Goal: Task Accomplishment & Management: Complete application form

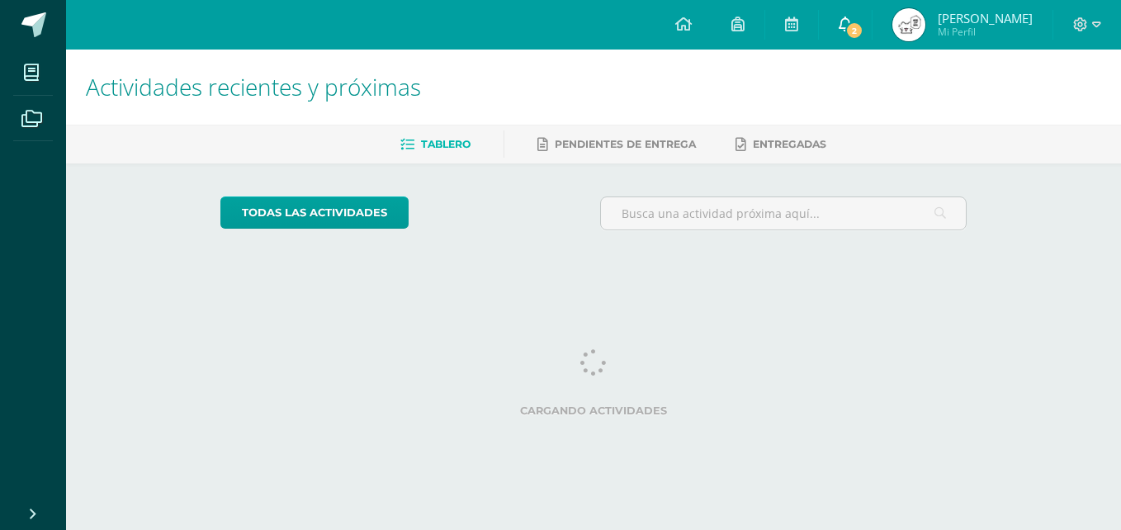
click at [872, 26] on link "2" at bounding box center [845, 25] width 53 height 50
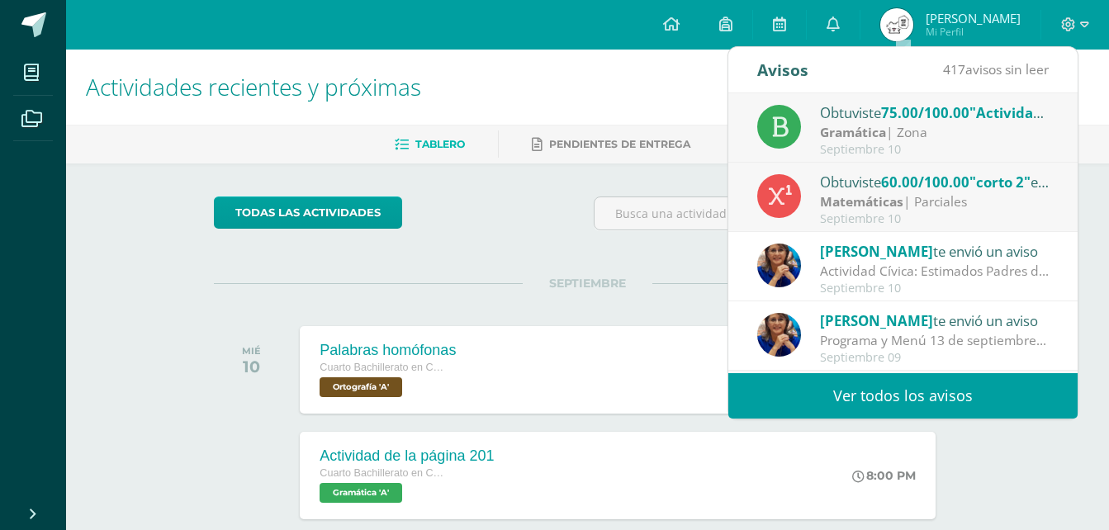
click at [870, 203] on strong "Matemáticas" at bounding box center [861, 201] width 83 height 18
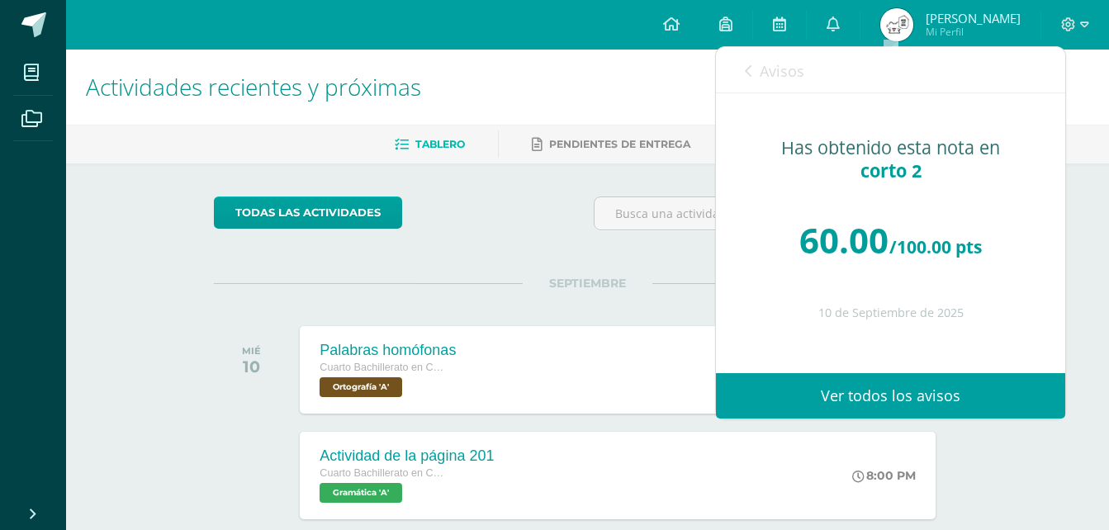
click at [746, 74] on icon at bounding box center [748, 70] width 7 height 13
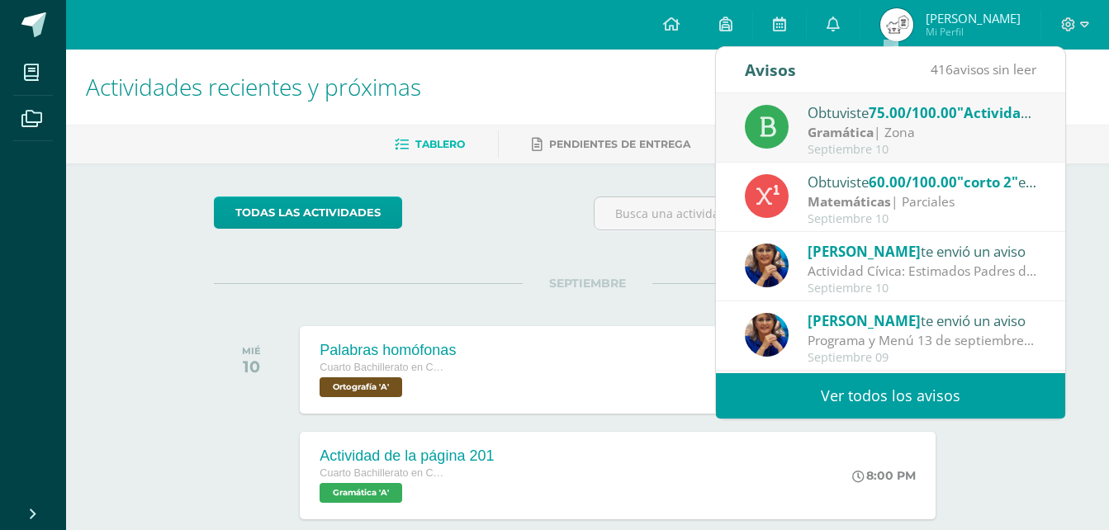
click at [948, 201] on div "Matemáticas | Parciales" at bounding box center [923, 201] width 230 height 19
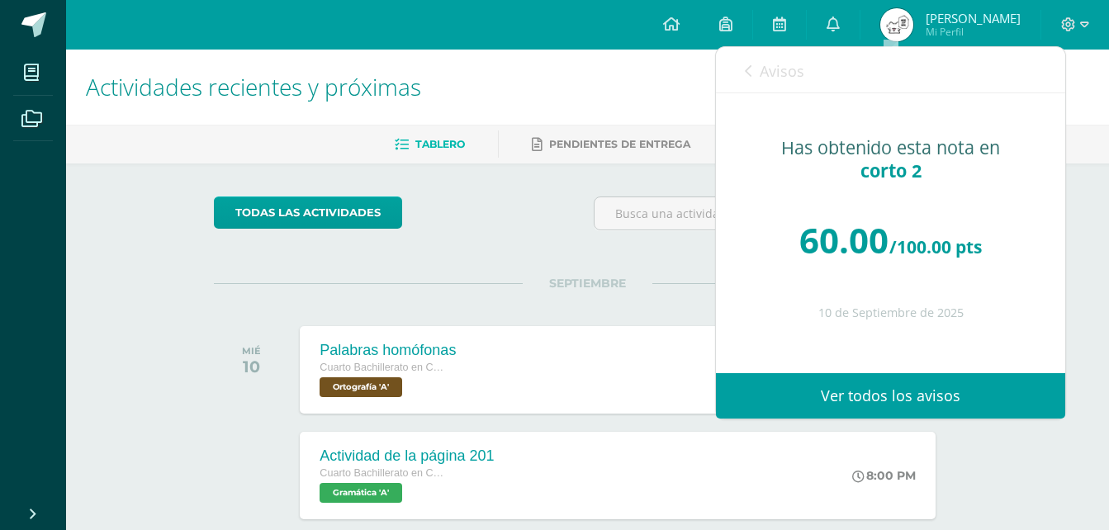
click at [740, 66] on div "Avisos 416 avisos sin leer Avisos" at bounding box center [890, 70] width 349 height 46
click at [746, 69] on icon at bounding box center [748, 70] width 7 height 13
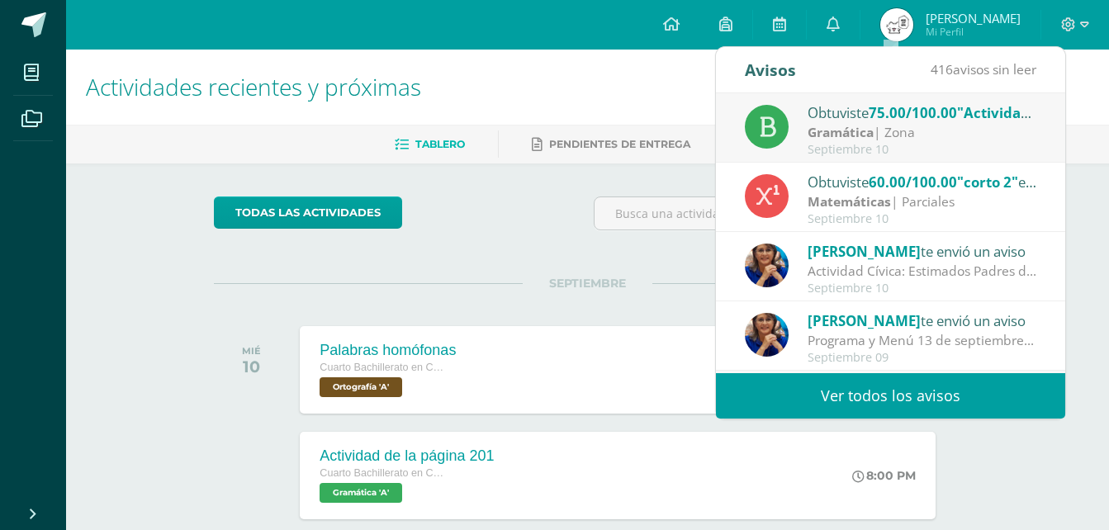
click at [941, 203] on div "Matemáticas | Parciales" at bounding box center [923, 201] width 230 height 19
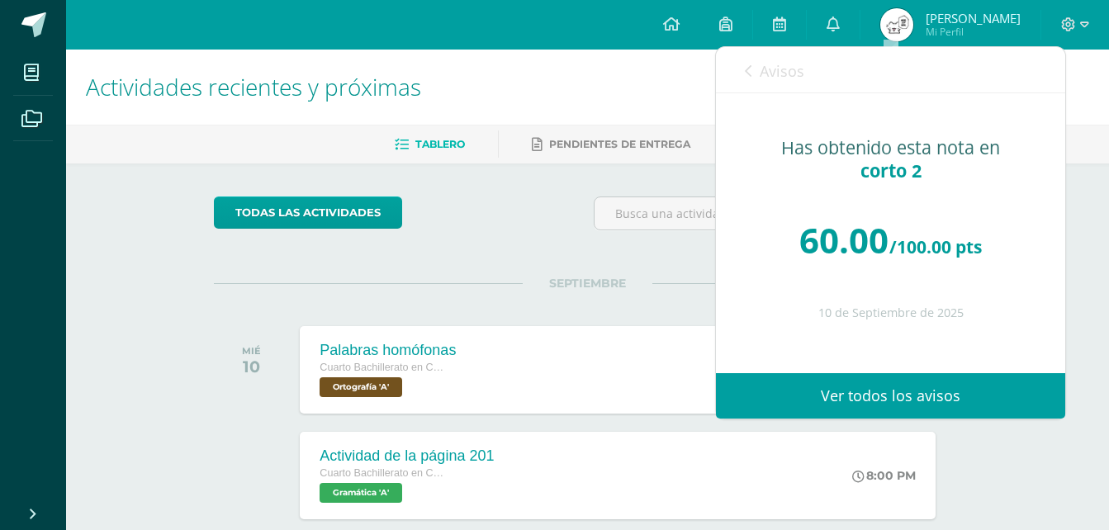
click at [758, 59] on link "Avisos" at bounding box center [774, 70] width 59 height 47
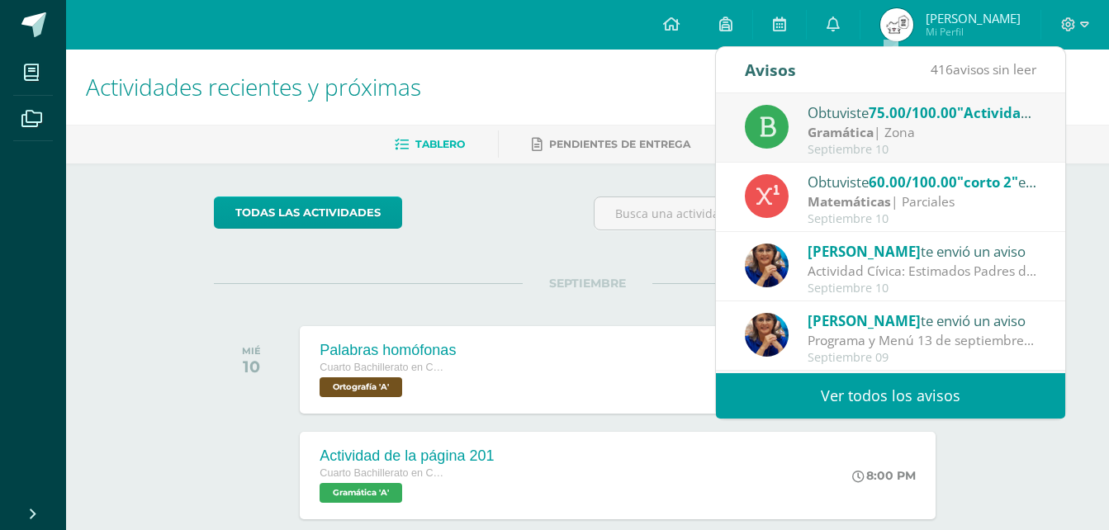
click at [834, 138] on strong "Gramática" at bounding box center [841, 132] width 66 height 18
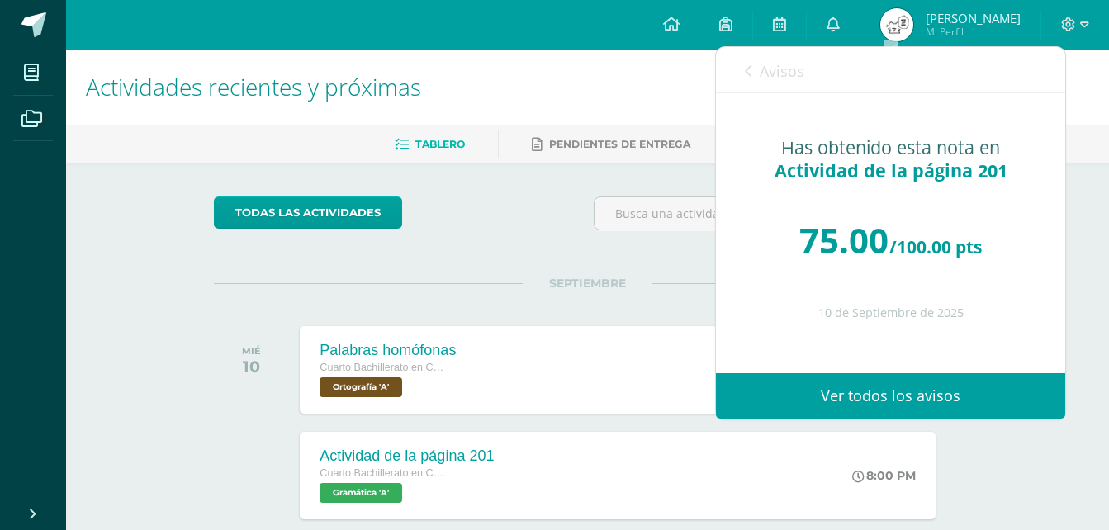
click at [742, 69] on div "Avisos 415 avisos sin leer Avisos" at bounding box center [890, 70] width 349 height 46
click at [751, 72] on icon at bounding box center [748, 70] width 7 height 13
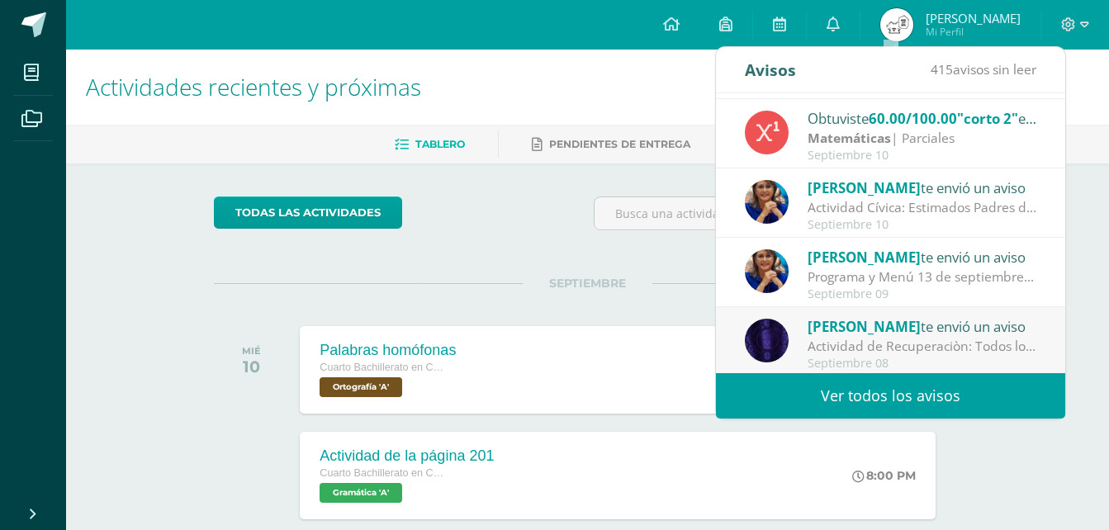
scroll to position [248, 0]
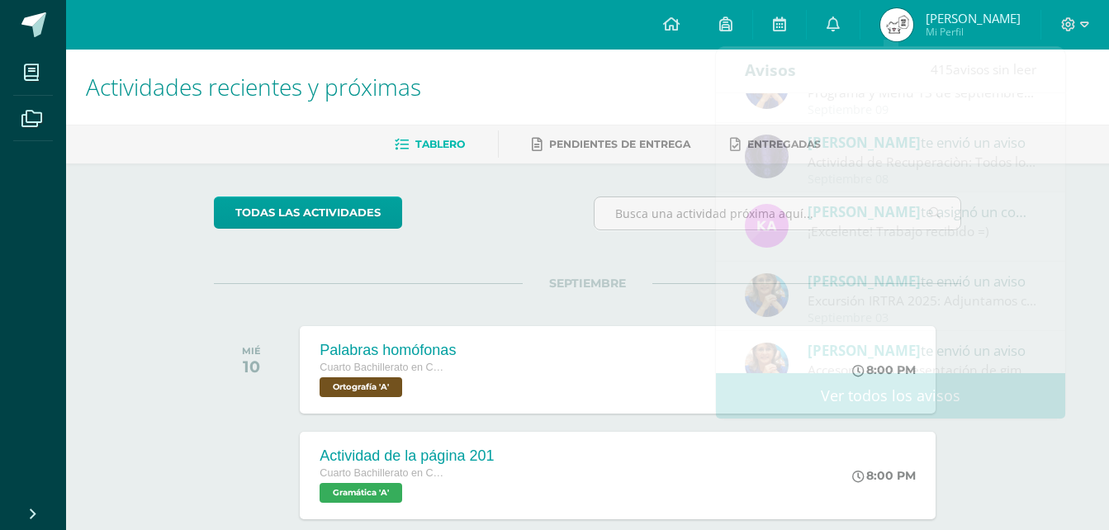
click at [998, 31] on span "Mi Perfil" at bounding box center [973, 32] width 95 height 14
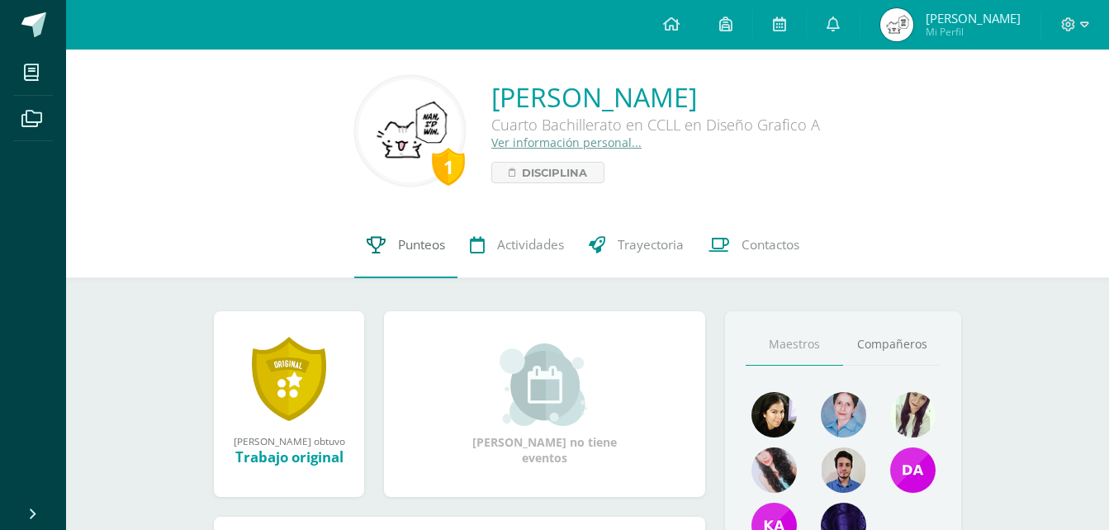
click at [402, 239] on span "Punteos" at bounding box center [421, 244] width 47 height 17
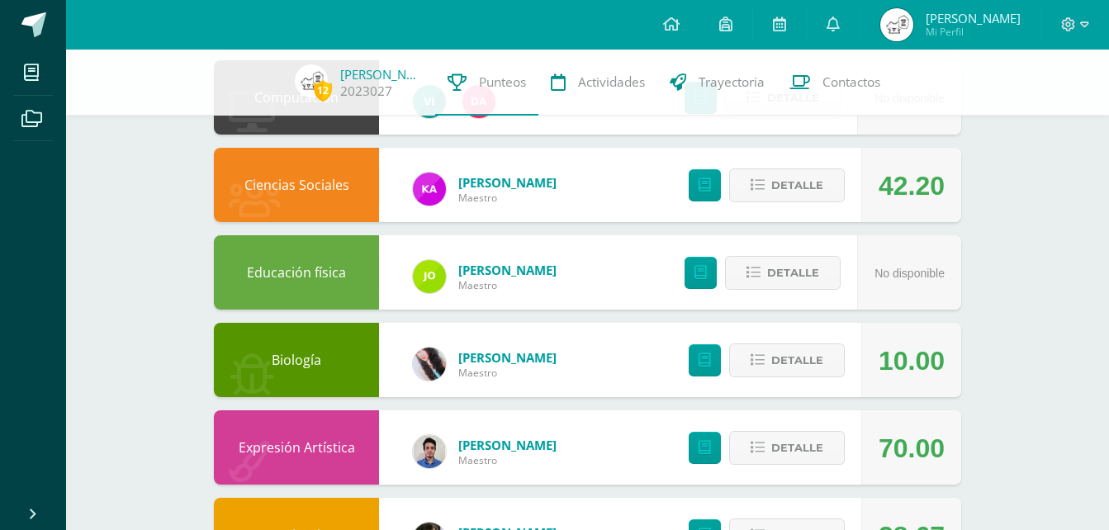
scroll to position [330, 0]
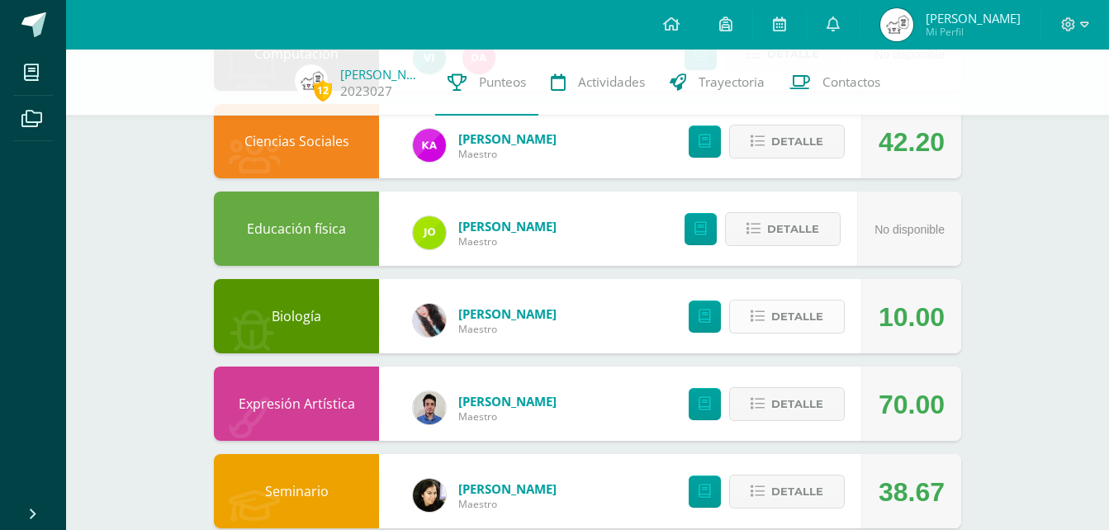
click at [794, 308] on span "Detalle" at bounding box center [797, 316] width 52 height 31
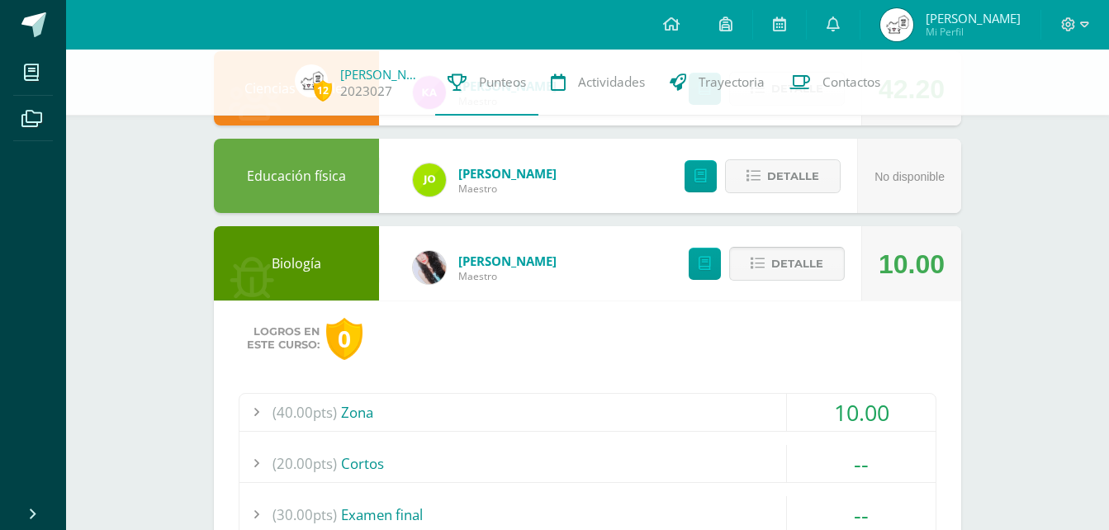
scroll to position [495, 0]
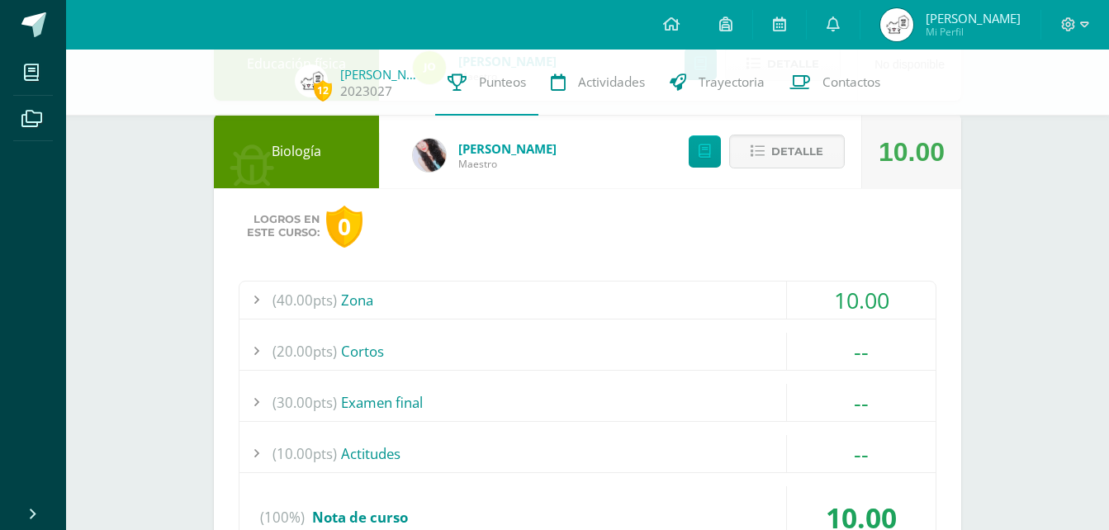
click at [668, 296] on div "(40.00pts) Zona" at bounding box center [587, 300] width 696 height 37
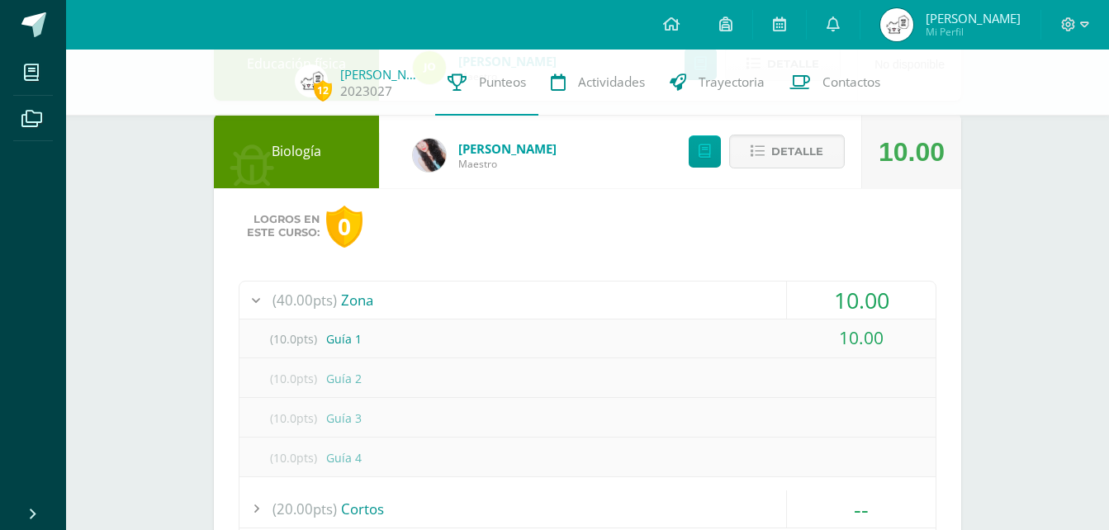
click at [668, 296] on div "(40.00pts) Zona" at bounding box center [587, 300] width 696 height 37
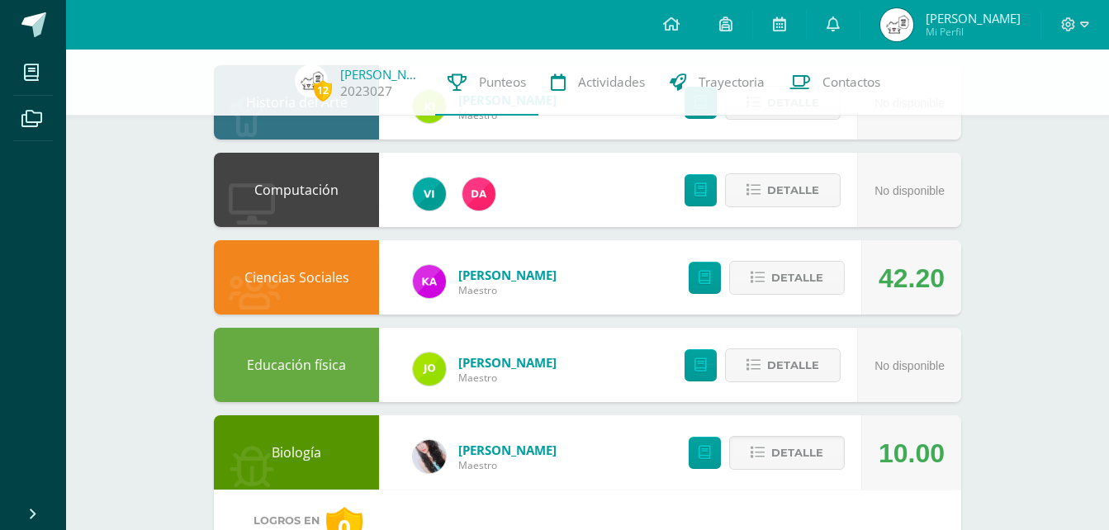
scroll to position [165, 0]
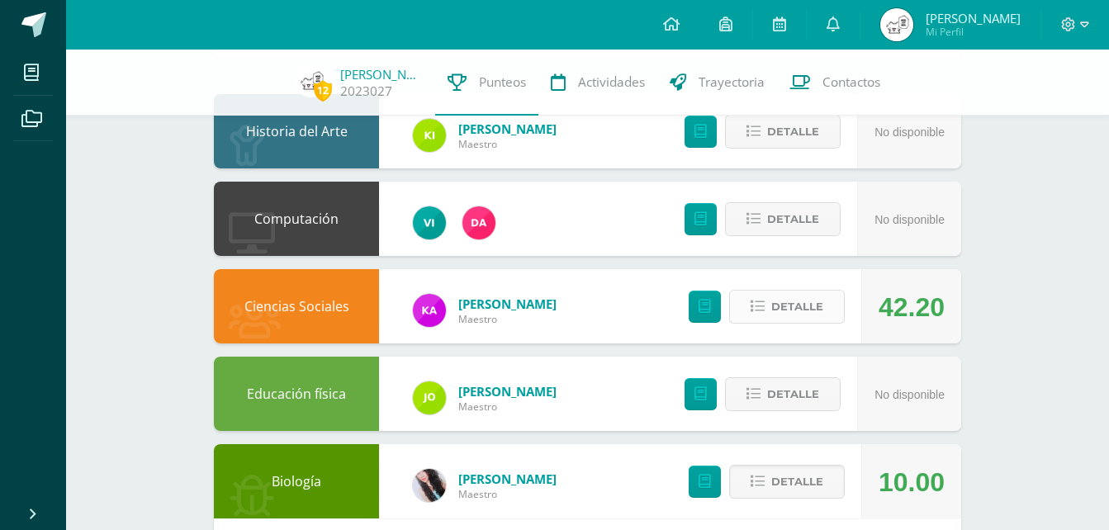
click at [827, 297] on button "Detalle" at bounding box center [787, 307] width 116 height 34
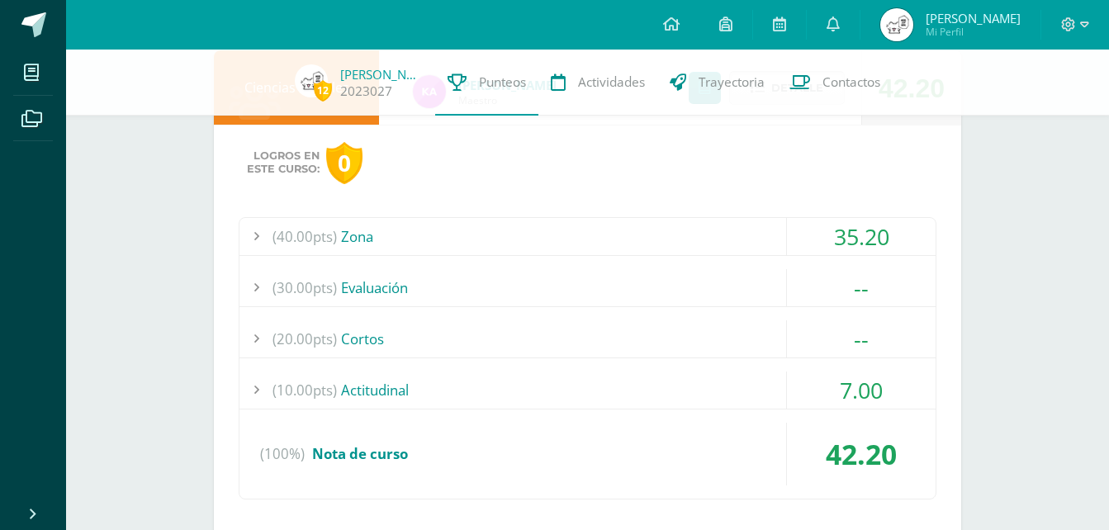
scroll to position [413, 0]
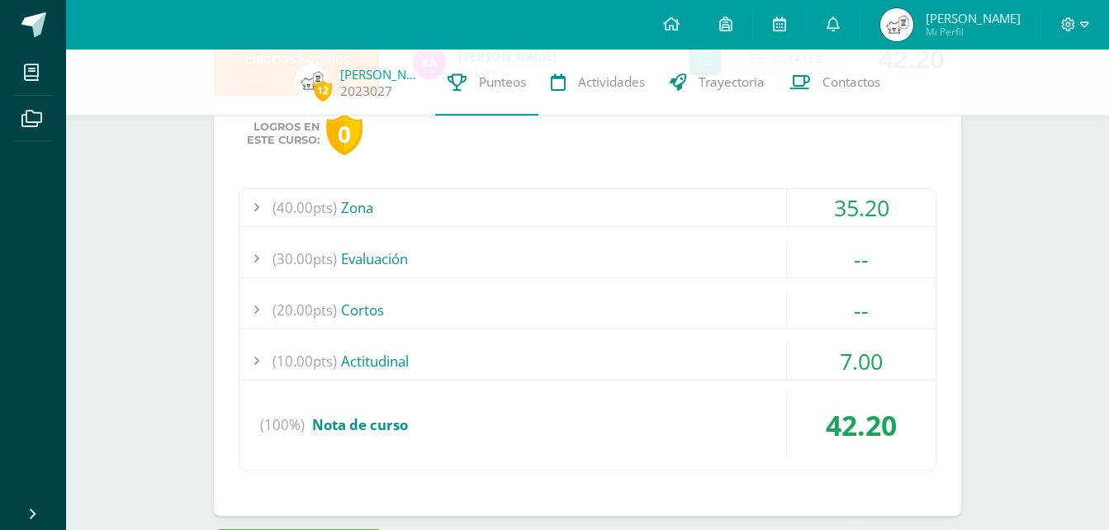
click at [648, 308] on div "(20.00pts) Cortos" at bounding box center [587, 309] width 696 height 37
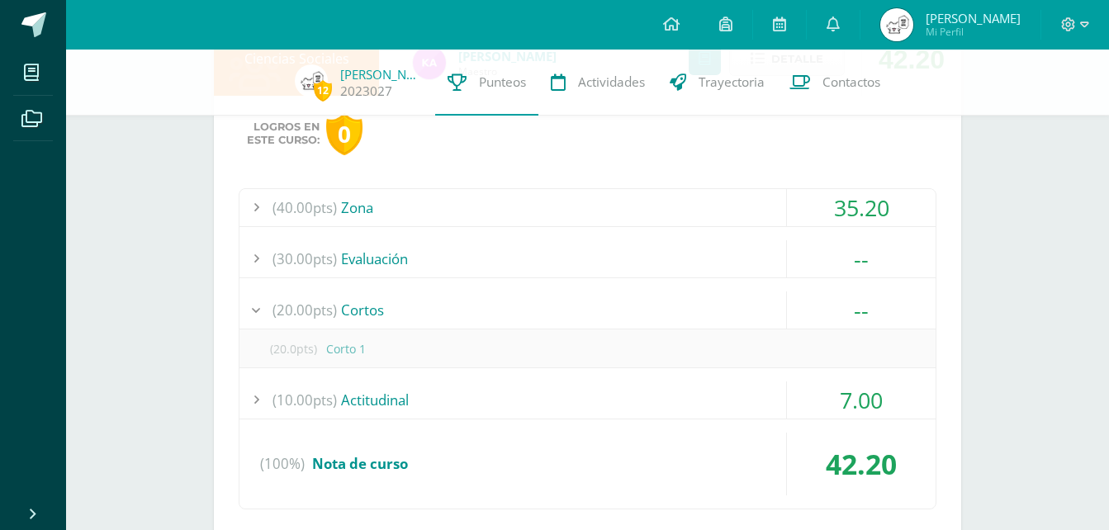
click at [648, 308] on div "(20.00pts) Cortos" at bounding box center [587, 309] width 696 height 37
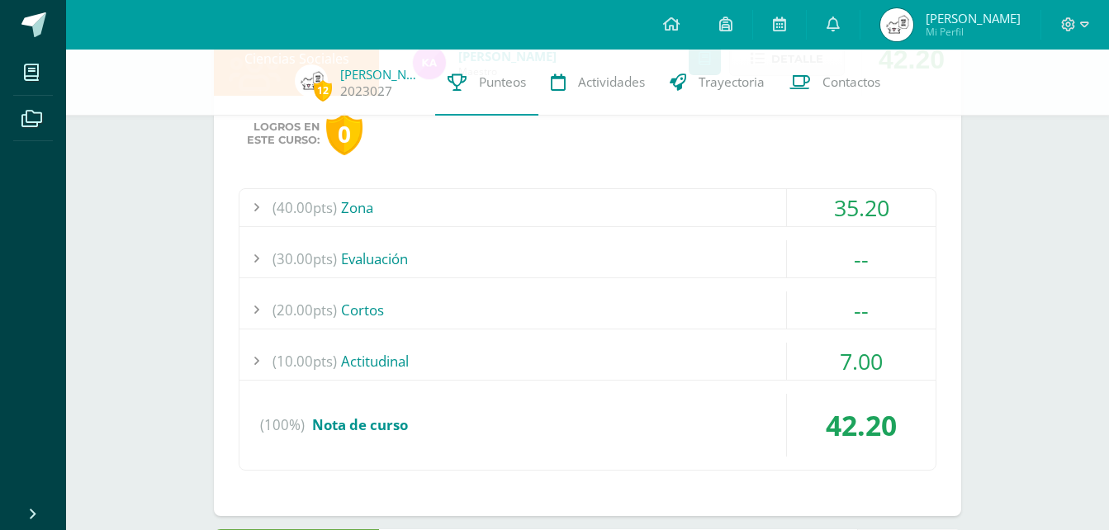
click at [648, 308] on div "(20.00pts) Cortos" at bounding box center [587, 309] width 696 height 37
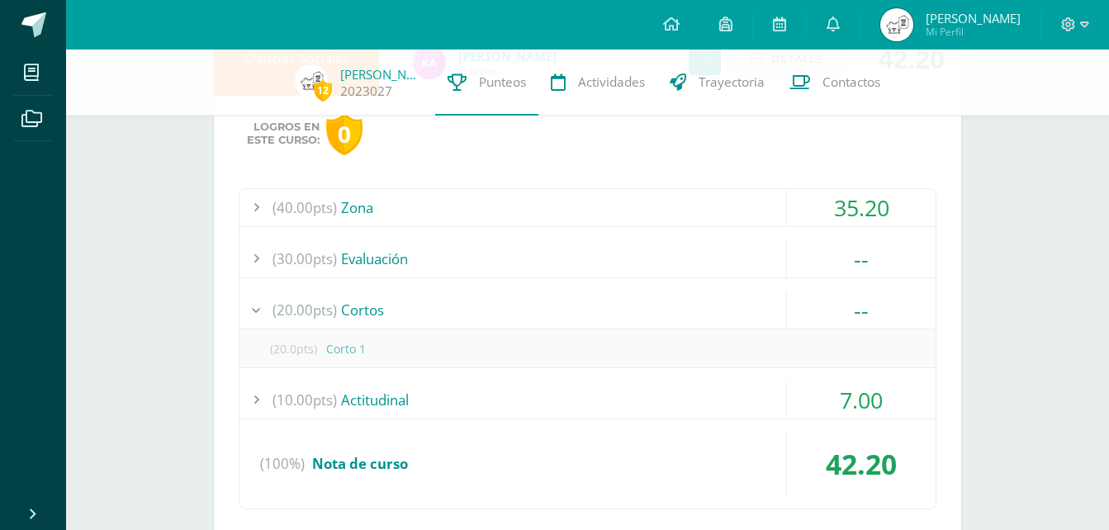
click at [648, 308] on div "(20.00pts) Cortos" at bounding box center [587, 309] width 696 height 37
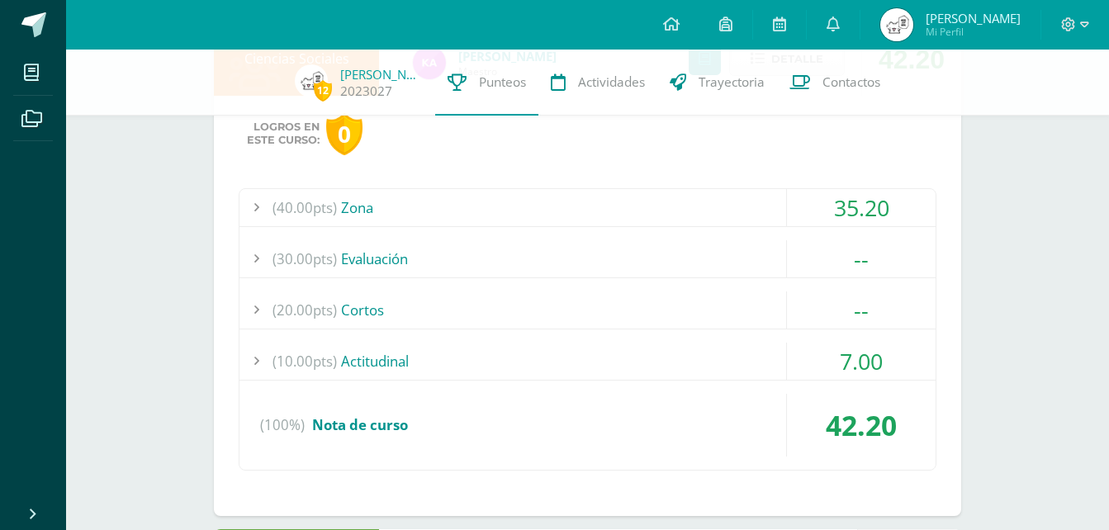
click at [656, 353] on div "(10.00pts) Actitudinal" at bounding box center [587, 361] width 696 height 37
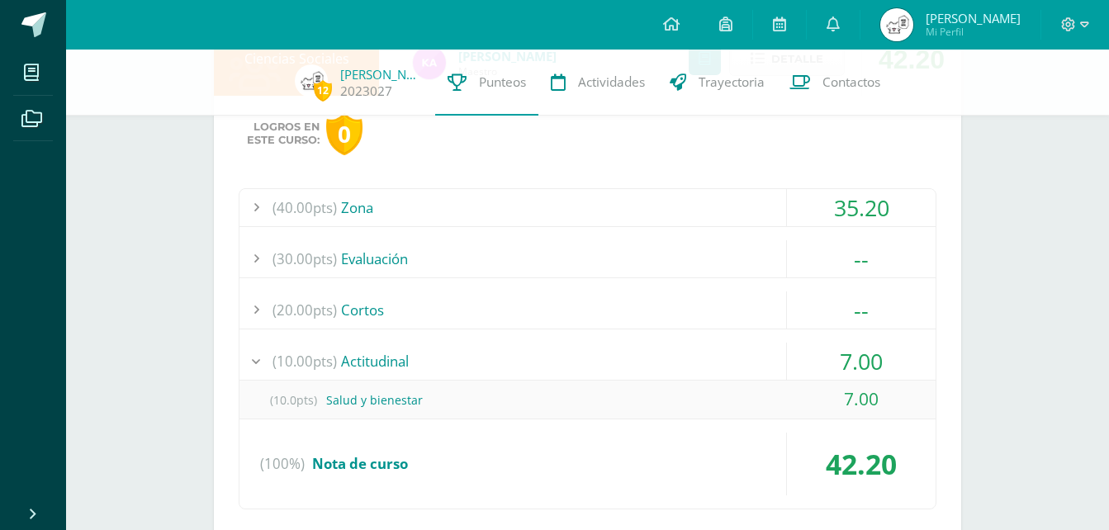
click at [656, 353] on div "(10.00pts) Actitudinal" at bounding box center [587, 361] width 696 height 37
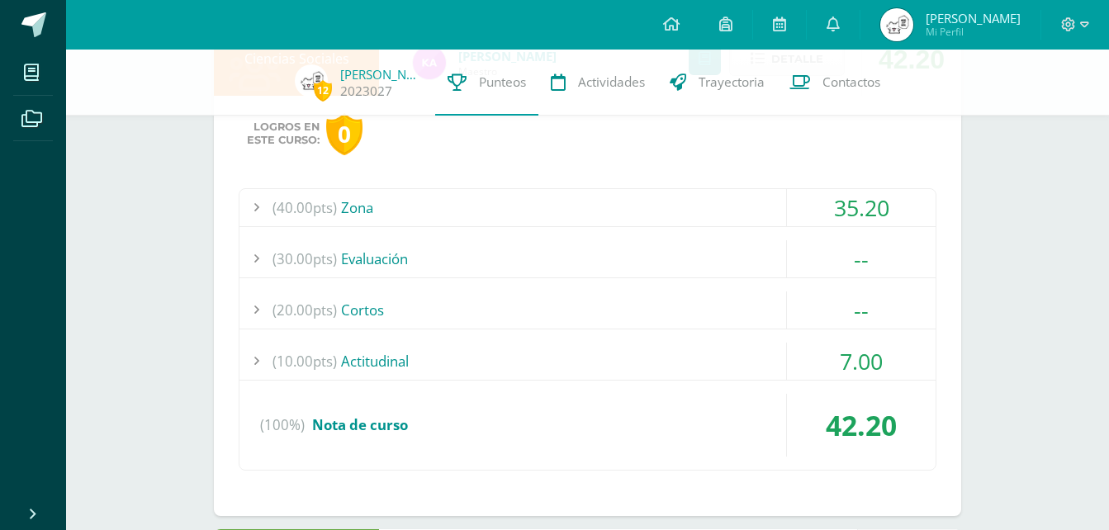
click at [690, 206] on div "(40.00pts) Zona" at bounding box center [587, 207] width 696 height 37
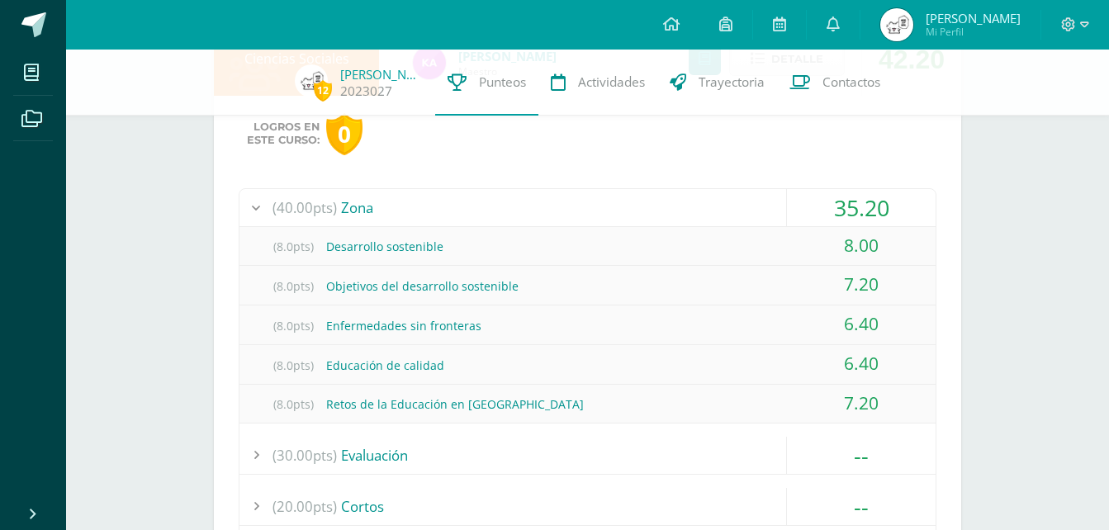
click at [690, 206] on div "(40.00pts) Zona" at bounding box center [587, 207] width 696 height 37
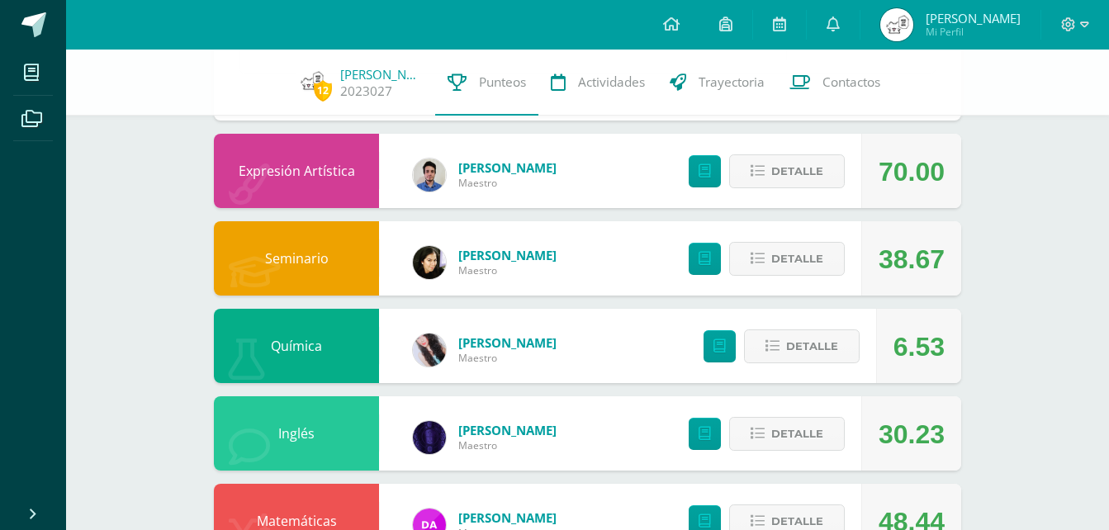
scroll to position [1486, 0]
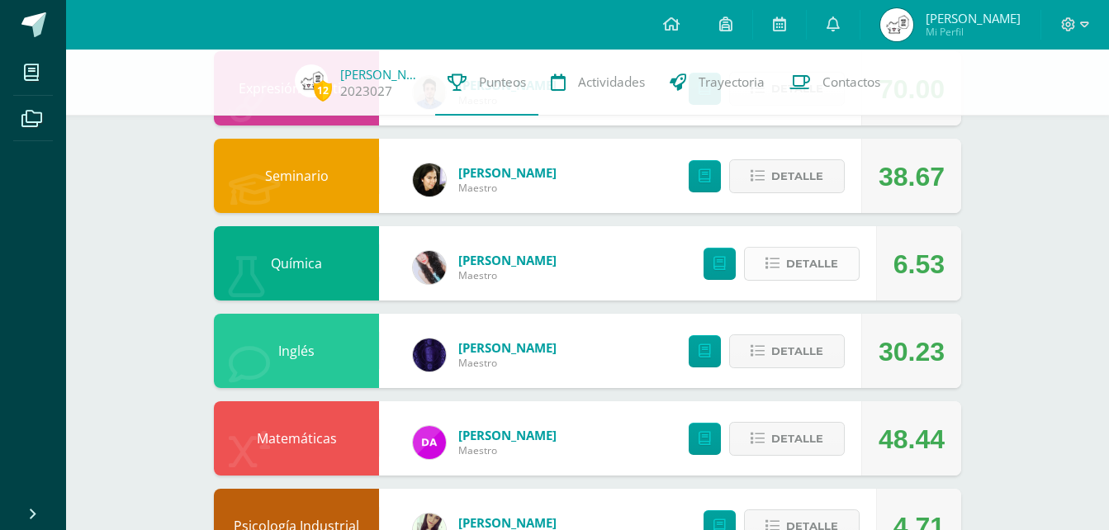
click at [756, 272] on button "Detalle" at bounding box center [802, 264] width 116 height 34
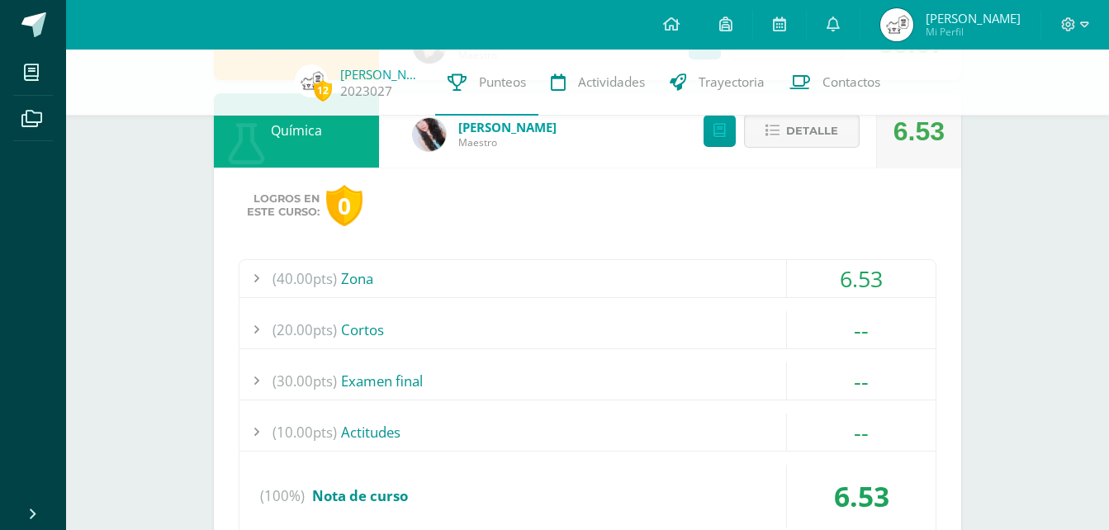
scroll to position [1652, 0]
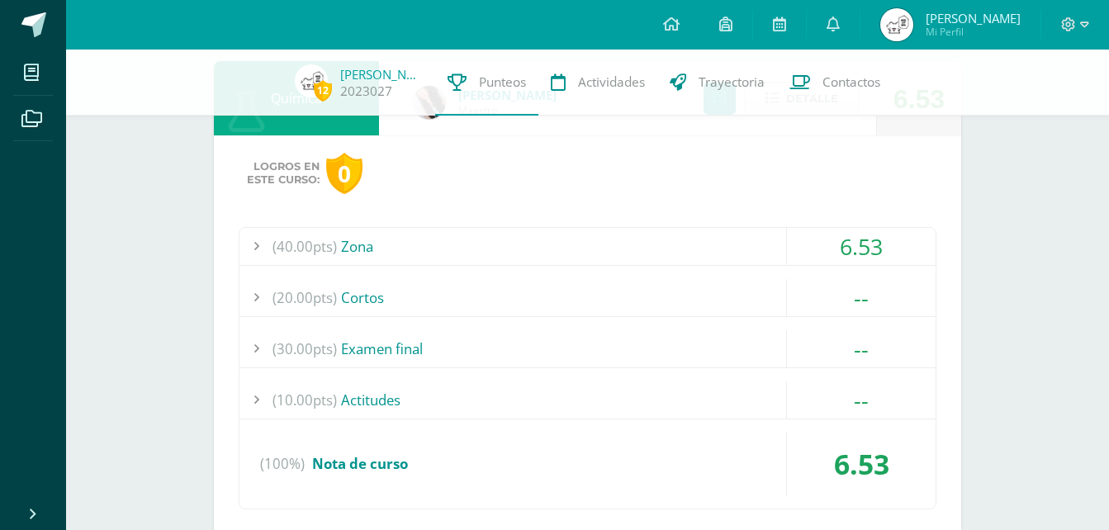
click at [748, 253] on div "(40.00pts) Zona" at bounding box center [587, 246] width 696 height 37
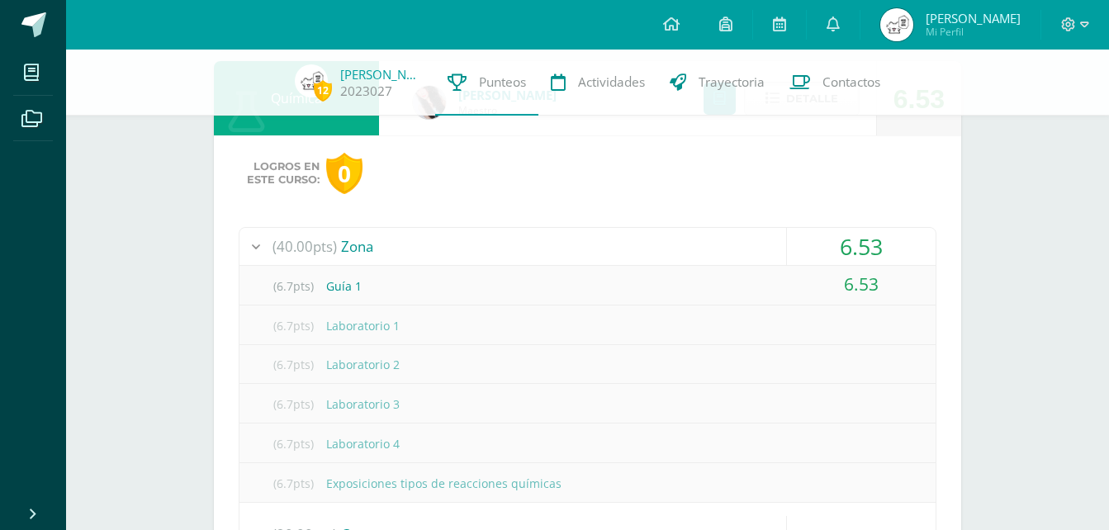
click at [748, 253] on div "(40.00pts) Zona" at bounding box center [587, 246] width 696 height 37
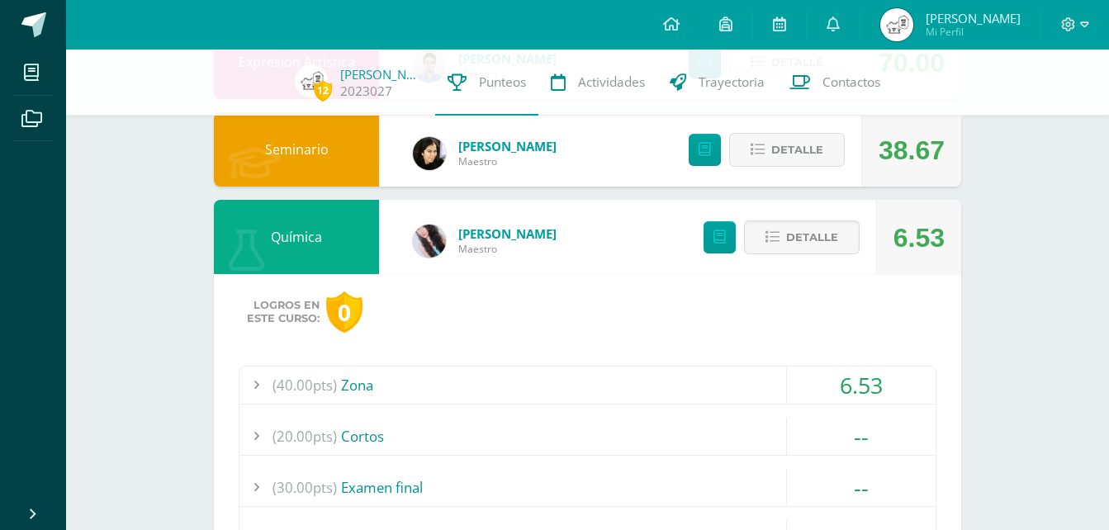
scroll to position [1486, 0]
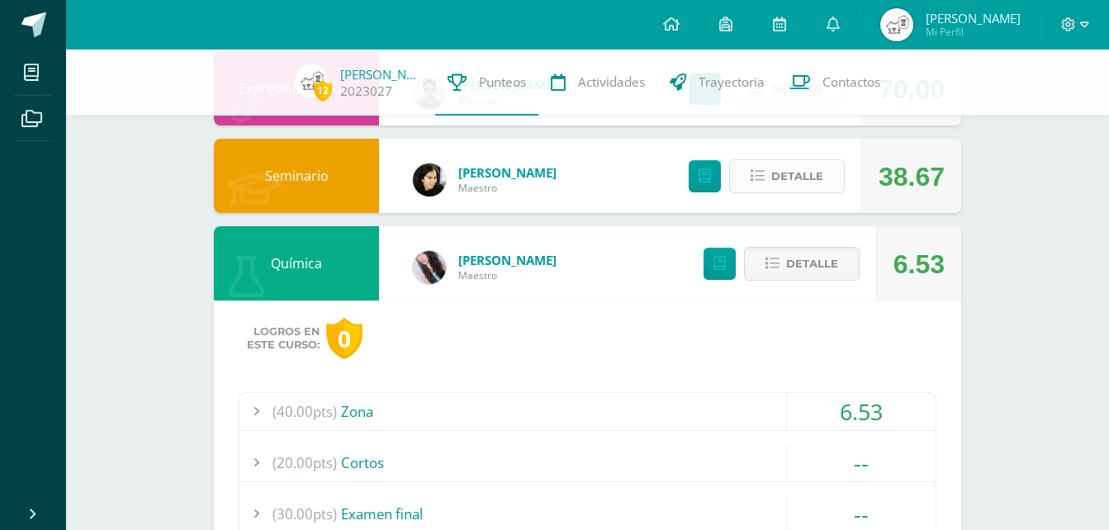
click at [759, 167] on button "Detalle" at bounding box center [787, 176] width 116 height 34
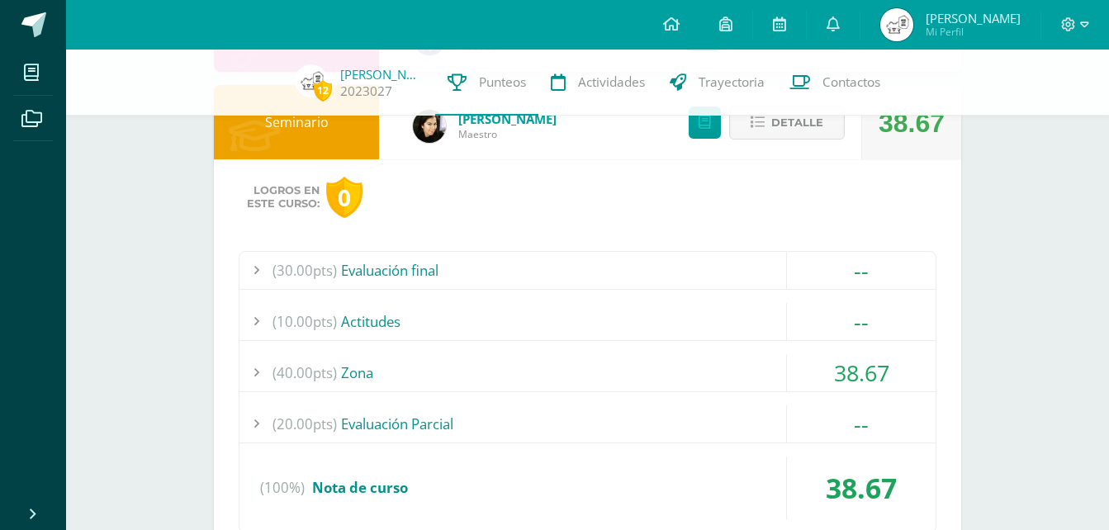
scroll to position [1569, 0]
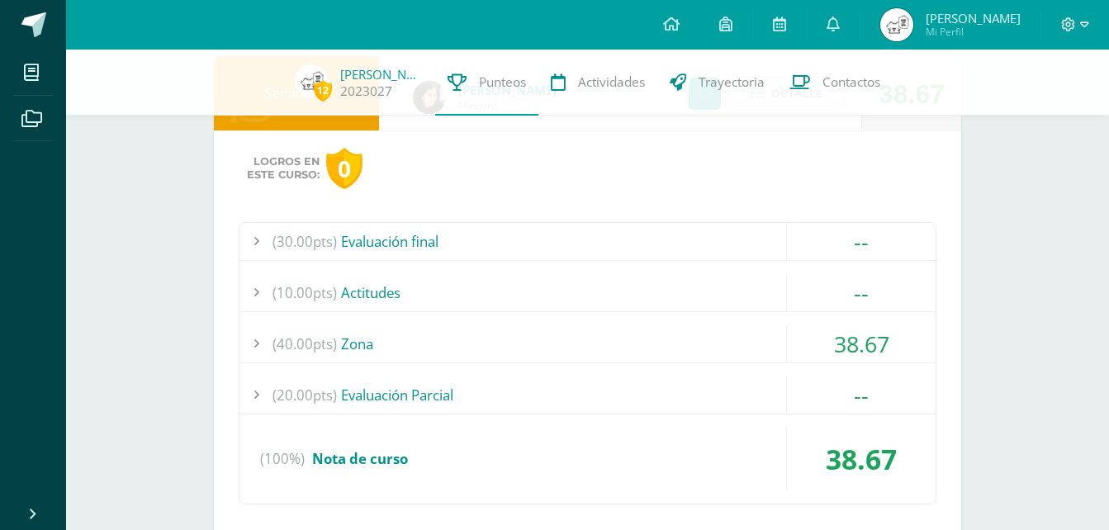
click at [645, 334] on div "(40.00pts) Zona" at bounding box center [587, 343] width 696 height 37
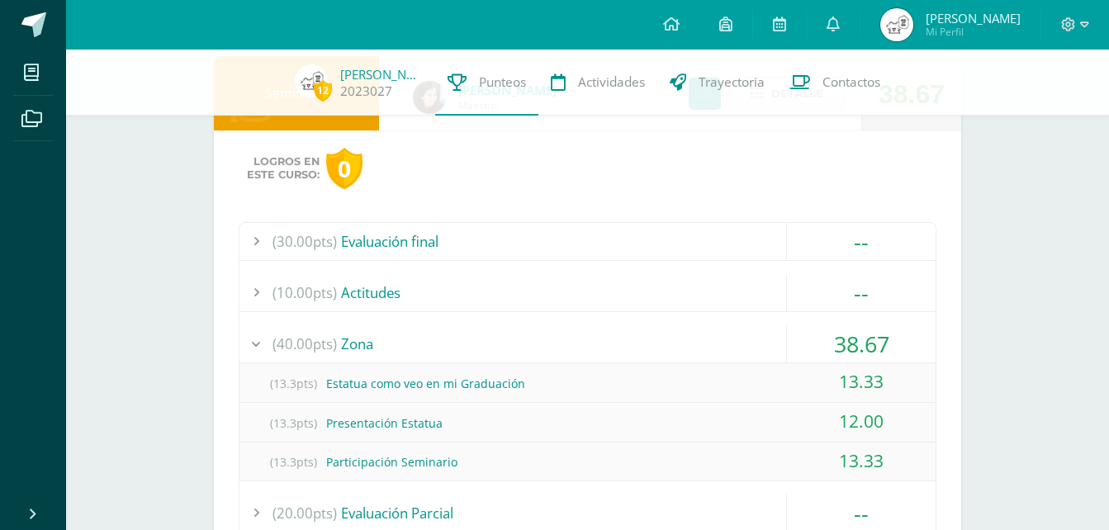
click at [645, 334] on div "(40.00pts) Zona" at bounding box center [587, 343] width 696 height 37
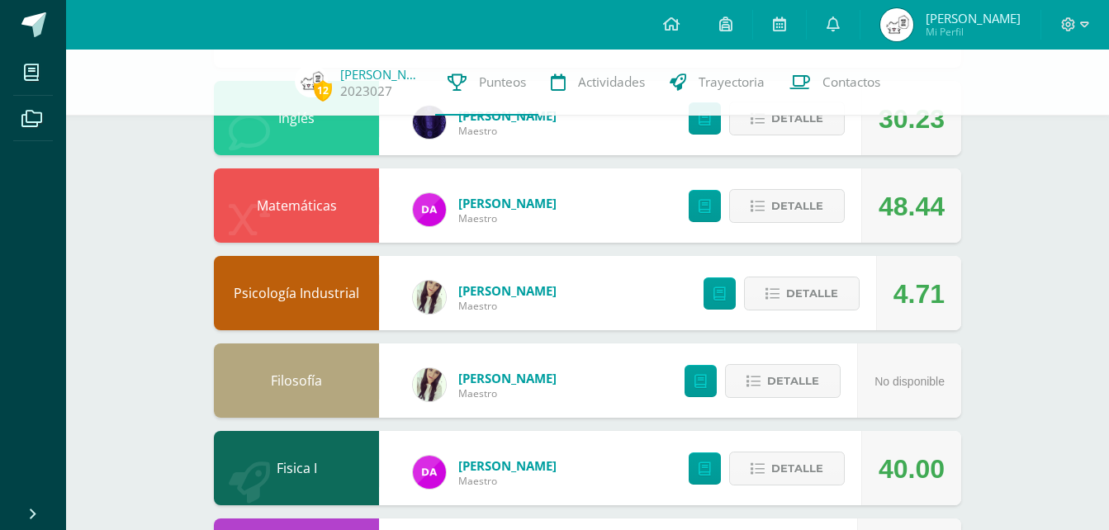
scroll to position [2560, 0]
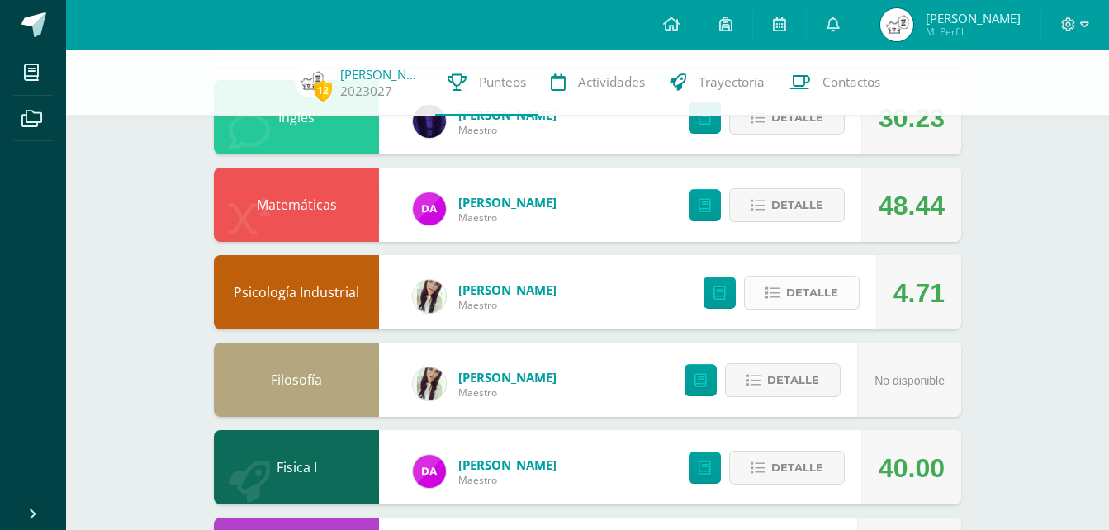
click at [842, 288] on button "Detalle" at bounding box center [802, 293] width 116 height 34
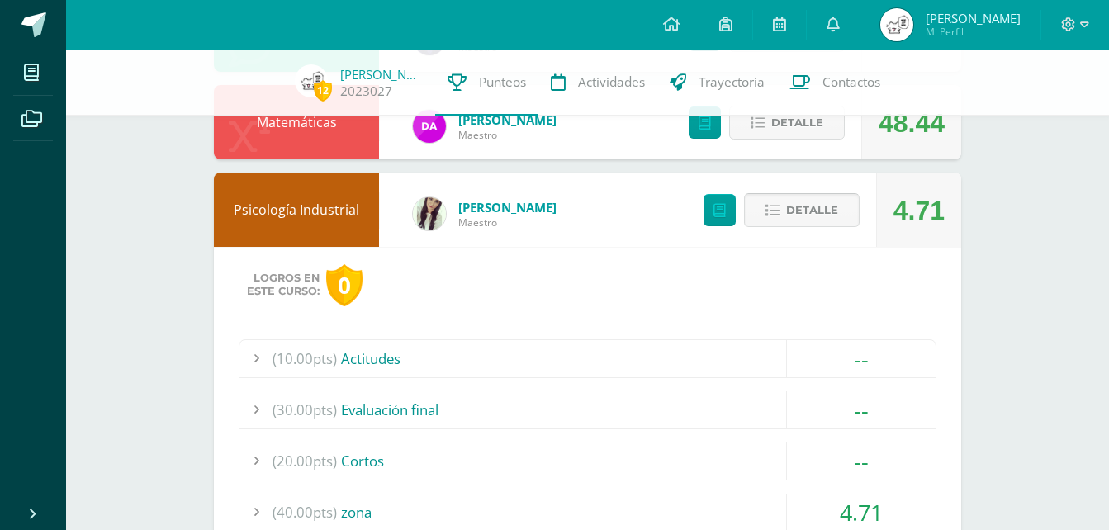
scroll to position [2725, 0]
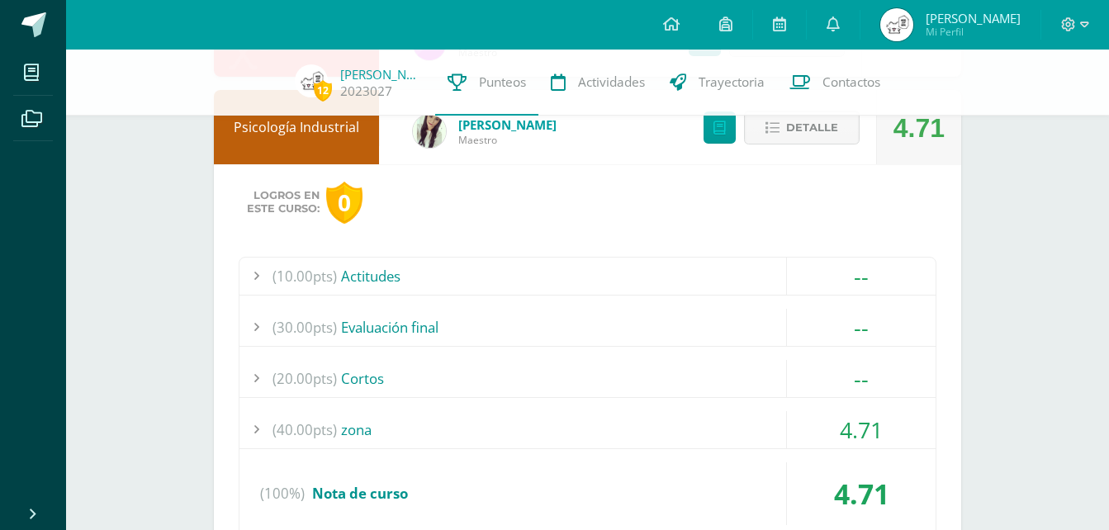
click at [642, 437] on div "(40.00pts) zona" at bounding box center [587, 429] width 696 height 37
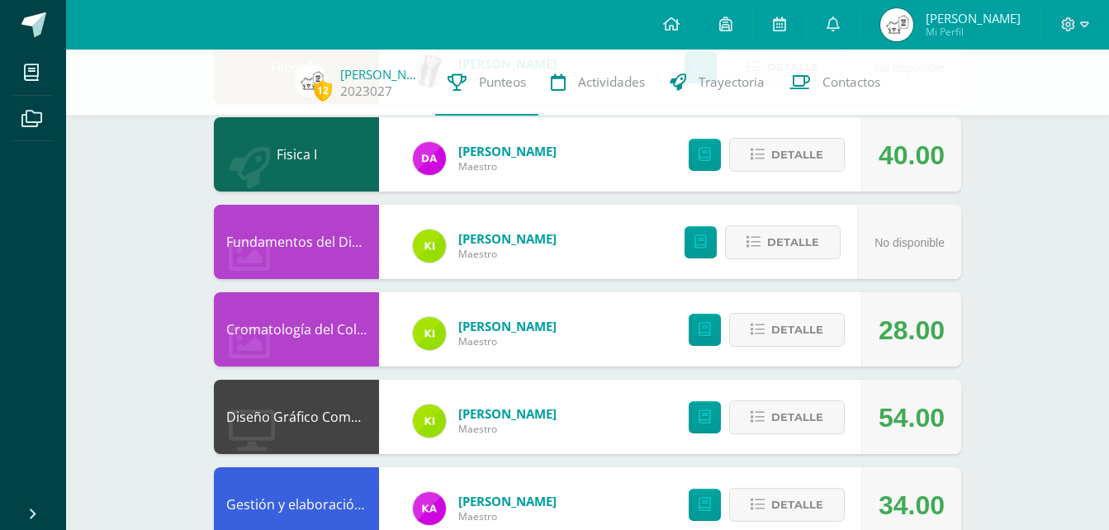
scroll to position [3881, 0]
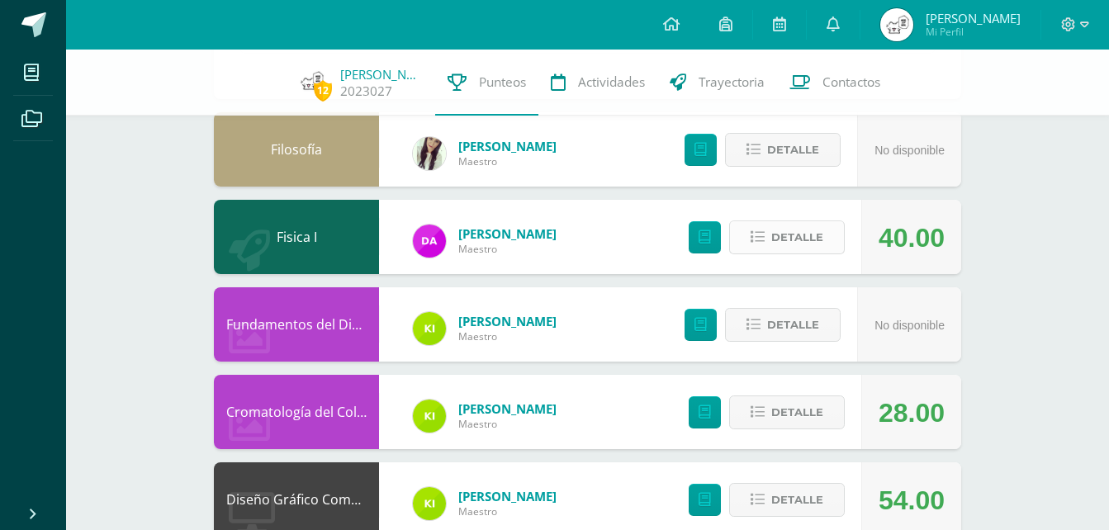
click at [747, 248] on button "Detalle" at bounding box center [787, 237] width 116 height 34
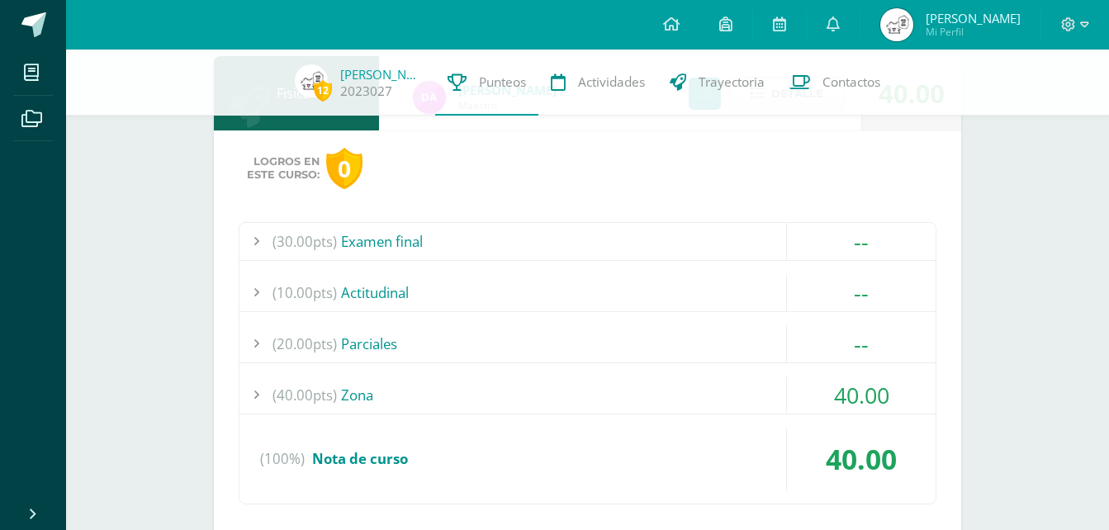
scroll to position [4129, 0]
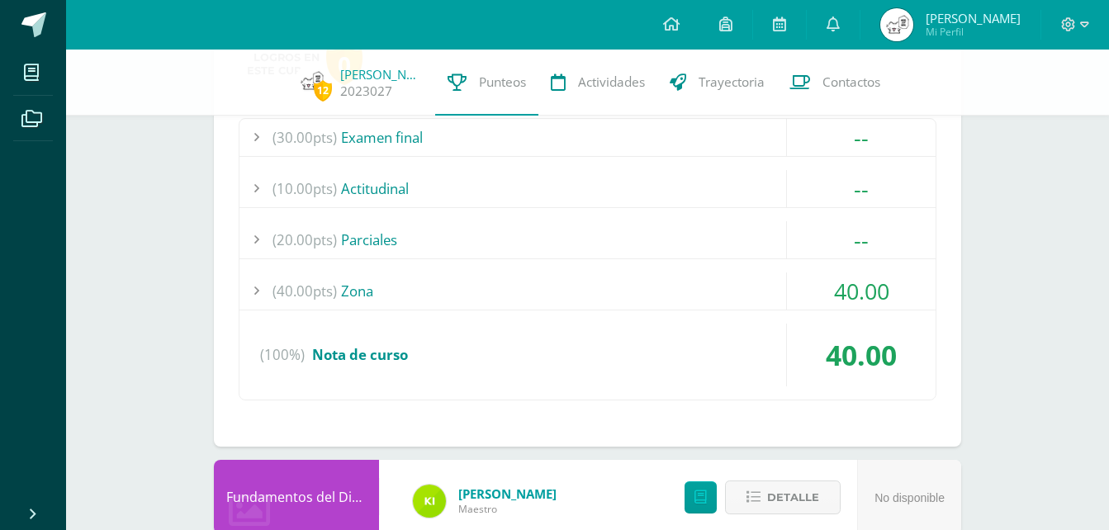
click at [617, 278] on div "(40.00pts) Zona" at bounding box center [587, 291] width 696 height 37
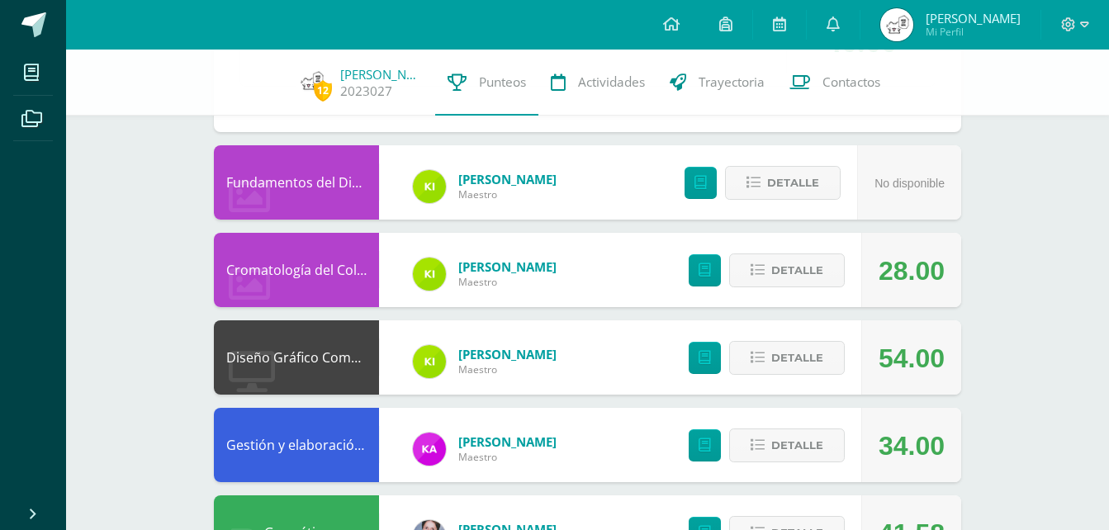
scroll to position [3459, 0]
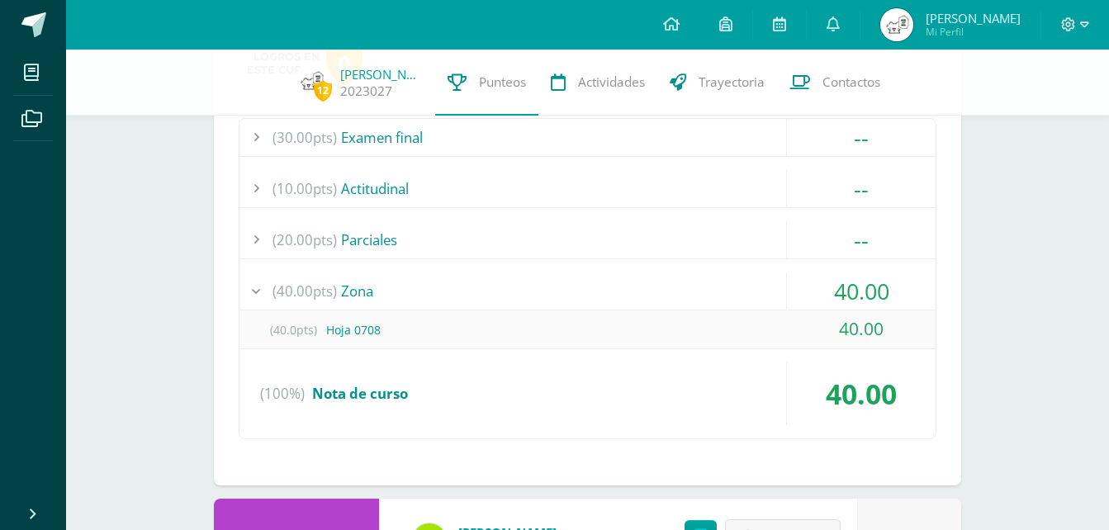
click at [617, 278] on div "(40.00pts) Zona" at bounding box center [587, 291] width 696 height 37
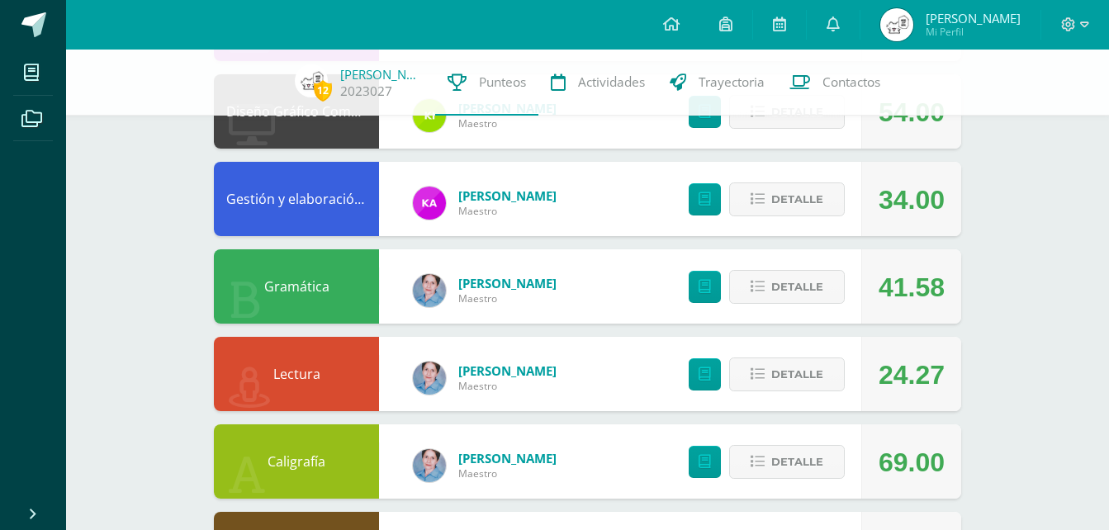
scroll to position [4037, 0]
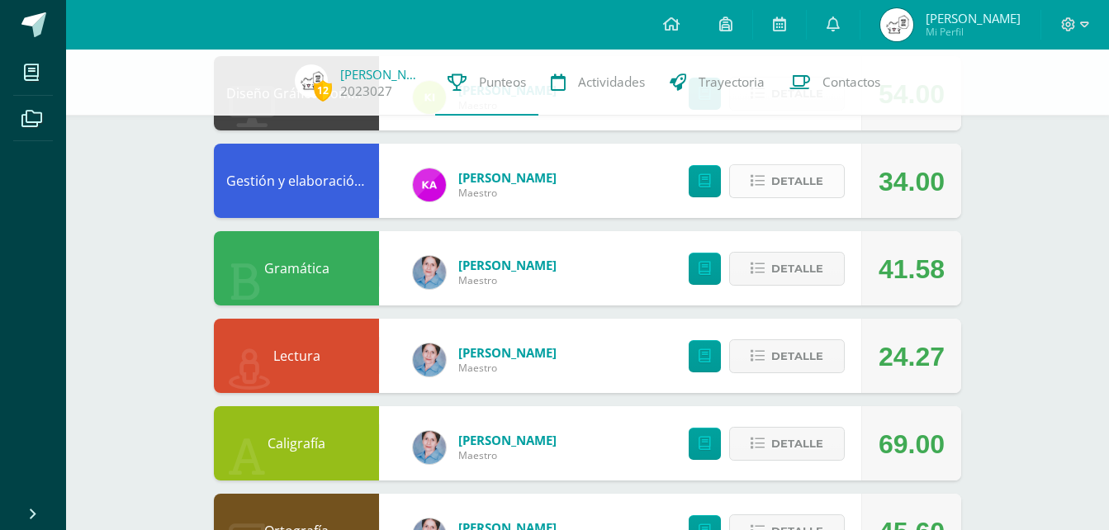
click at [772, 173] on span "Detalle" at bounding box center [797, 181] width 52 height 31
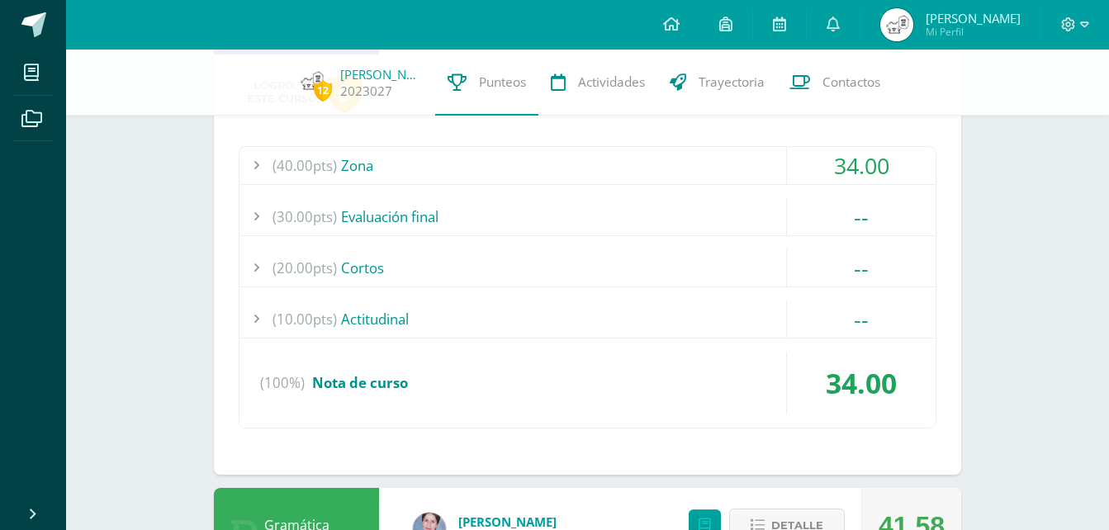
scroll to position [4202, 0]
click at [645, 164] on div "(40.00pts) Zona" at bounding box center [587, 163] width 696 height 37
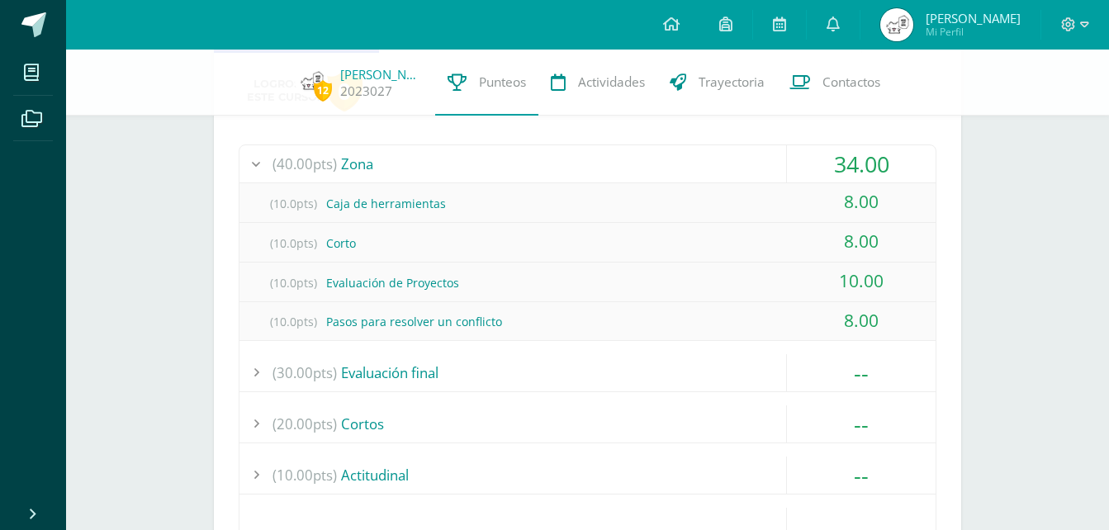
click at [645, 164] on div "(40.00pts) Zona" at bounding box center [587, 163] width 696 height 37
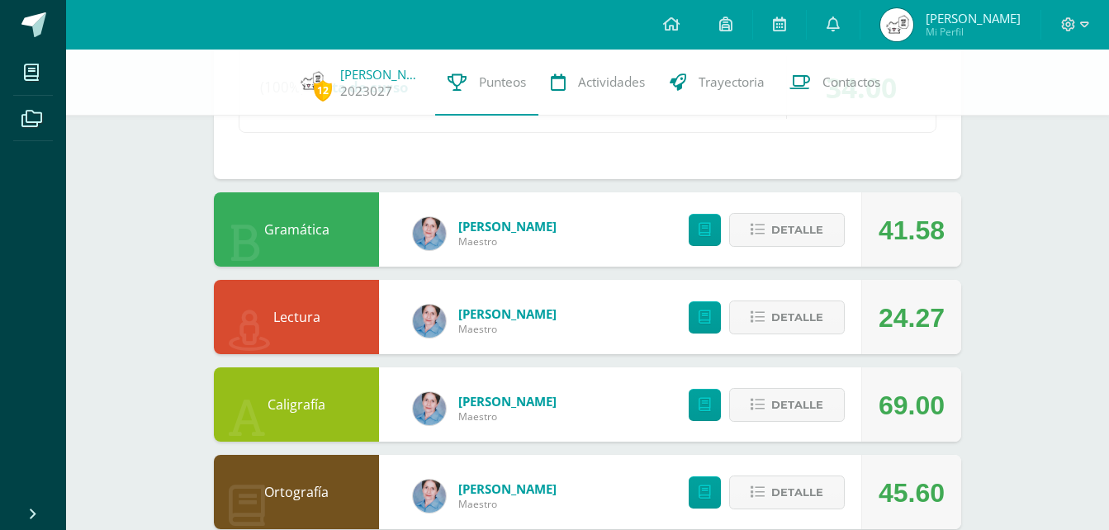
scroll to position [4533, 0]
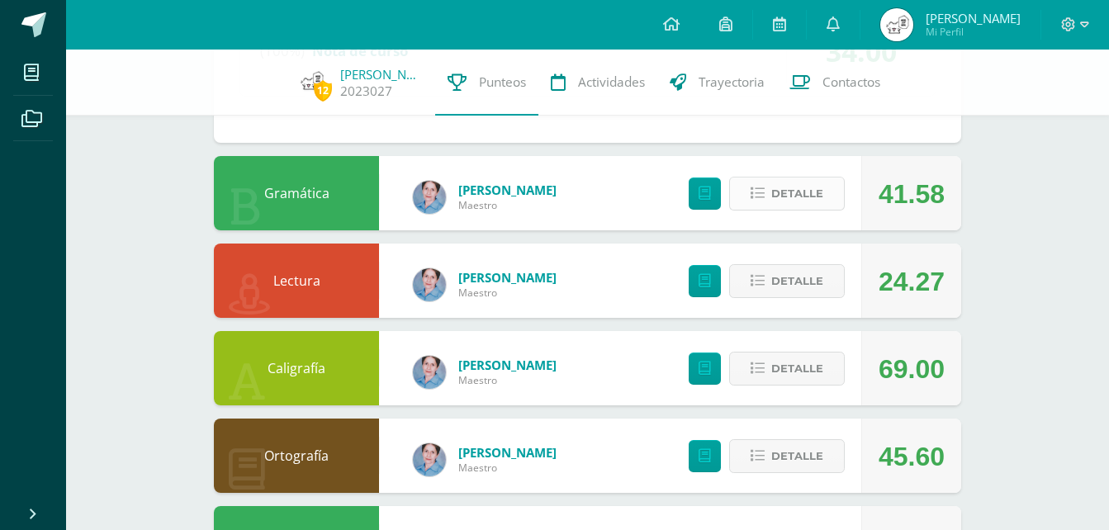
click at [772, 187] on span "Detalle" at bounding box center [797, 193] width 52 height 31
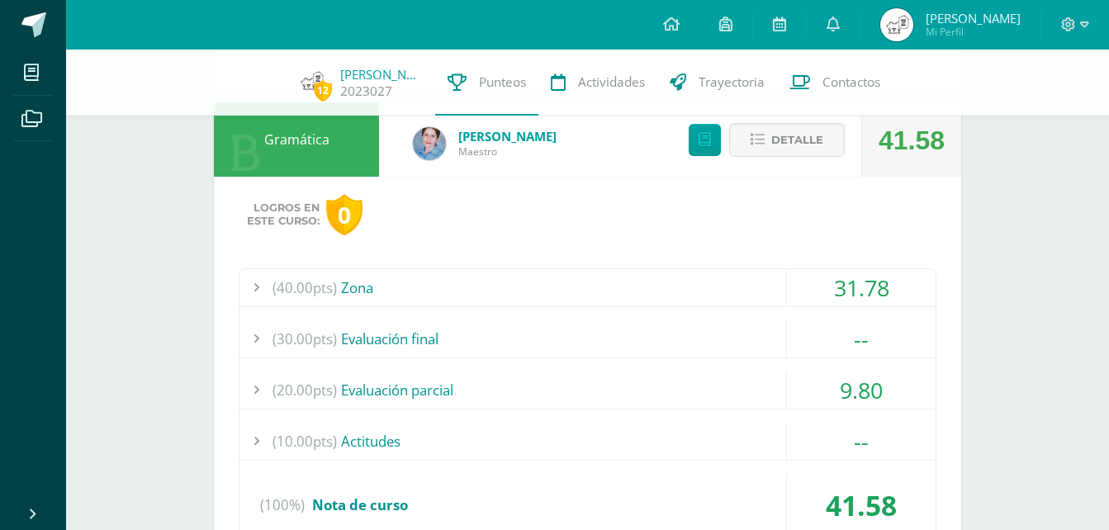
scroll to position [4615, 0]
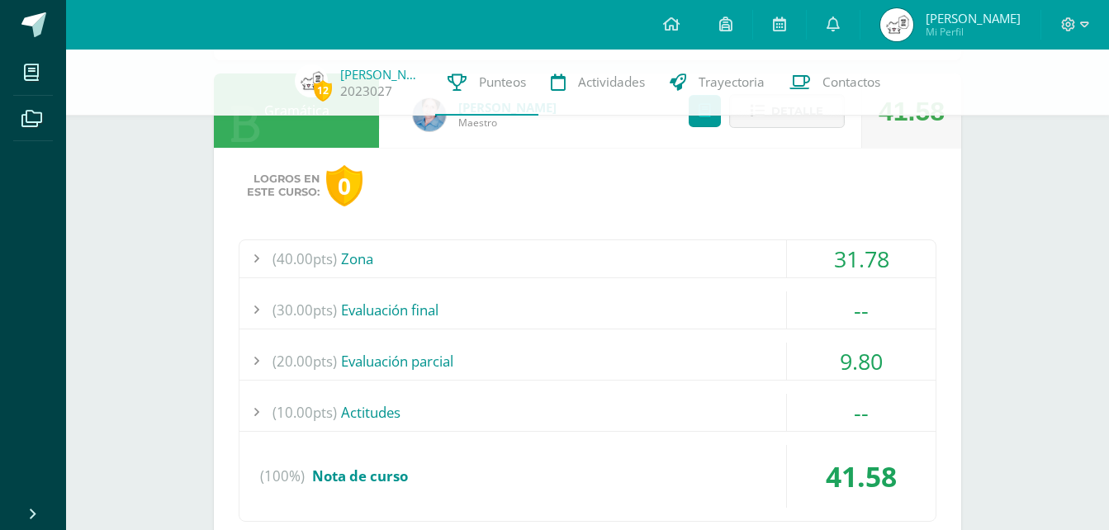
click at [765, 247] on div "(40.00pts) Zona" at bounding box center [587, 258] width 696 height 37
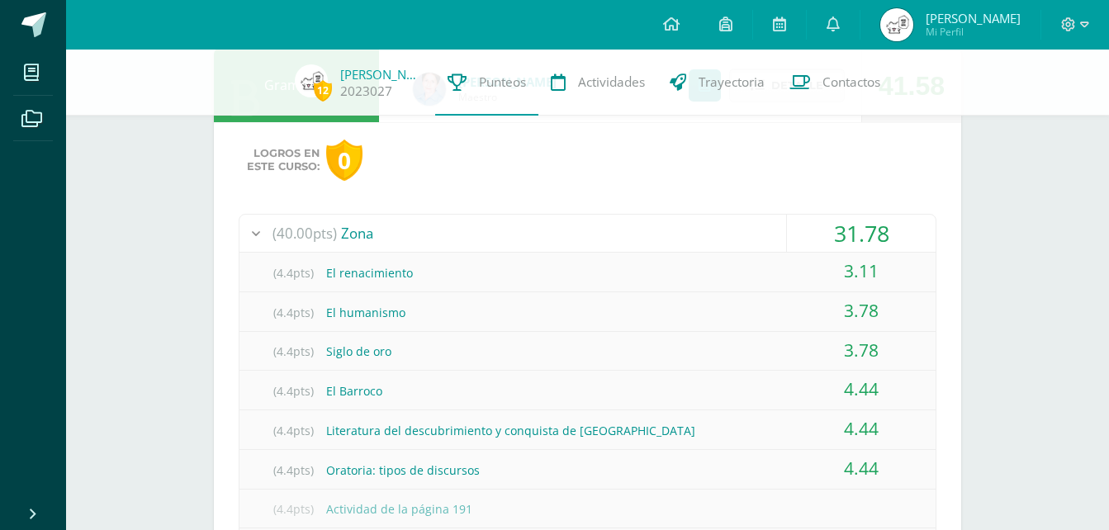
scroll to position [4533, 0]
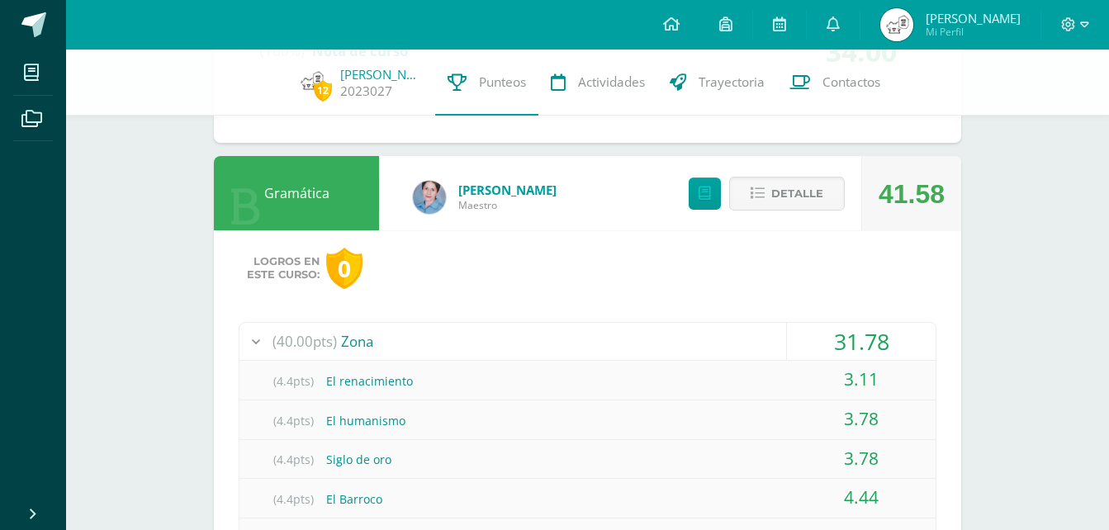
click at [753, 334] on div "(40.00pts) Zona" at bounding box center [587, 341] width 696 height 37
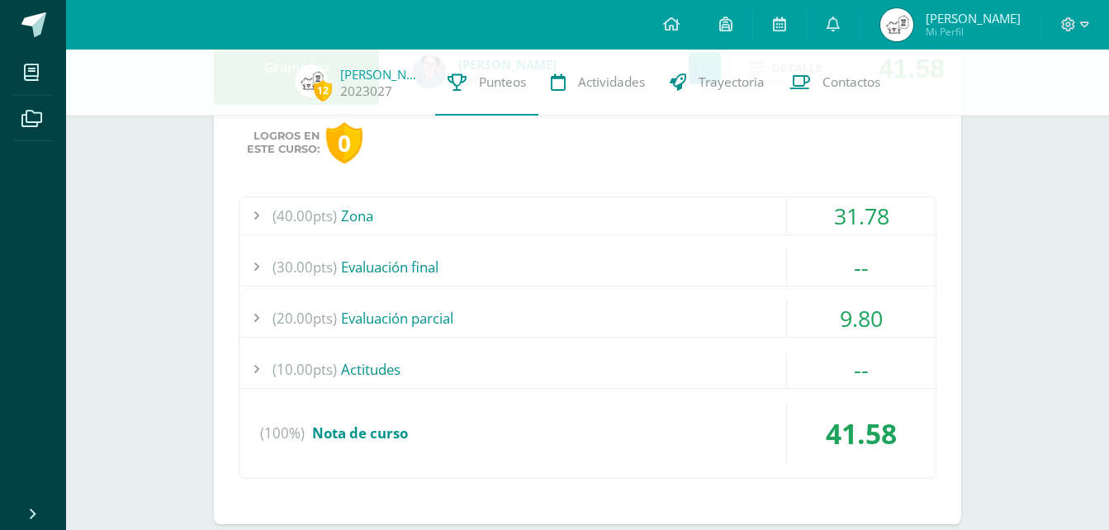
scroll to position [4698, 0]
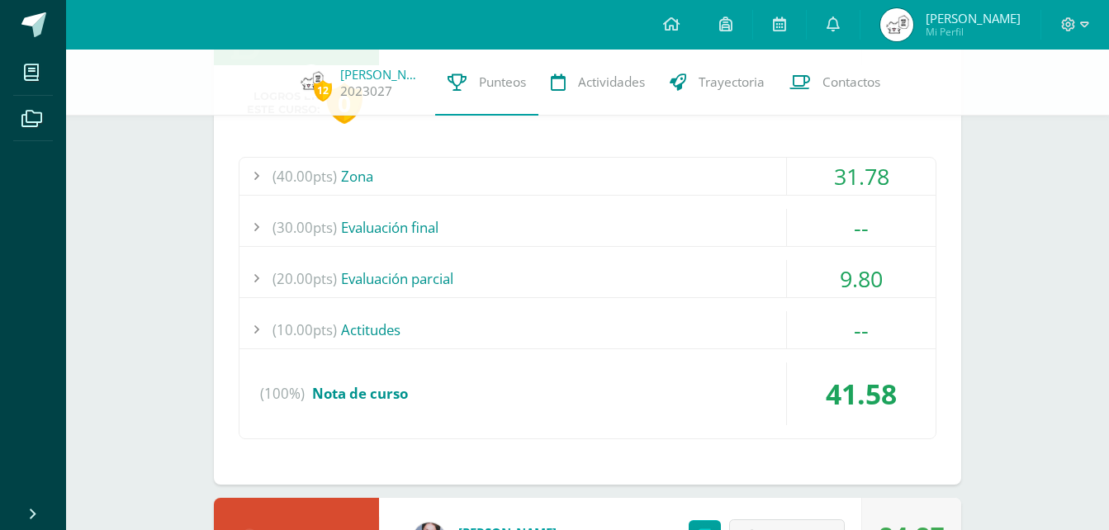
click at [674, 275] on div "(20.00pts) Evaluación parcial" at bounding box center [587, 278] width 696 height 37
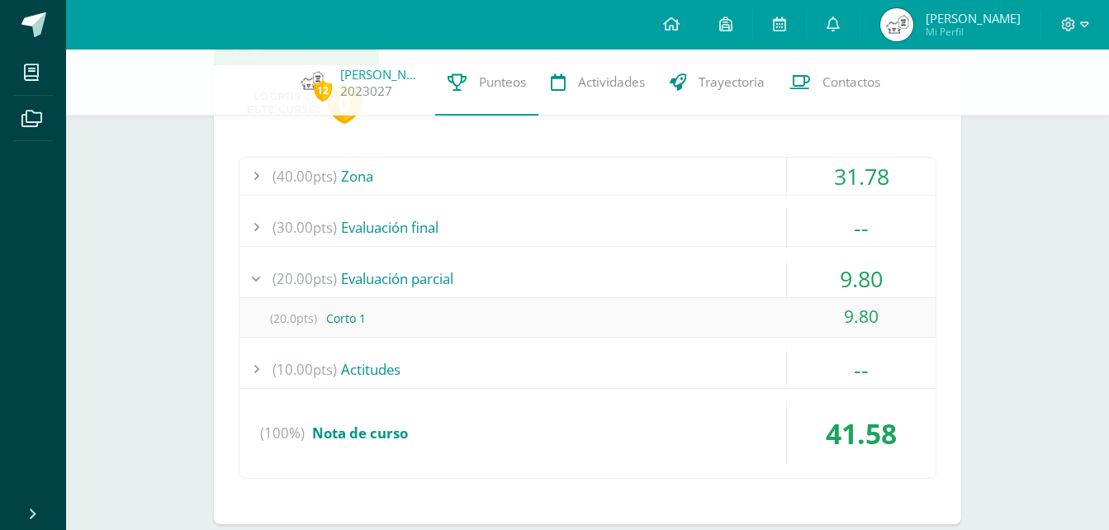
click at [674, 275] on div "(20.00pts) Evaluación parcial" at bounding box center [587, 278] width 696 height 37
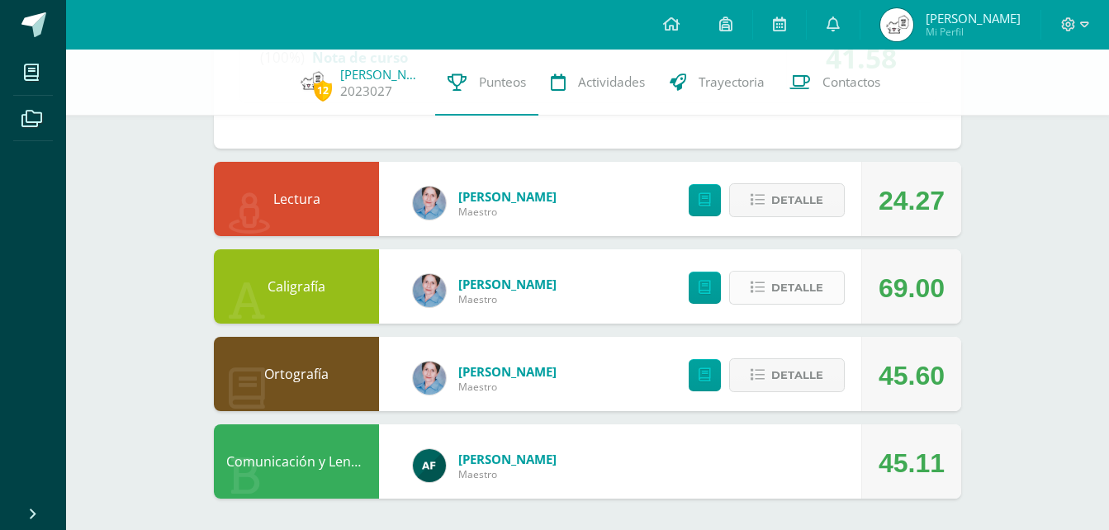
scroll to position [5036, 0]
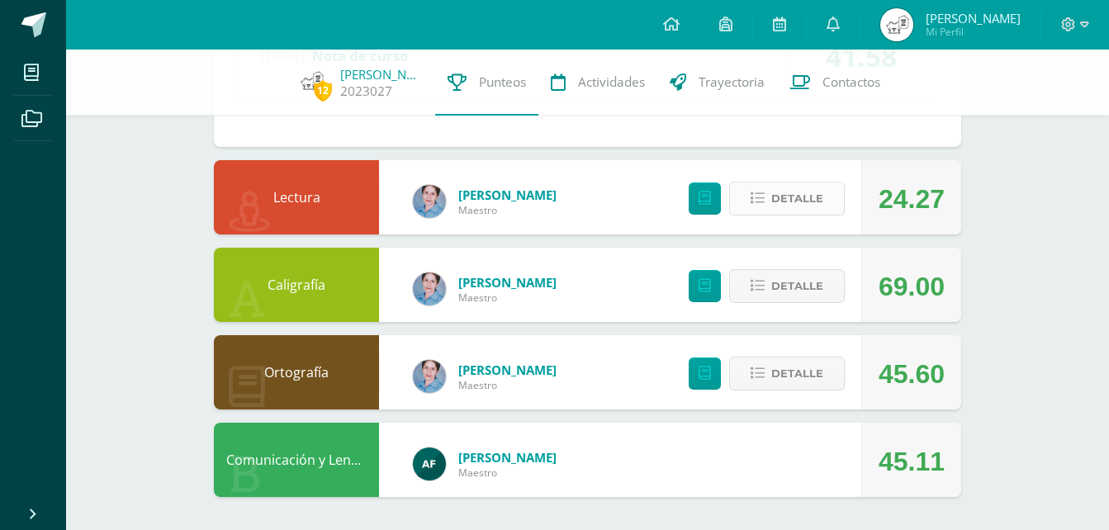
click at [789, 188] on span "Detalle" at bounding box center [797, 198] width 52 height 31
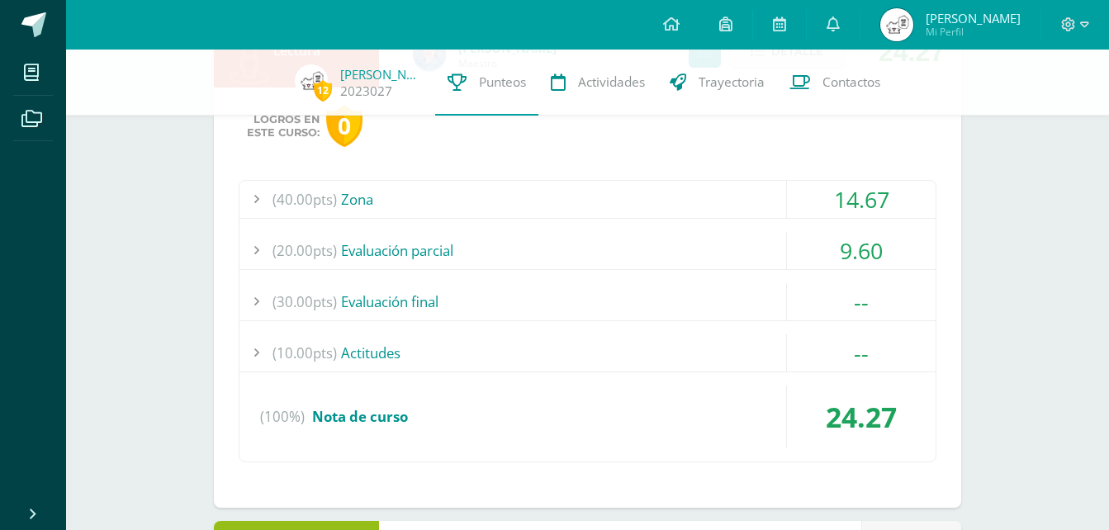
scroll to position [5201, 0]
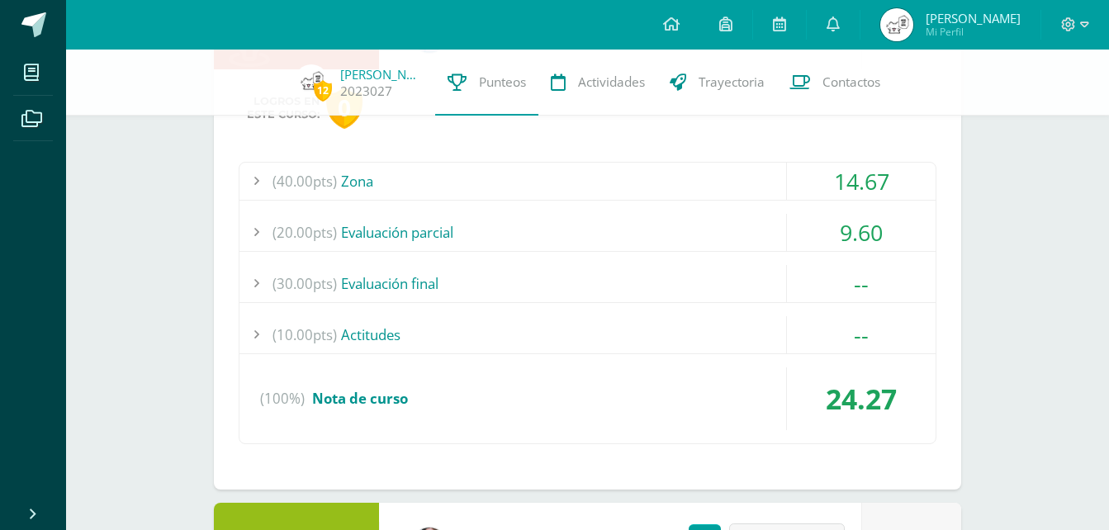
click at [755, 226] on div "(20.00pts) Evaluación parcial" at bounding box center [587, 232] width 696 height 37
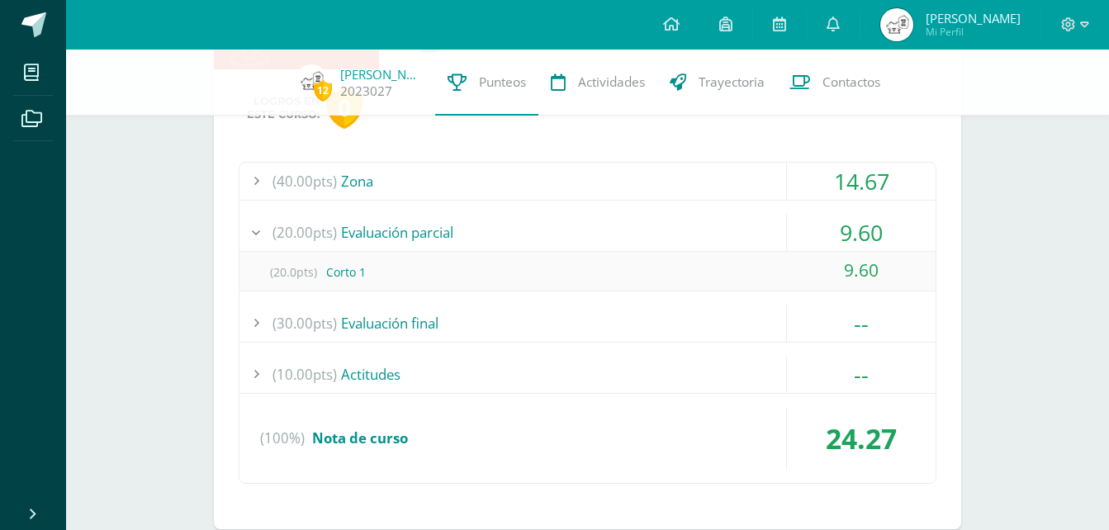
click at [755, 226] on div "(20.00pts) Evaluación parcial" at bounding box center [587, 232] width 696 height 37
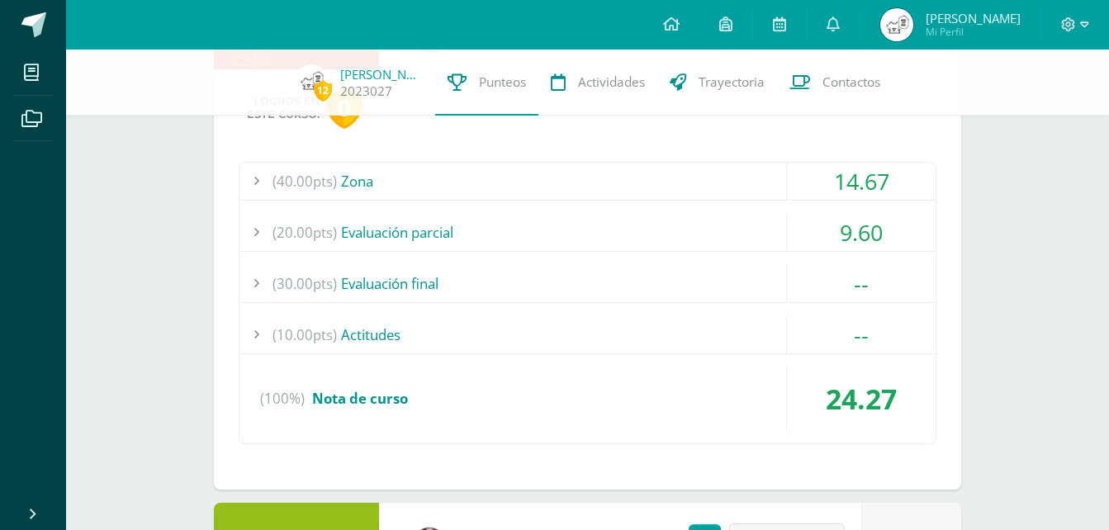
click at [723, 182] on div "(40.00pts) Zona" at bounding box center [587, 181] width 696 height 37
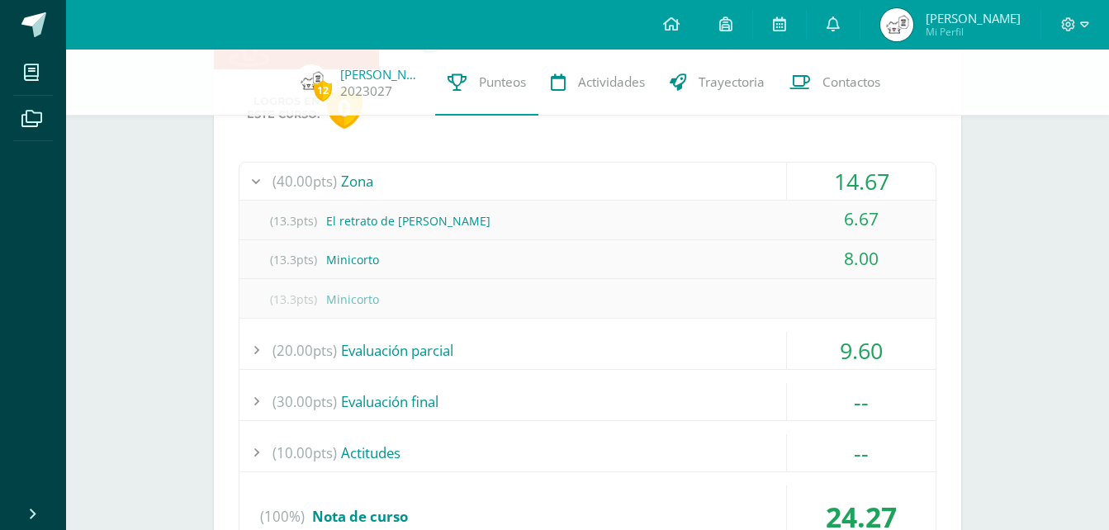
click at [1003, 27] on span "Mi Perfil" at bounding box center [973, 32] width 95 height 14
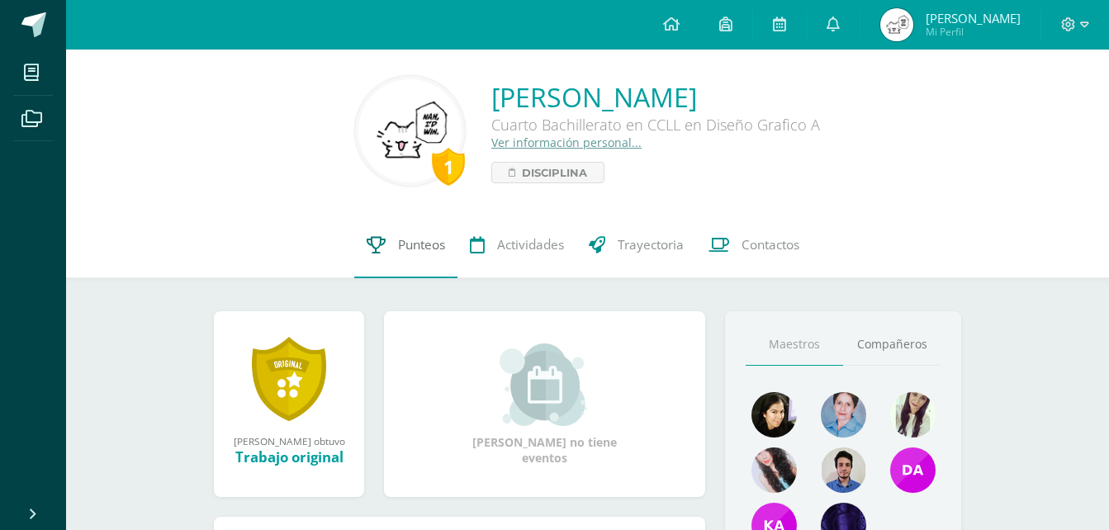
click at [368, 259] on link "Punteos" at bounding box center [405, 245] width 103 height 66
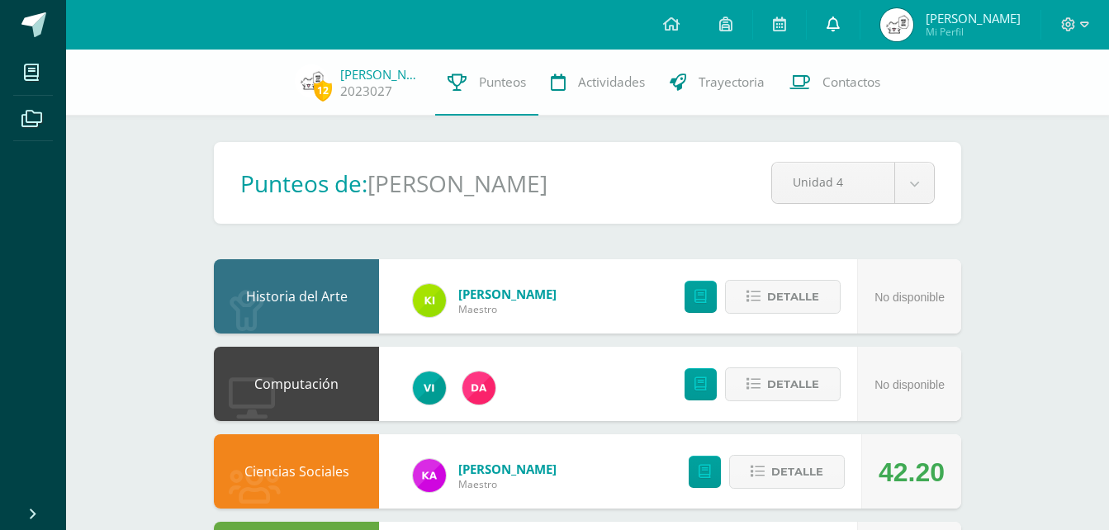
click at [860, 30] on link at bounding box center [833, 25] width 53 height 50
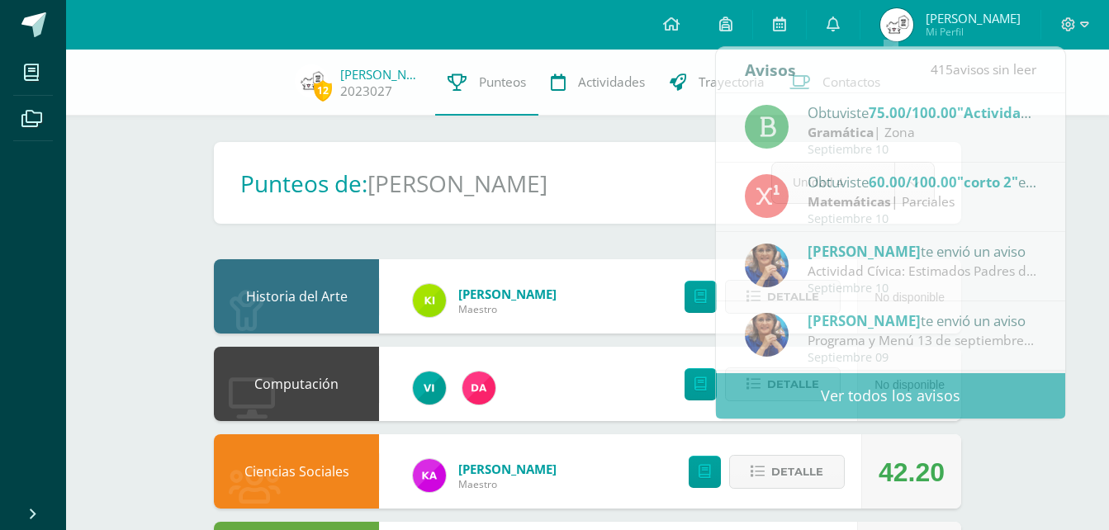
click at [996, 27] on span "Mi Perfil" at bounding box center [973, 32] width 95 height 14
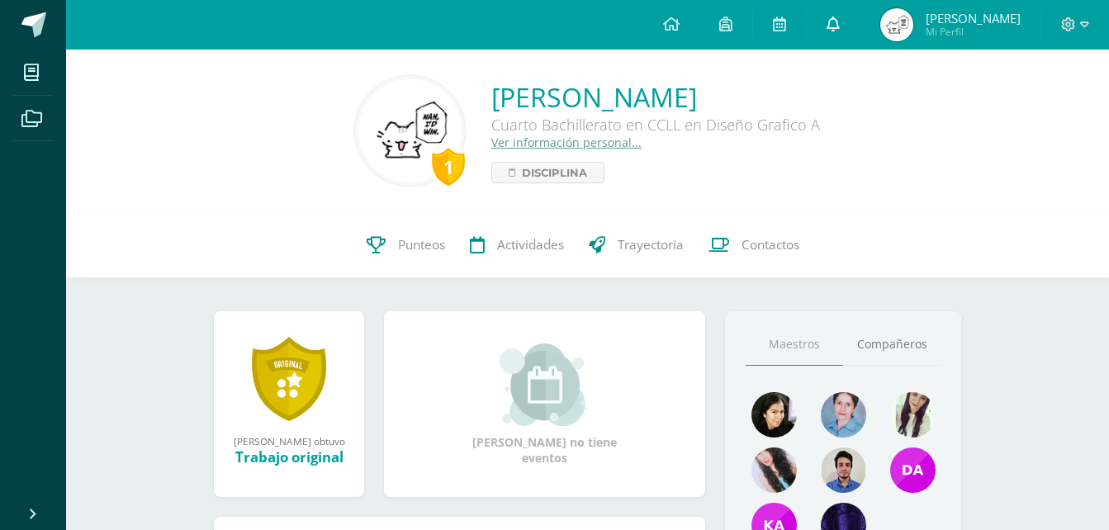
click at [860, 14] on link at bounding box center [833, 25] width 53 height 50
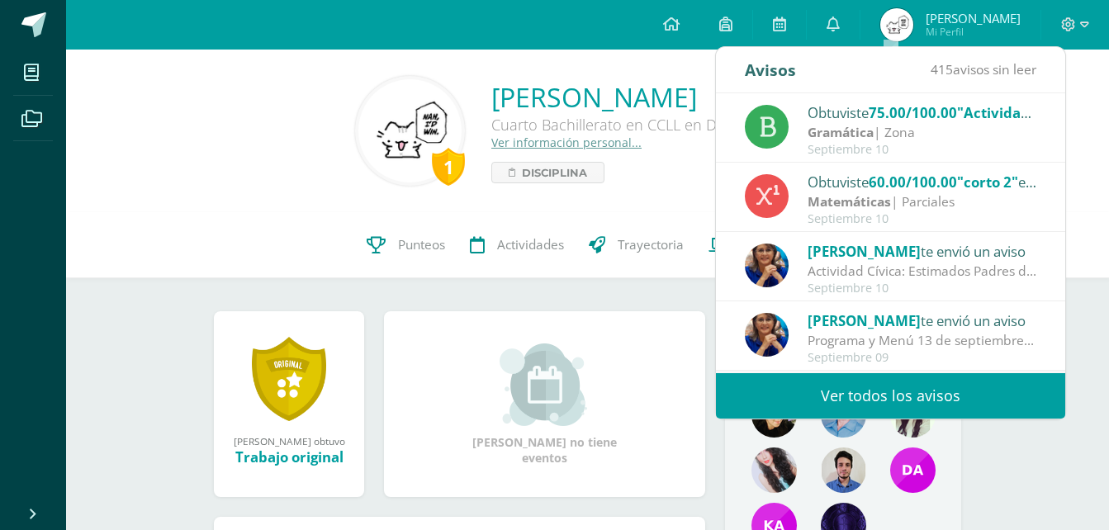
click at [925, 402] on link "Ver todos los avisos" at bounding box center [890, 395] width 349 height 45
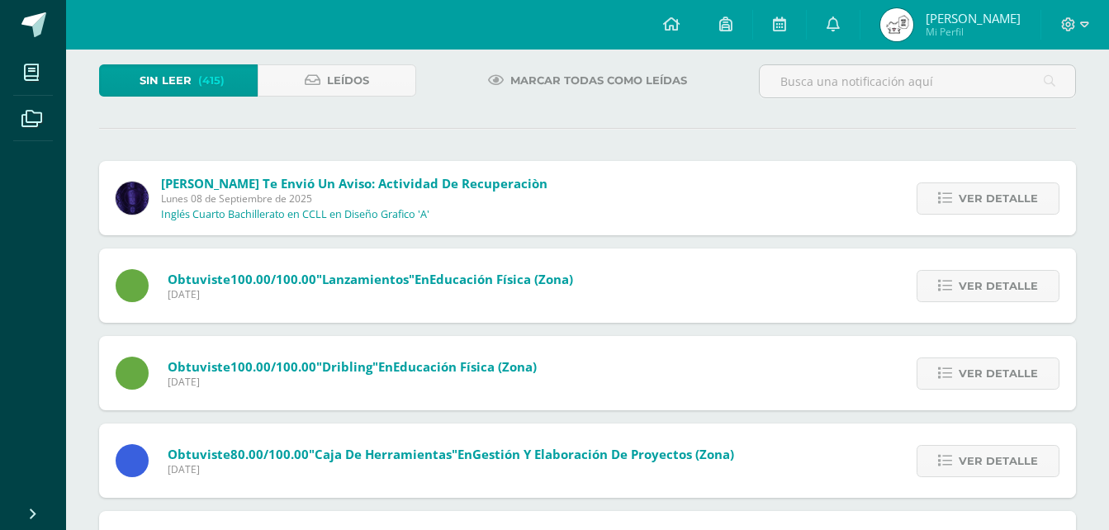
scroll to position [54, 0]
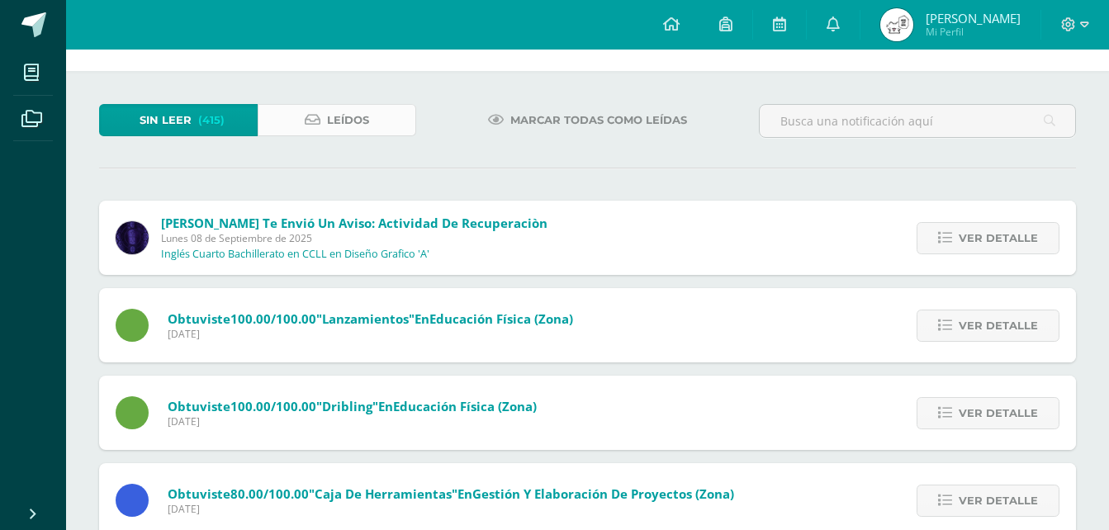
click at [333, 114] on span "Leídos" at bounding box center [348, 120] width 42 height 31
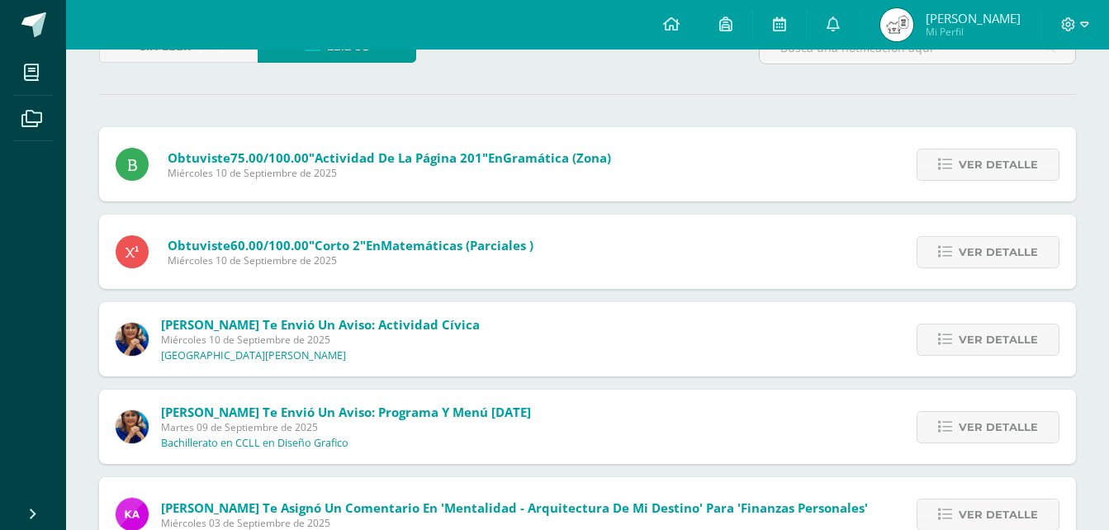
scroll to position [121, 0]
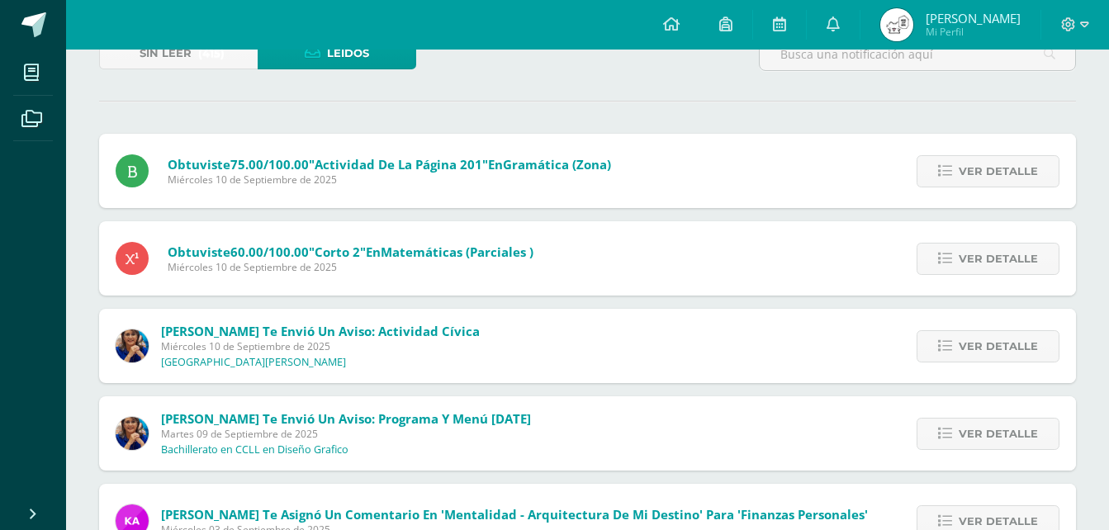
click at [1023, 19] on span "[PERSON_NAME] Mi Perfil" at bounding box center [950, 24] width 147 height 33
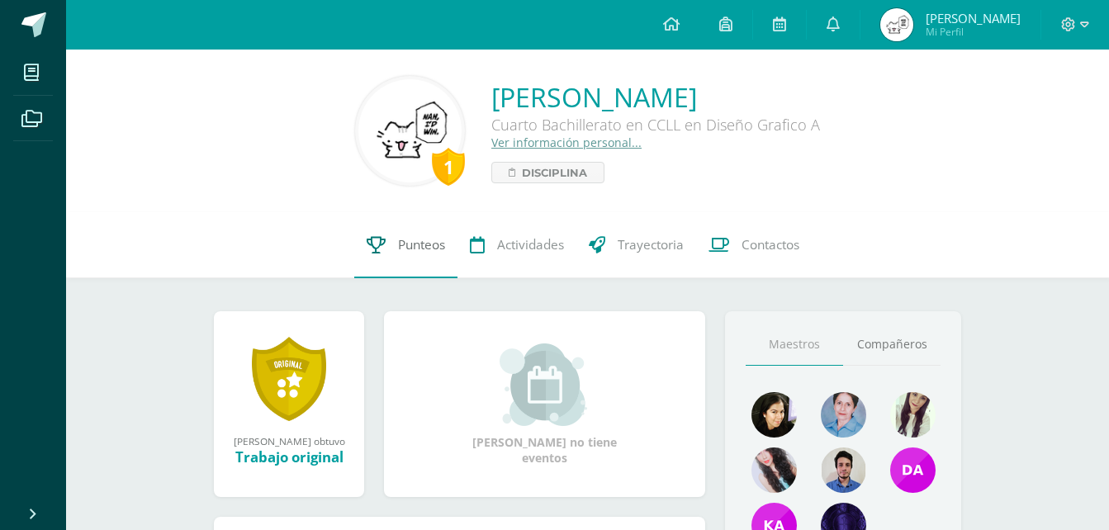
click at [363, 264] on link "Punteos" at bounding box center [405, 245] width 103 height 66
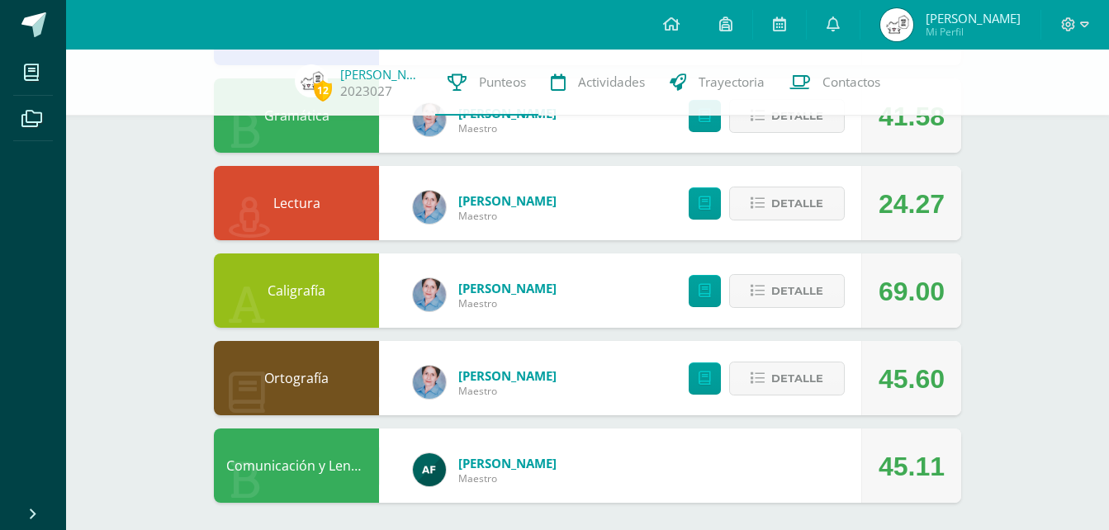
scroll to position [1675, 0]
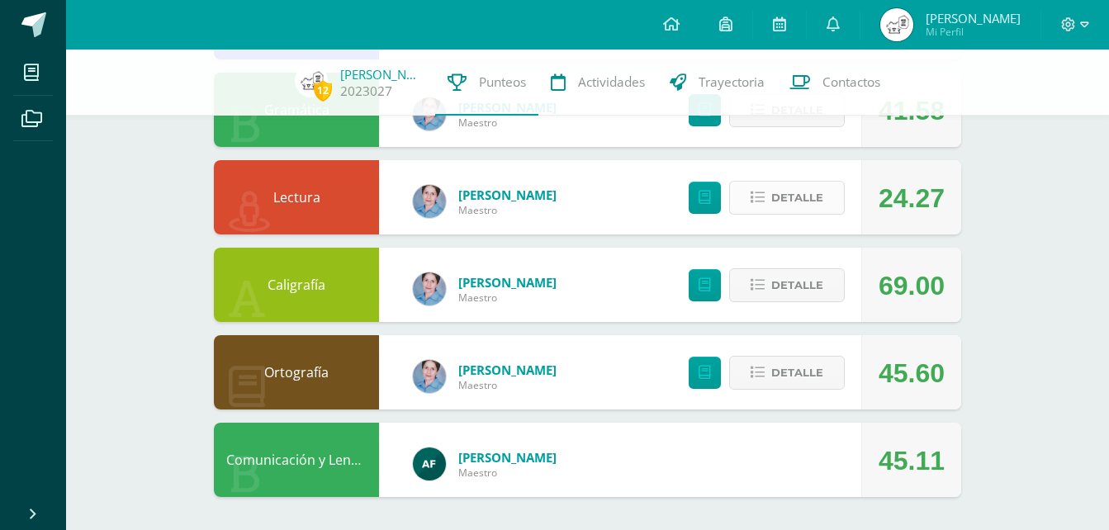
click at [821, 199] on span "Detalle" at bounding box center [797, 197] width 52 height 31
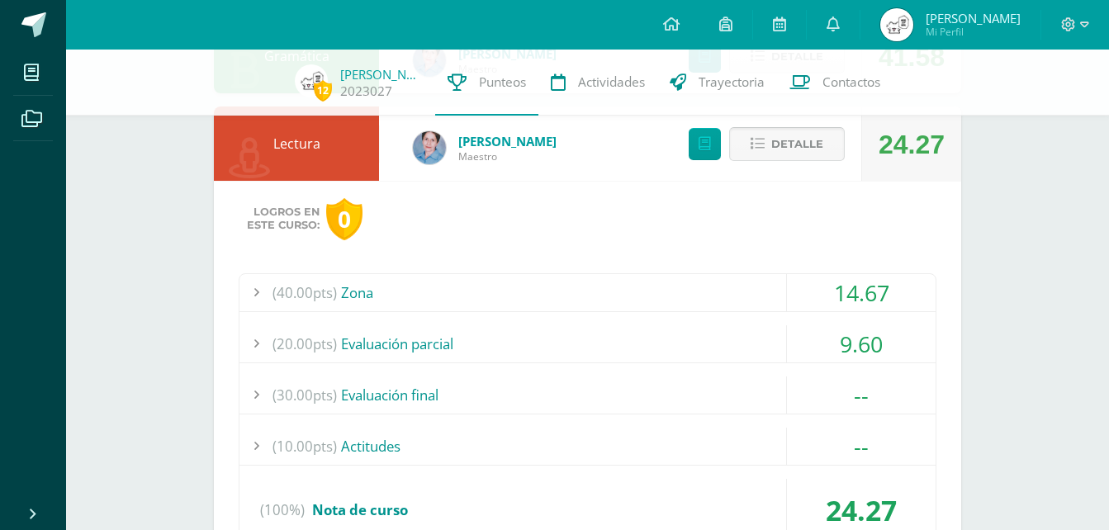
scroll to position [1757, 0]
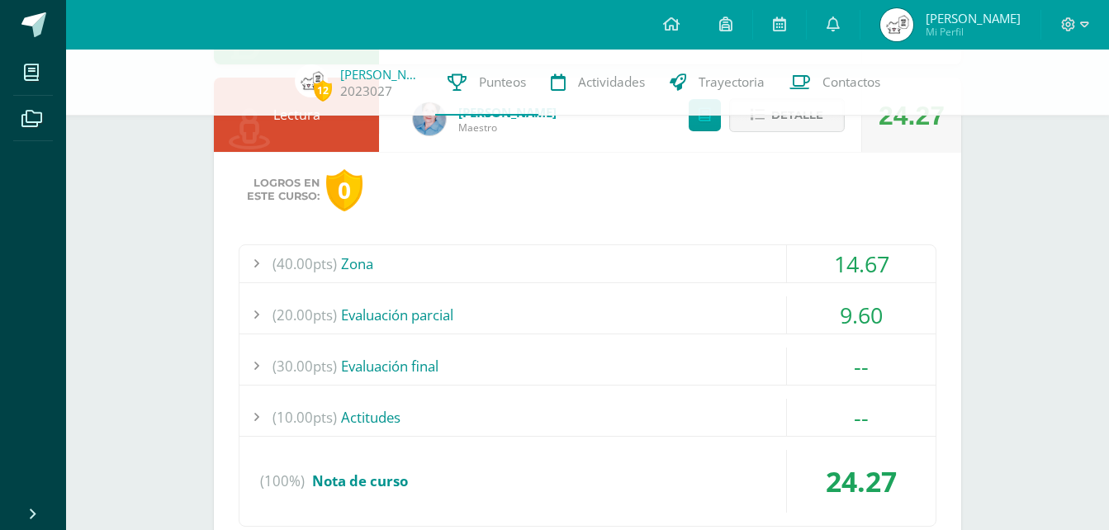
click at [236, 315] on div "Logros en este curso: 0 (40.00pts) Zona 14.67 (13.3pts) El retrato de Dorian Gr…" at bounding box center [587, 362] width 747 height 420
click at [291, 317] on span "(20.00pts)" at bounding box center [305, 314] width 64 height 37
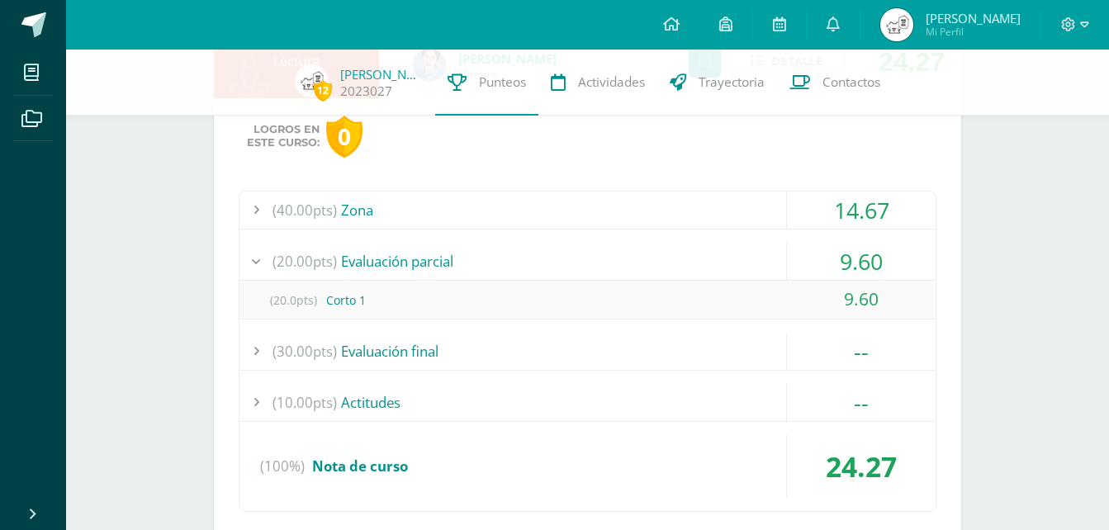
scroll to position [1840, 0]
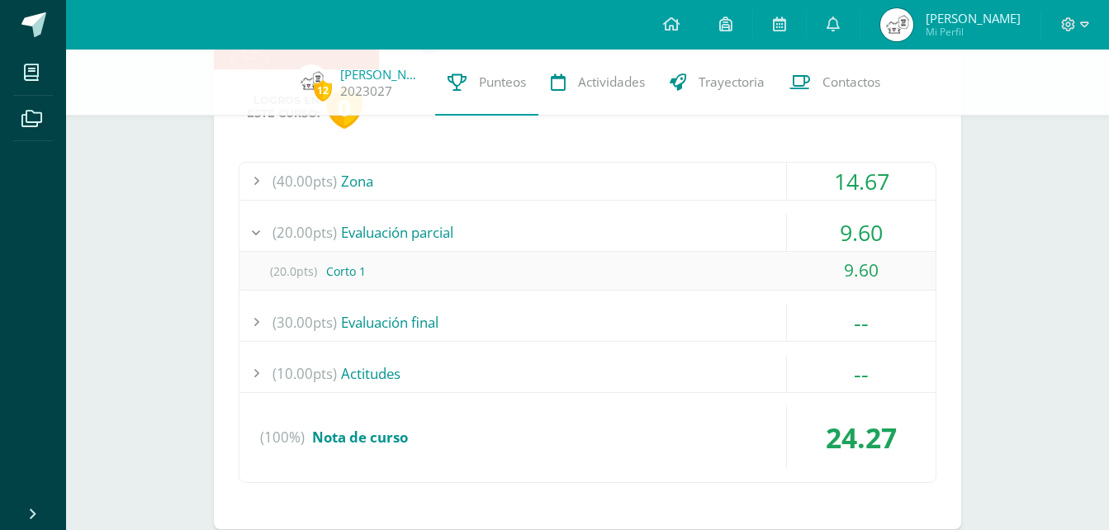
click at [462, 243] on div "(20.00pts) Evaluación parcial" at bounding box center [587, 232] width 696 height 37
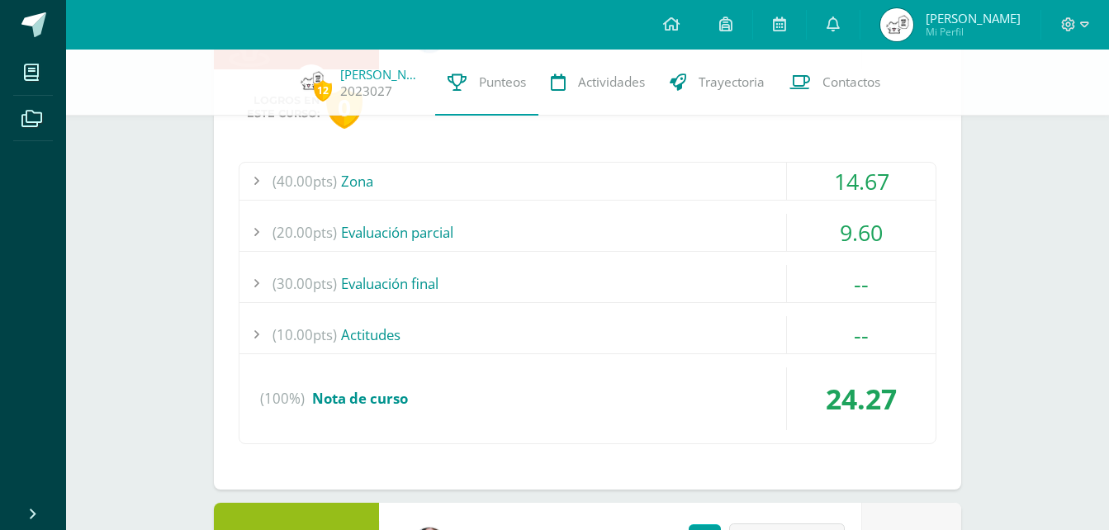
click at [495, 175] on div "(40.00pts) Zona" at bounding box center [587, 181] width 696 height 37
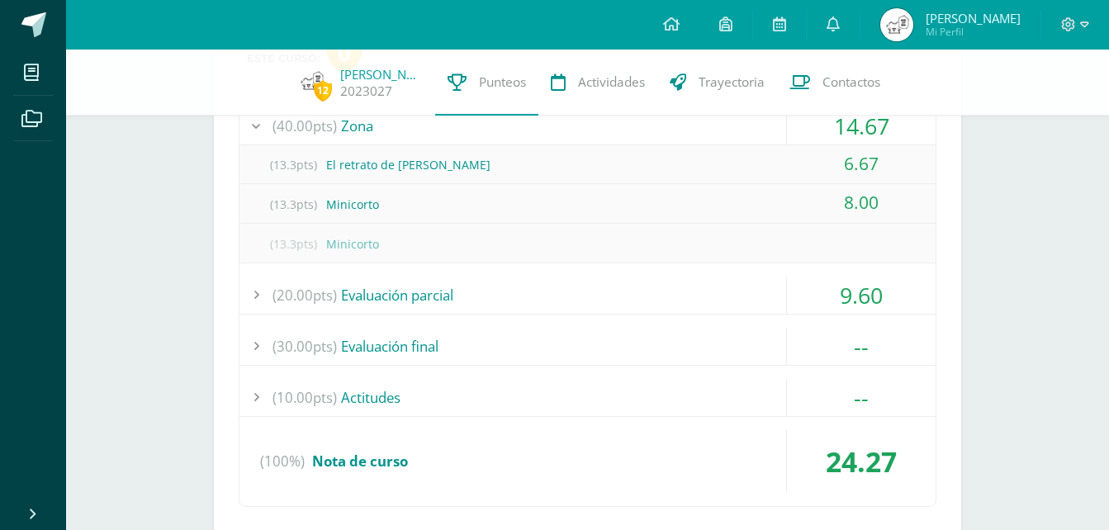
scroll to position [1922, 0]
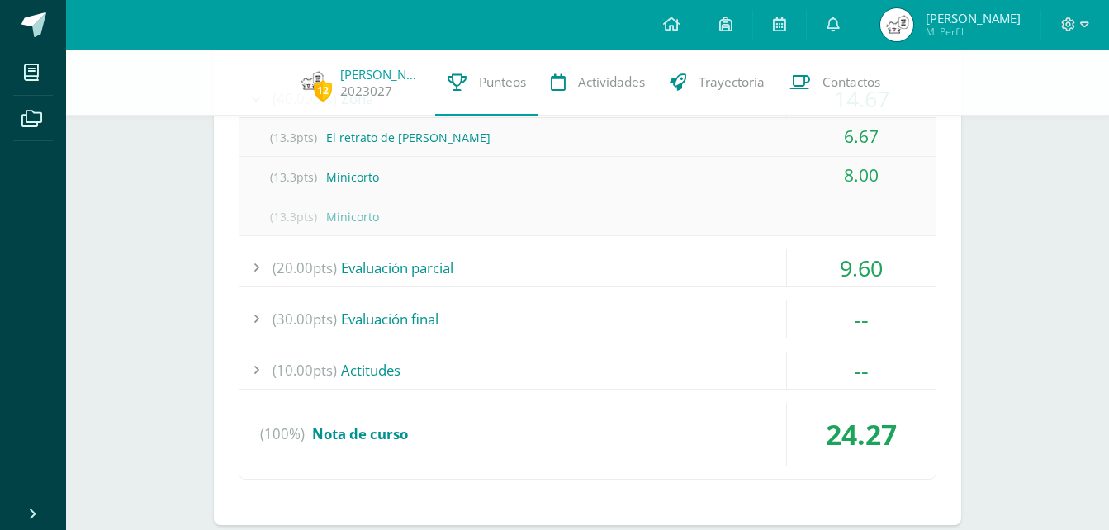
click at [531, 263] on div "(20.00pts) Evaluación parcial" at bounding box center [587, 267] width 696 height 37
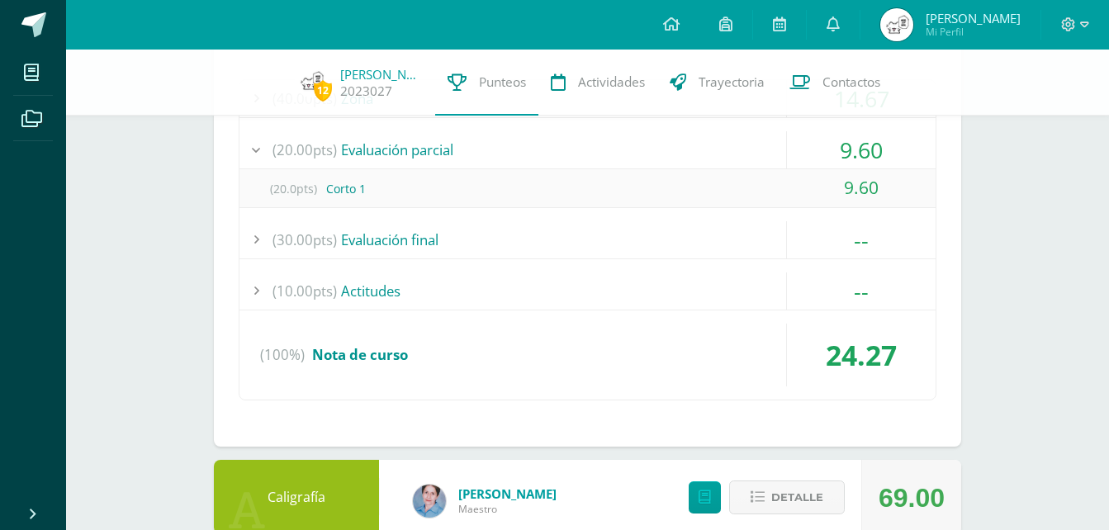
click at [517, 154] on div "(20.00pts) Evaluación parcial" at bounding box center [587, 149] width 696 height 37
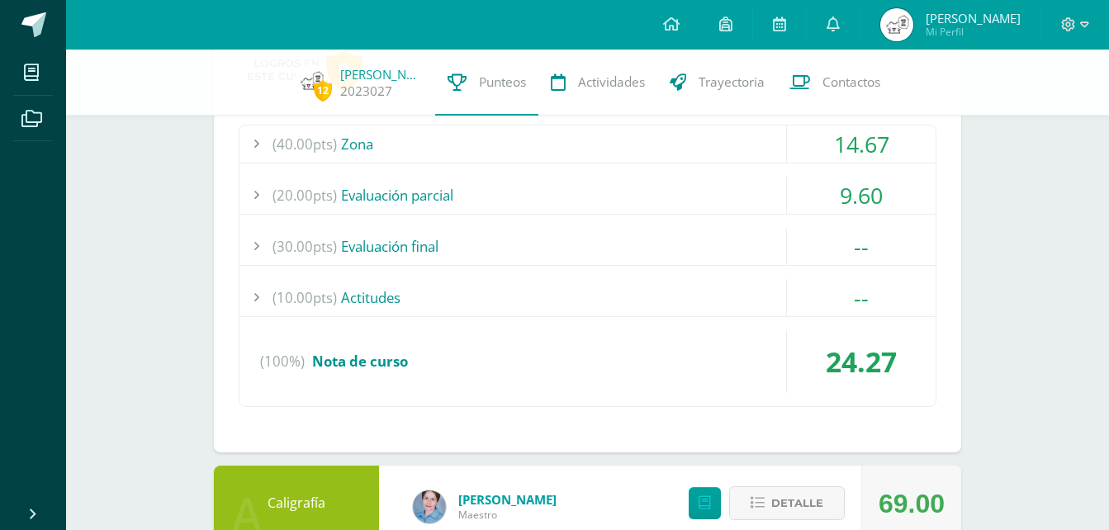
scroll to position [1840, 0]
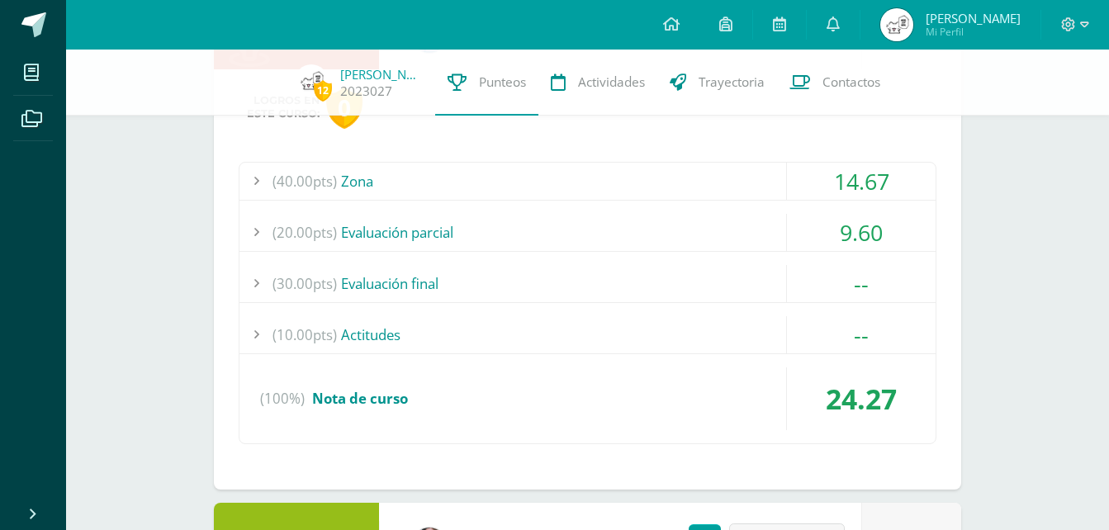
click at [535, 231] on div "(20.00pts) Evaluación parcial" at bounding box center [587, 232] width 696 height 37
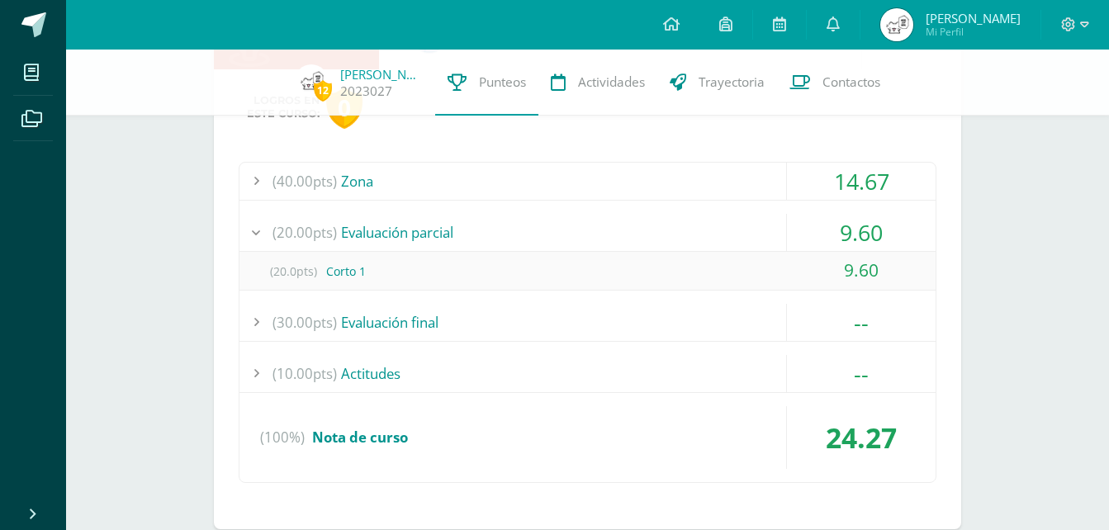
click at [535, 231] on div "(20.00pts) Evaluación parcial" at bounding box center [587, 232] width 696 height 37
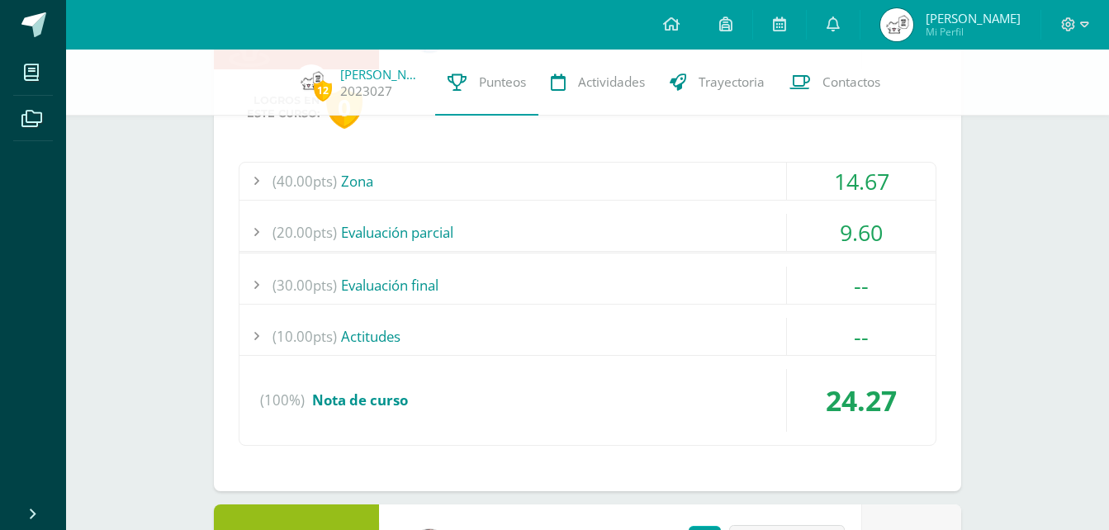
click at [535, 231] on div "(20.00pts) Evaluación parcial" at bounding box center [587, 232] width 696 height 37
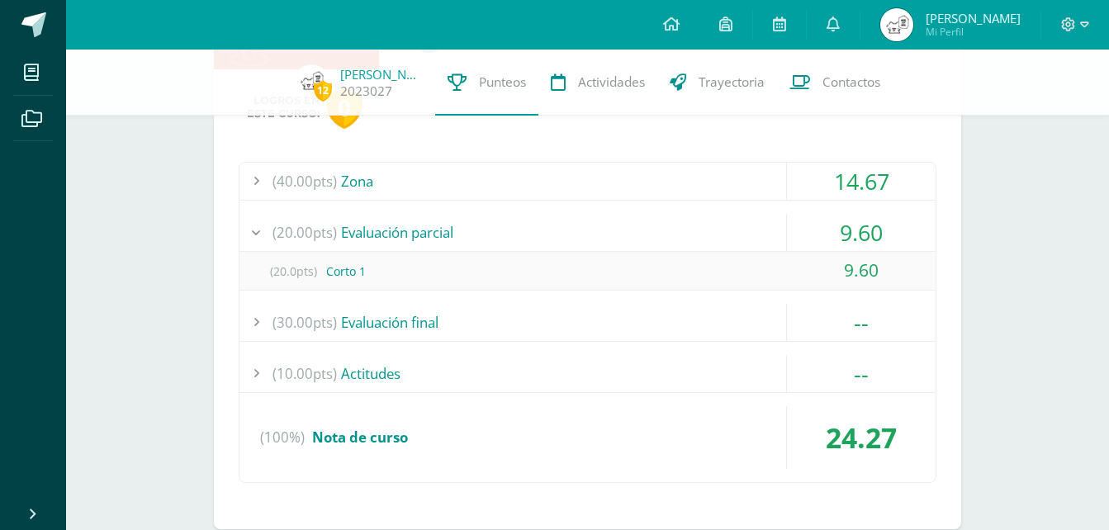
click at [535, 231] on div "(20.00pts) Evaluación parcial" at bounding box center [587, 232] width 696 height 37
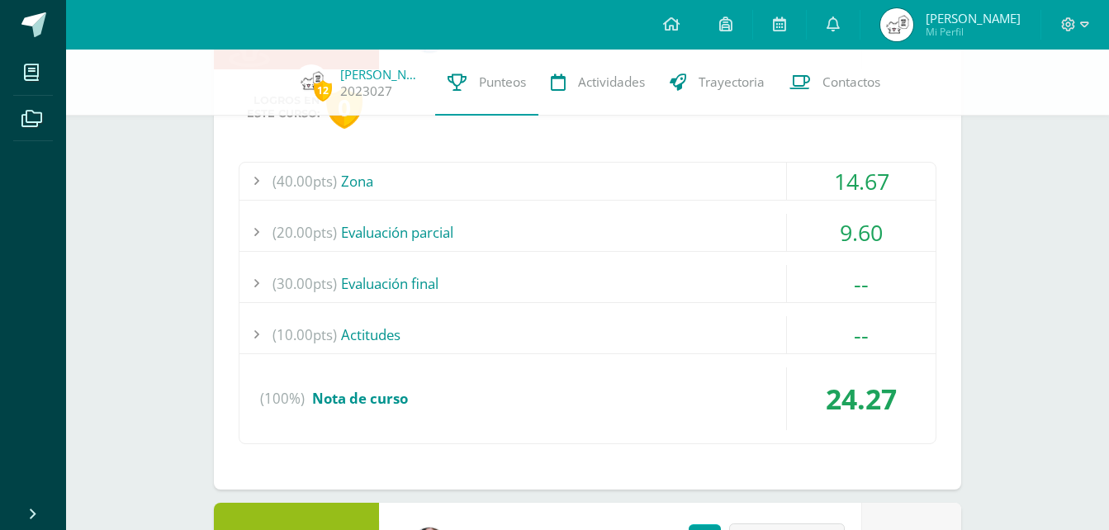
click at [533, 178] on div "(40.00pts) Zona" at bounding box center [587, 181] width 696 height 37
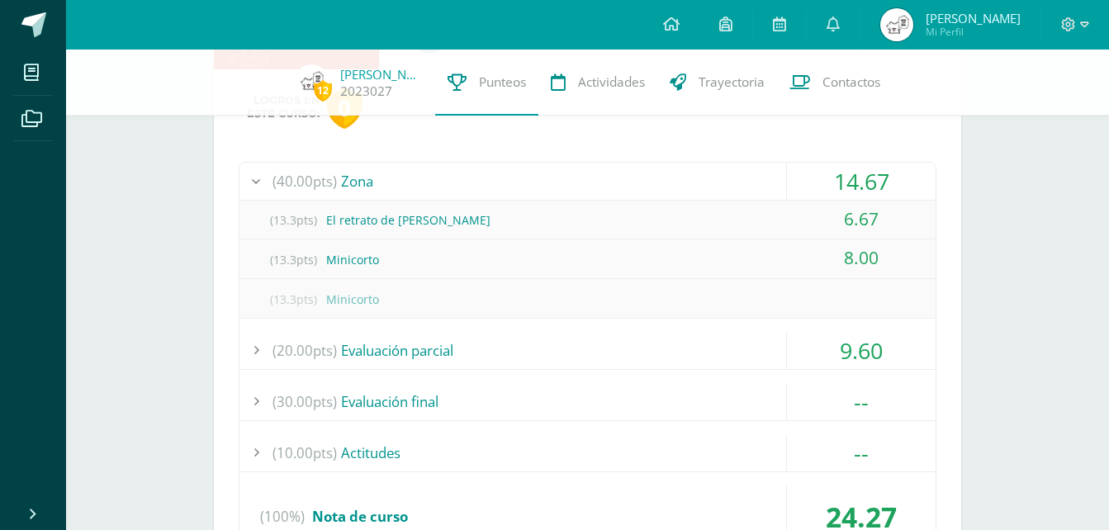
click at [425, 352] on div "(20.00pts) Evaluación parcial" at bounding box center [587, 350] width 696 height 37
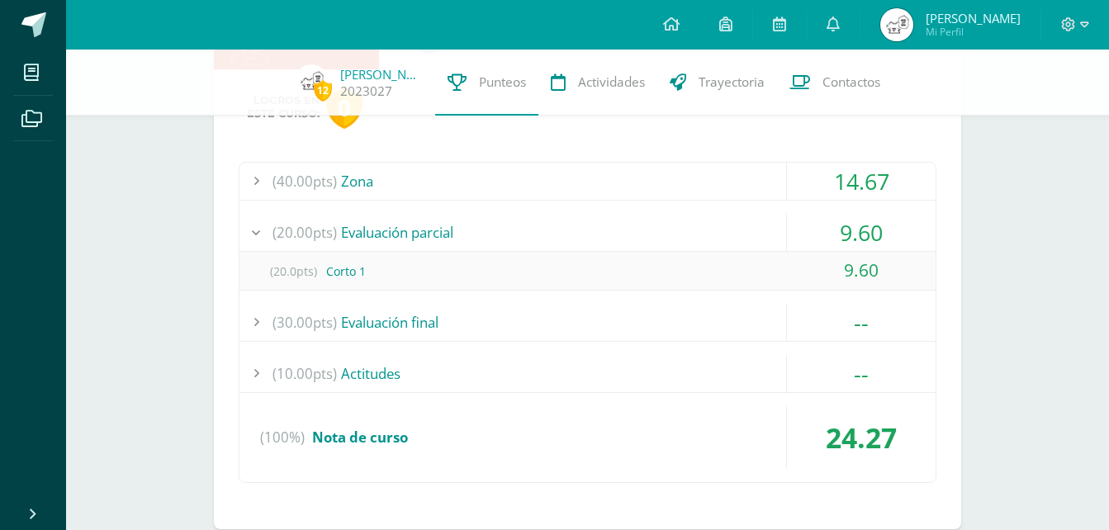
click at [477, 239] on div "(20.00pts) Evaluación parcial" at bounding box center [587, 232] width 696 height 37
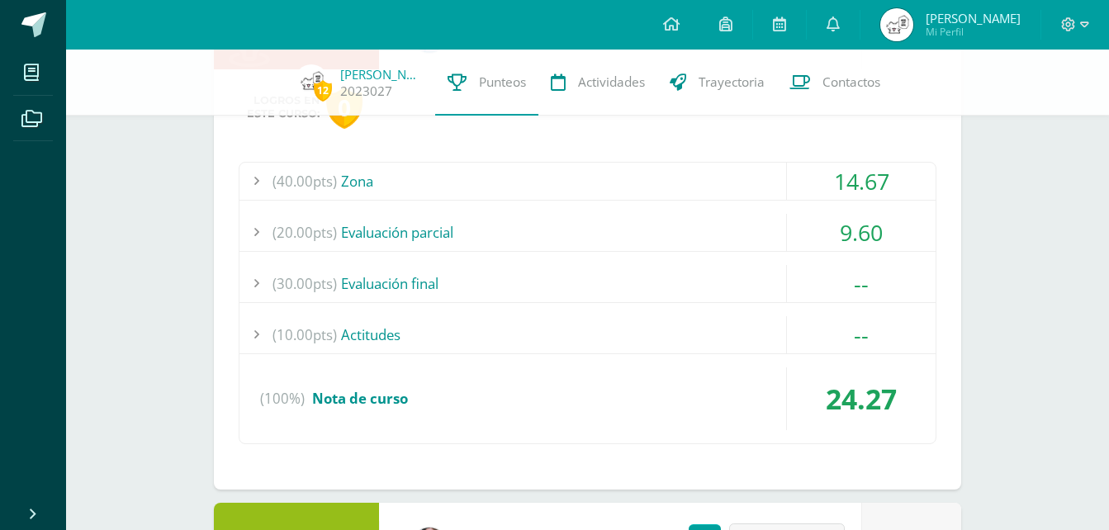
click at [477, 239] on div "(20.00pts) Evaluación parcial" at bounding box center [587, 232] width 696 height 37
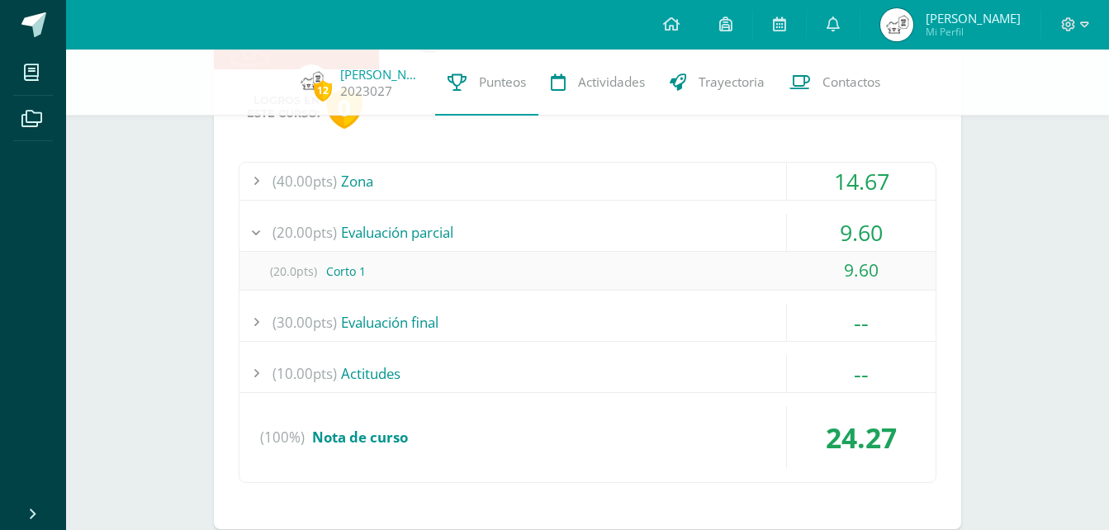
click at [452, 184] on div "(40.00pts) Zona" at bounding box center [587, 181] width 696 height 37
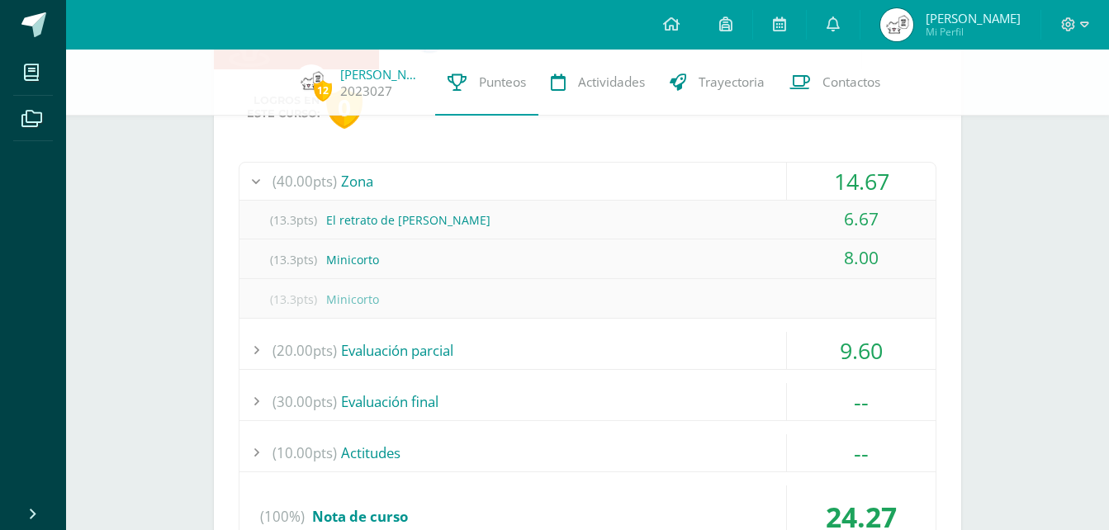
click at [452, 184] on div "(40.00pts) Zona" at bounding box center [587, 181] width 696 height 37
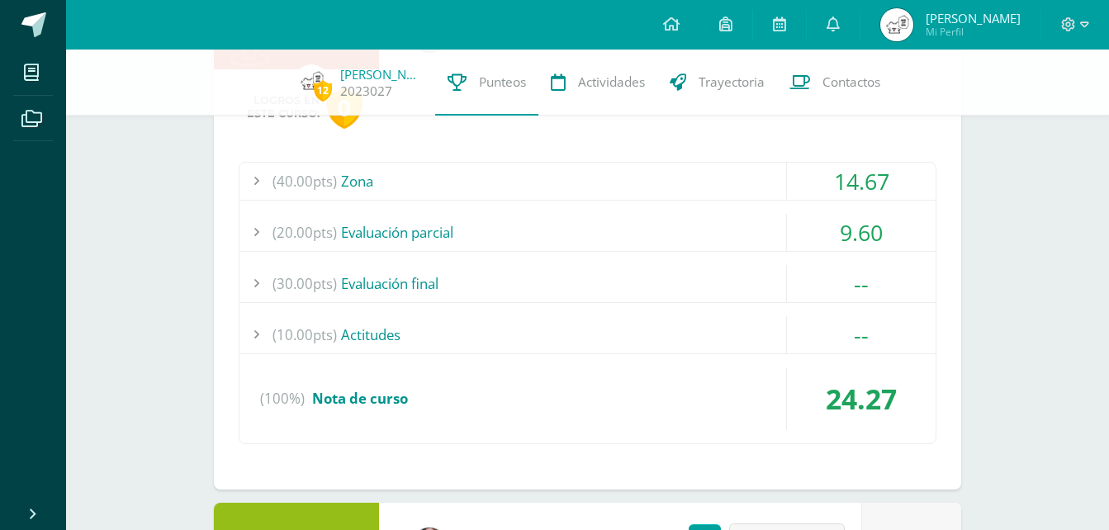
click at [620, 183] on div "(40.00pts) Zona" at bounding box center [587, 181] width 696 height 37
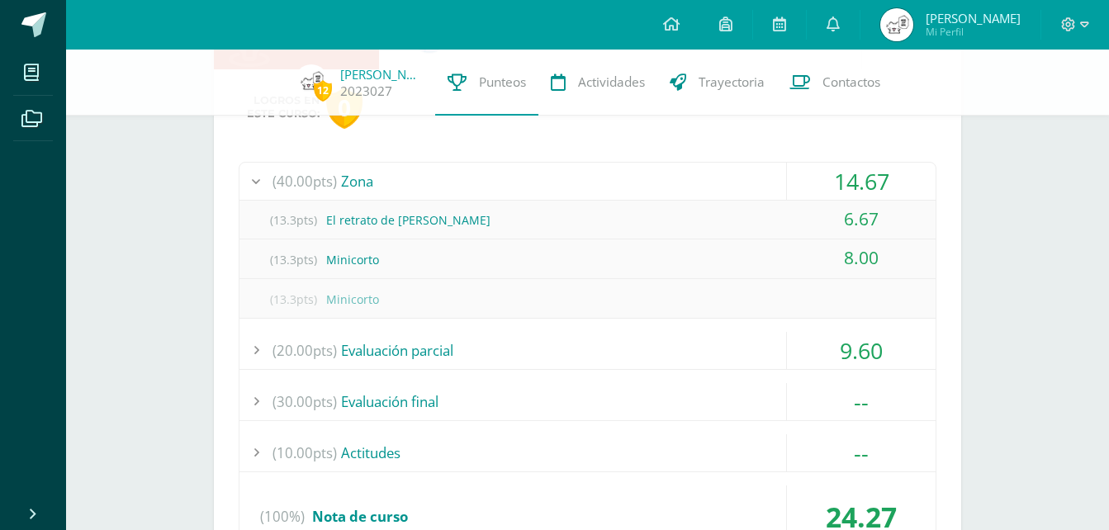
click at [620, 183] on div "(40.00pts) Zona" at bounding box center [587, 181] width 696 height 37
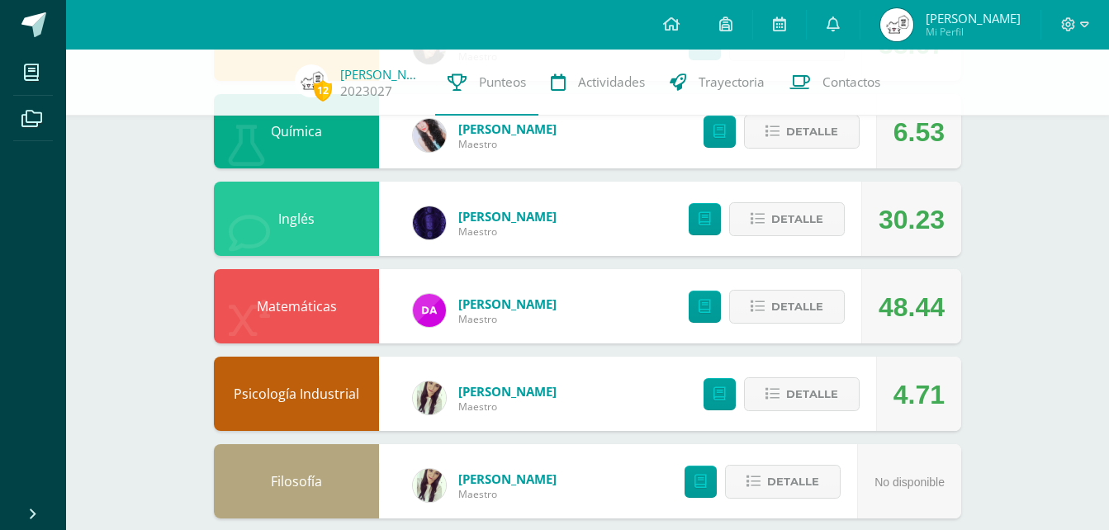
scroll to position [684, 0]
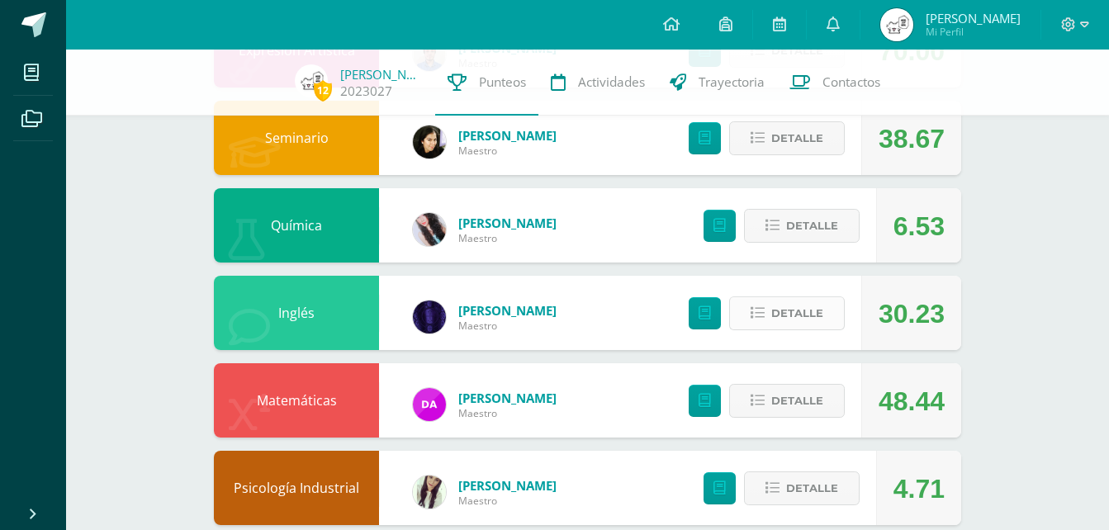
click at [761, 301] on button "Detalle" at bounding box center [787, 313] width 116 height 34
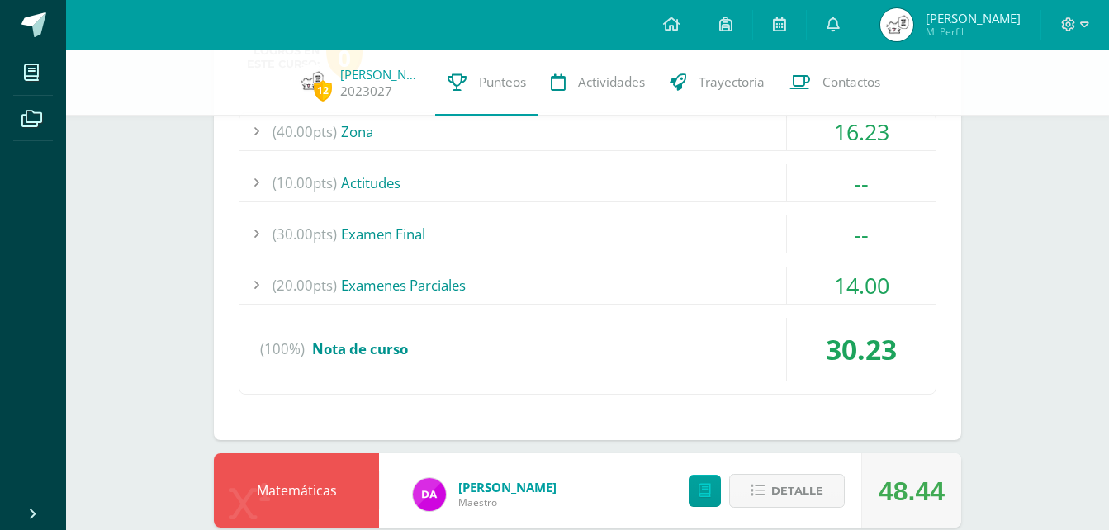
scroll to position [931, 0]
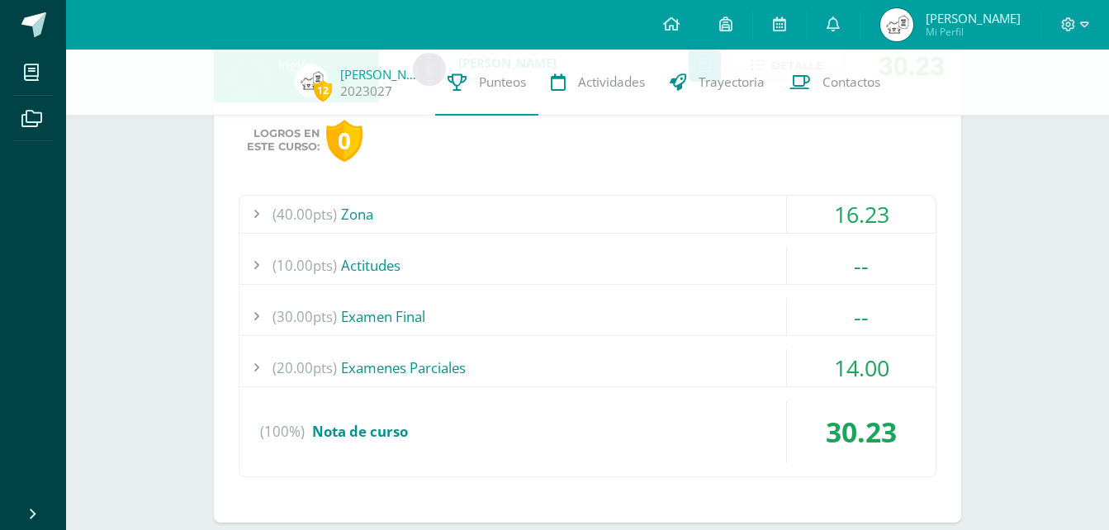
click at [439, 376] on div "(20.00pts) Examenes Parciales" at bounding box center [587, 367] width 696 height 37
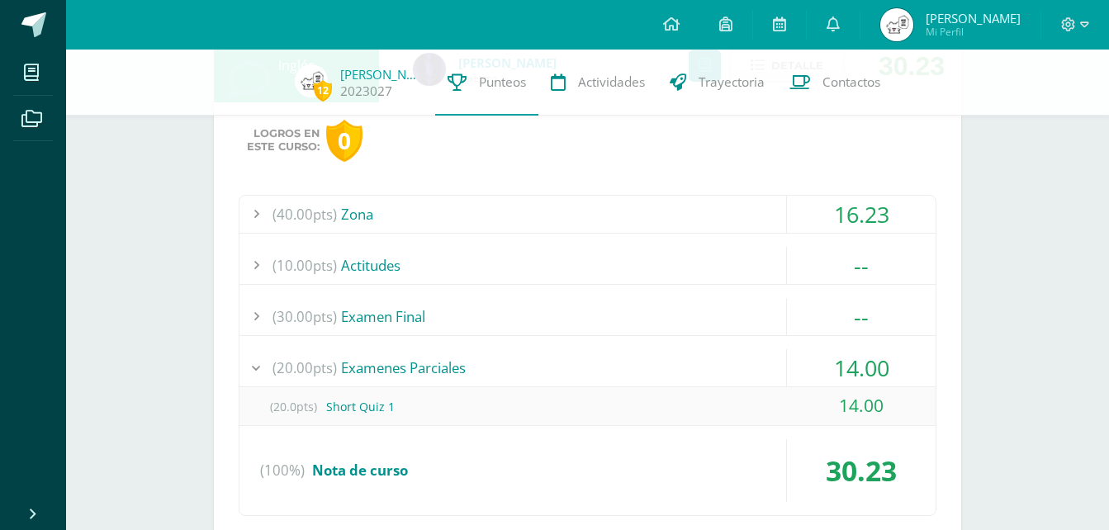
click at [438, 367] on div "(20.00pts) Examenes Parciales" at bounding box center [587, 367] width 696 height 37
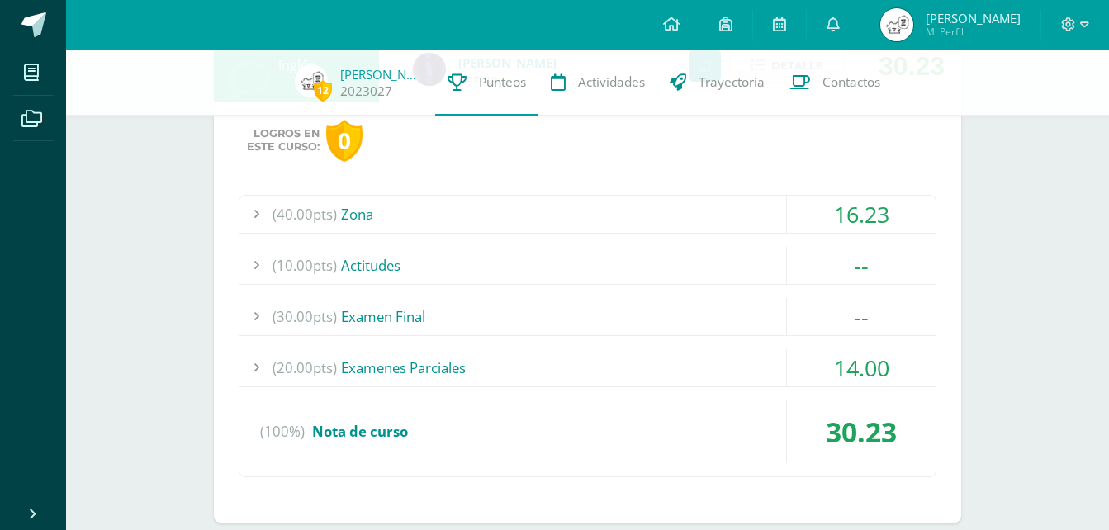
click at [386, 207] on div "(40.00pts) Zona" at bounding box center [587, 214] width 696 height 37
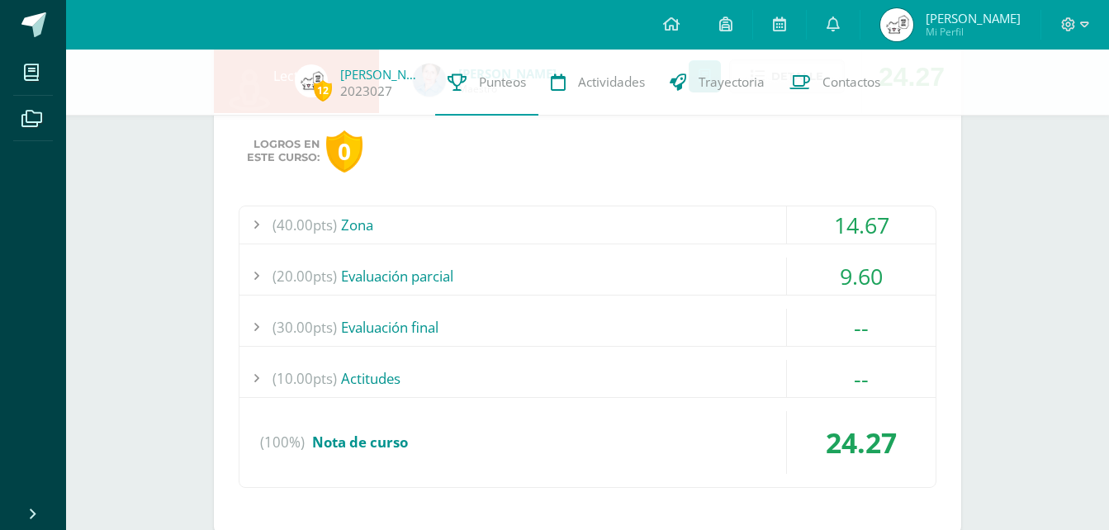
scroll to position [2461, 0]
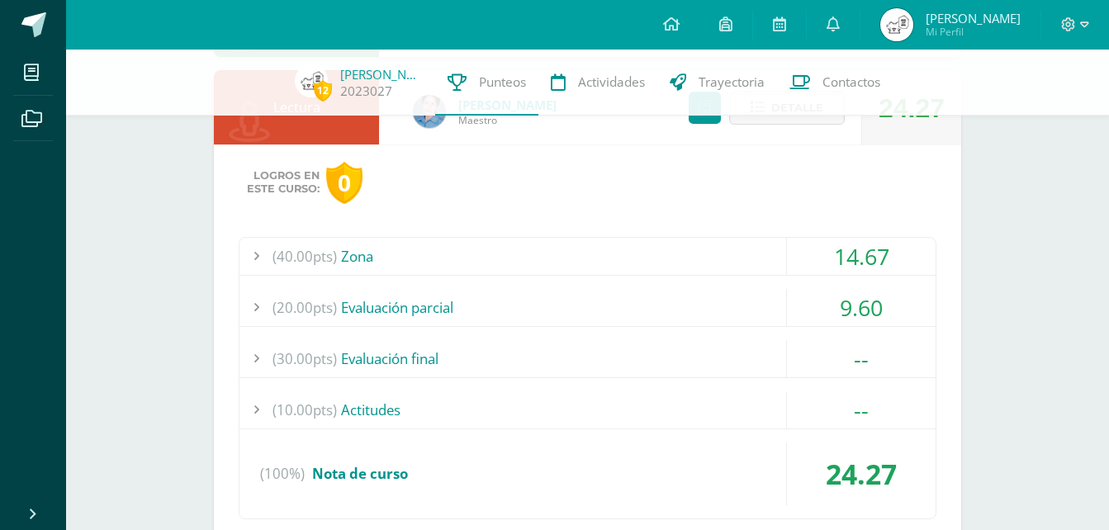
click at [762, 251] on div "(40.00pts) Zona" at bounding box center [587, 256] width 696 height 37
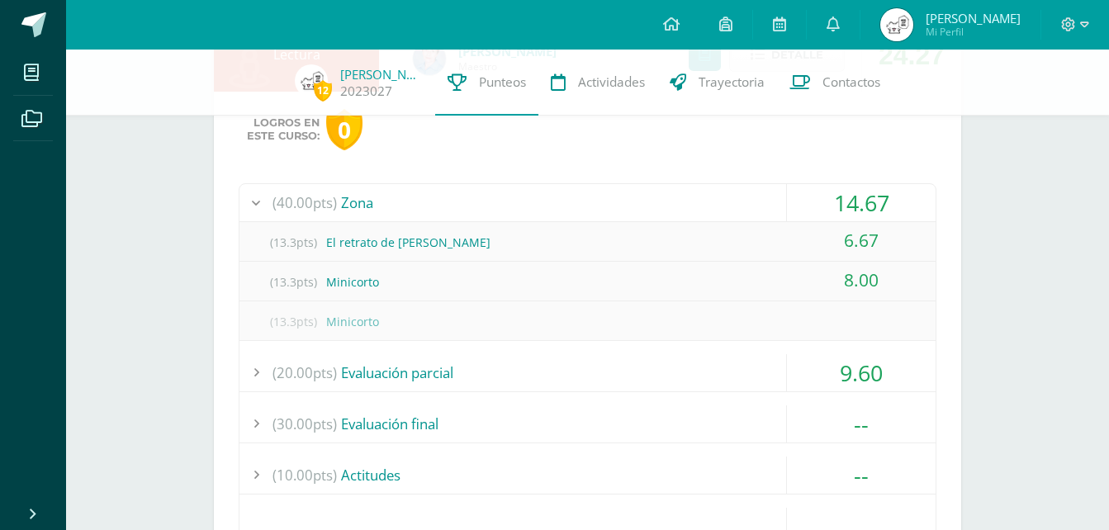
scroll to position [2267, 0]
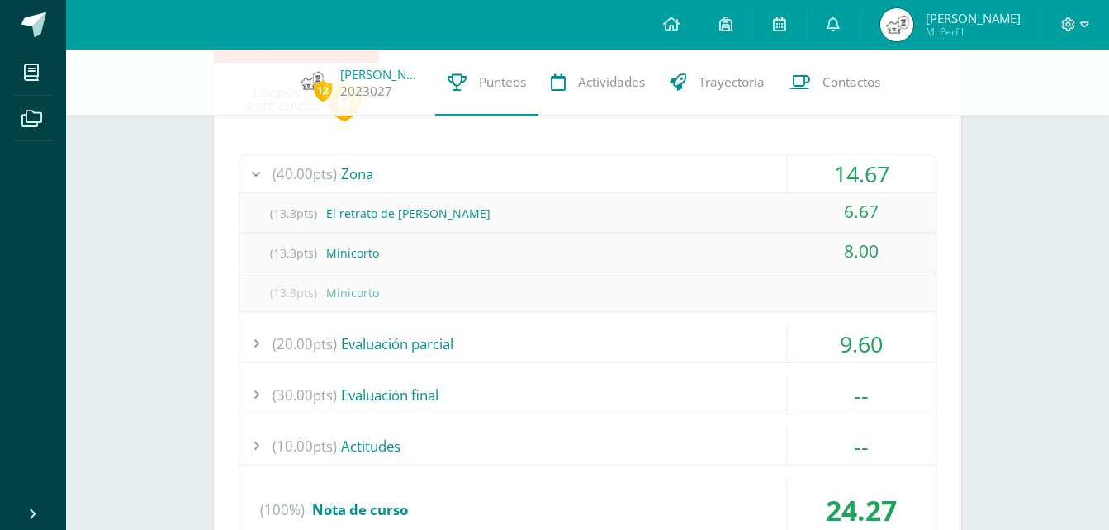
click at [573, 344] on div "(20.00pts) Evaluación parcial" at bounding box center [587, 343] width 696 height 37
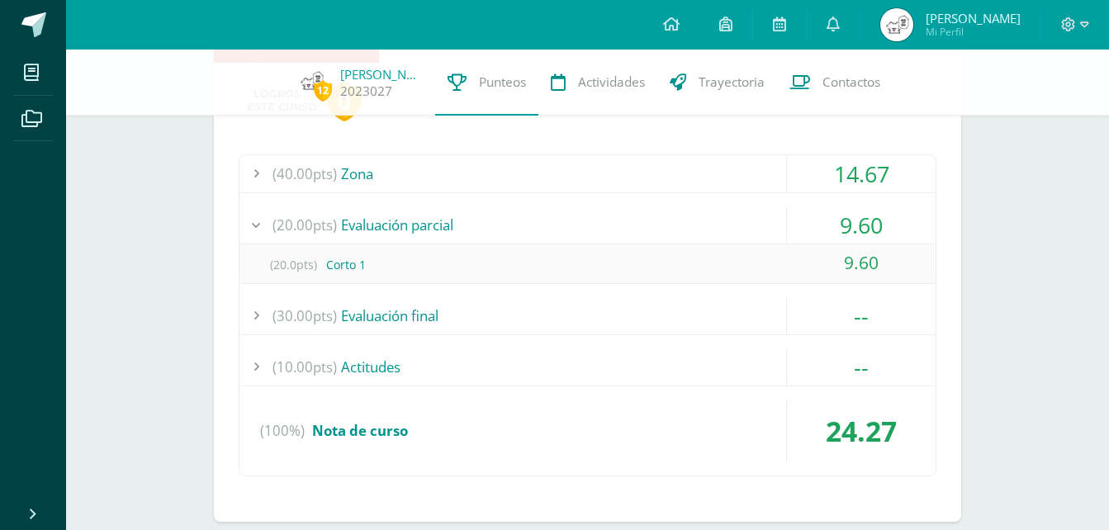
click at [541, 224] on div "(20.00pts) Evaluación parcial" at bounding box center [587, 224] width 696 height 37
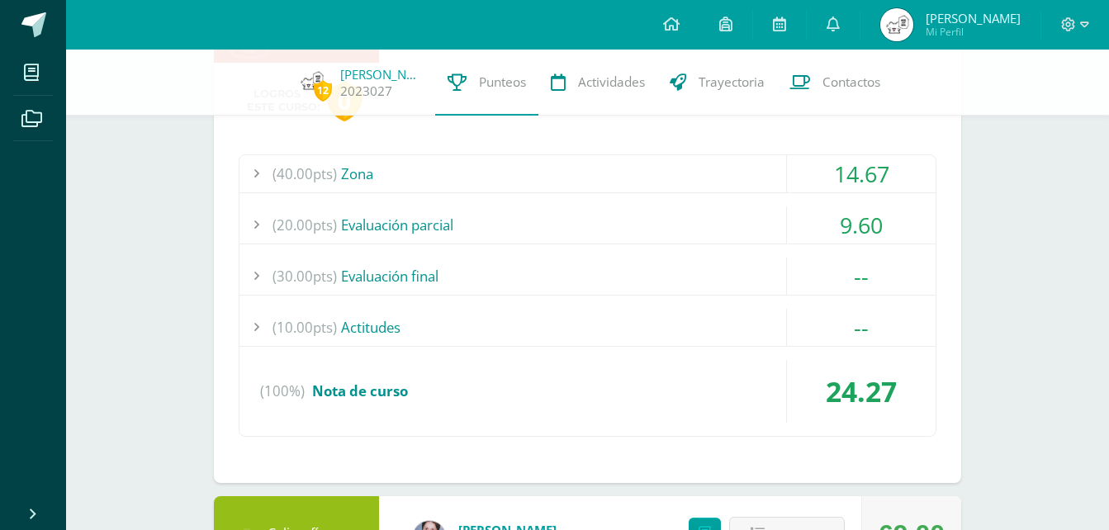
scroll to position [2184, 0]
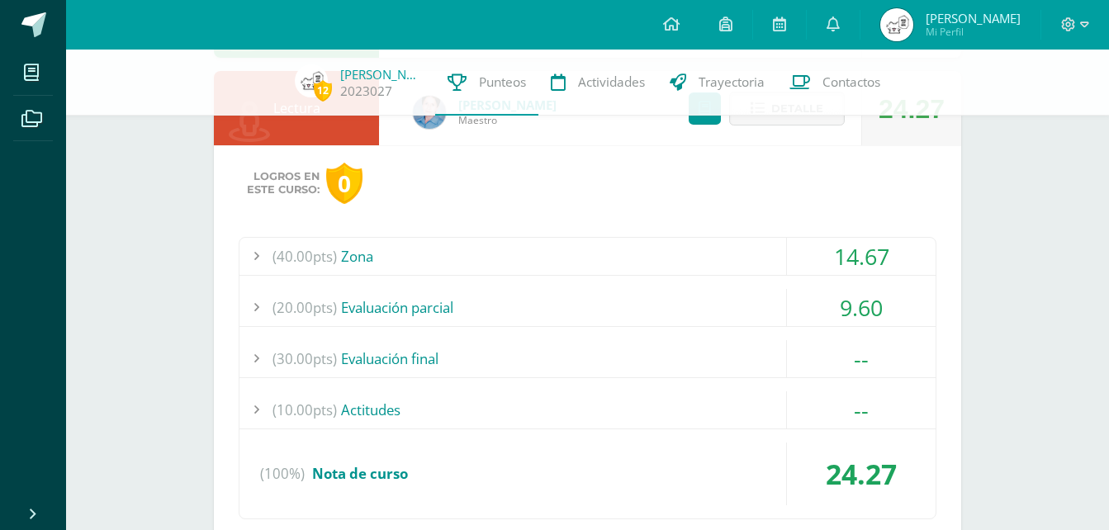
click at [554, 239] on div "(40.00pts) Zona" at bounding box center [587, 256] width 696 height 37
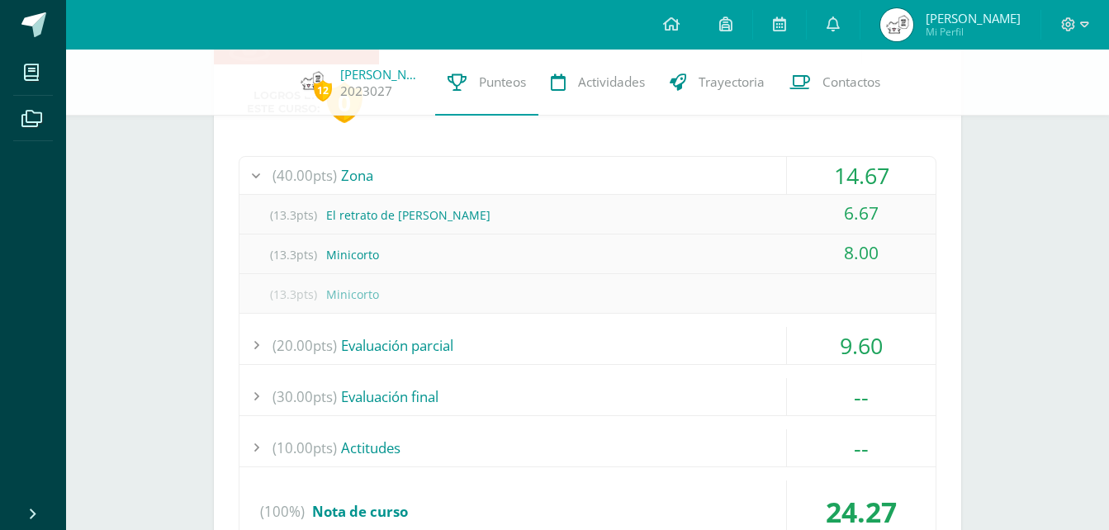
scroll to position [2267, 0]
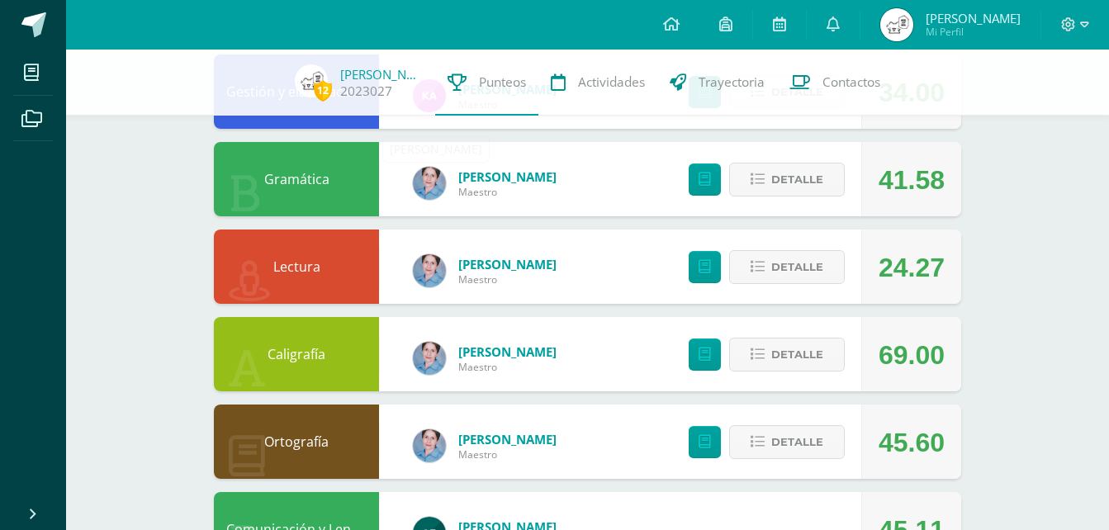
scroll to position [1510, 0]
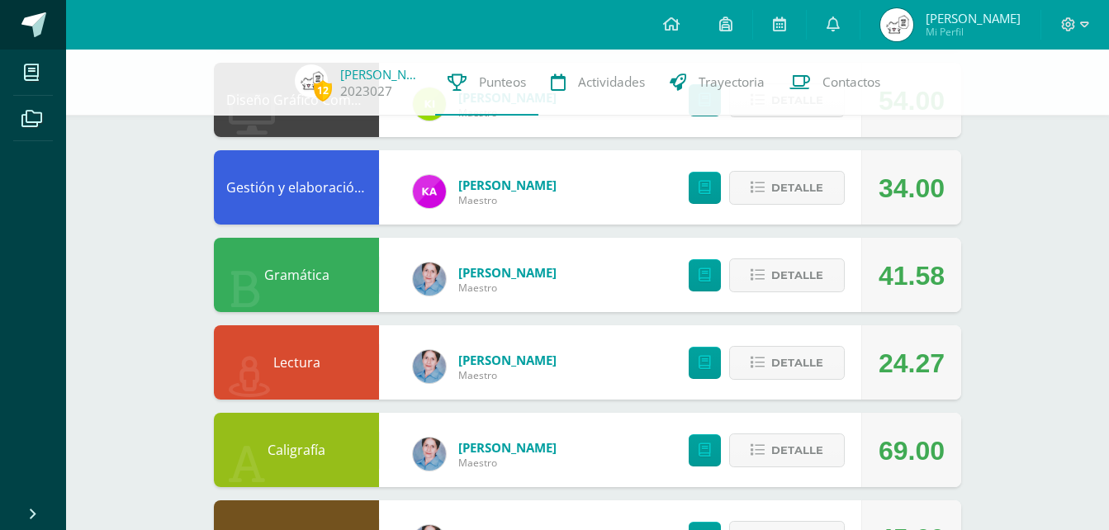
click at [36, 19] on span at bounding box center [33, 24] width 25 height 25
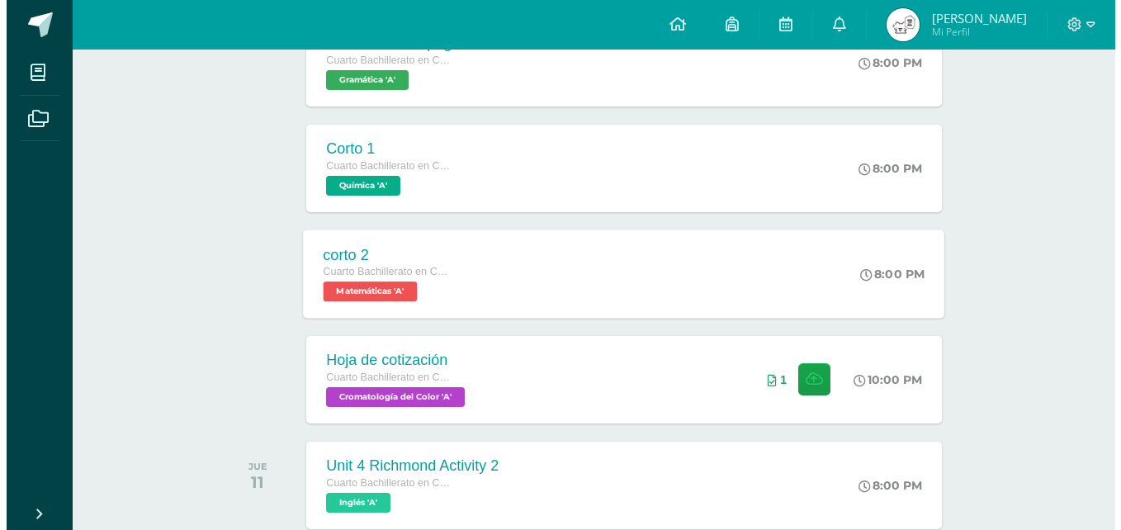
scroll to position [495, 0]
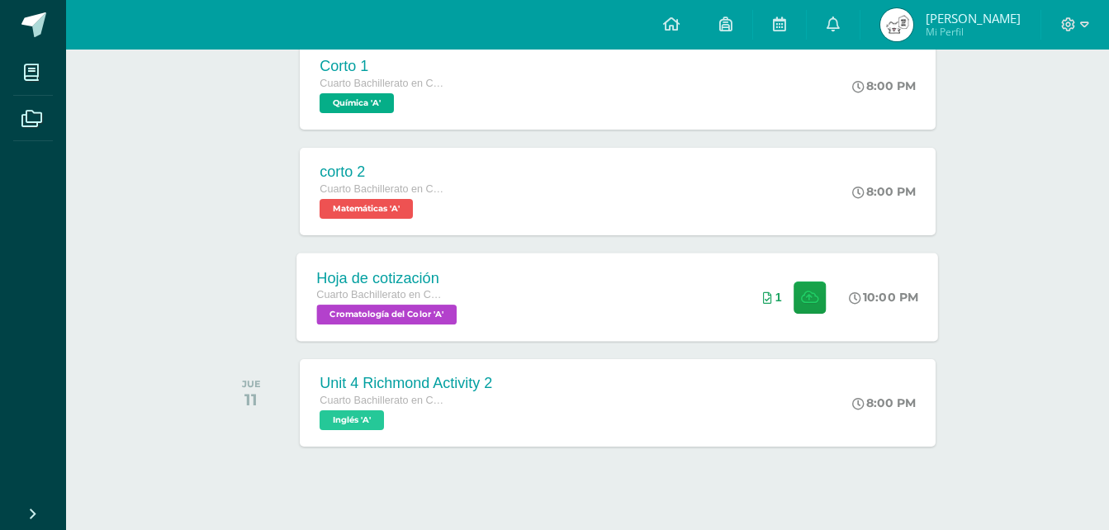
click at [498, 286] on div "Hoja de cotización Cuarto Bachillerato en CCLL en Diseño Grafico Cromatología d…" at bounding box center [618, 297] width 642 height 88
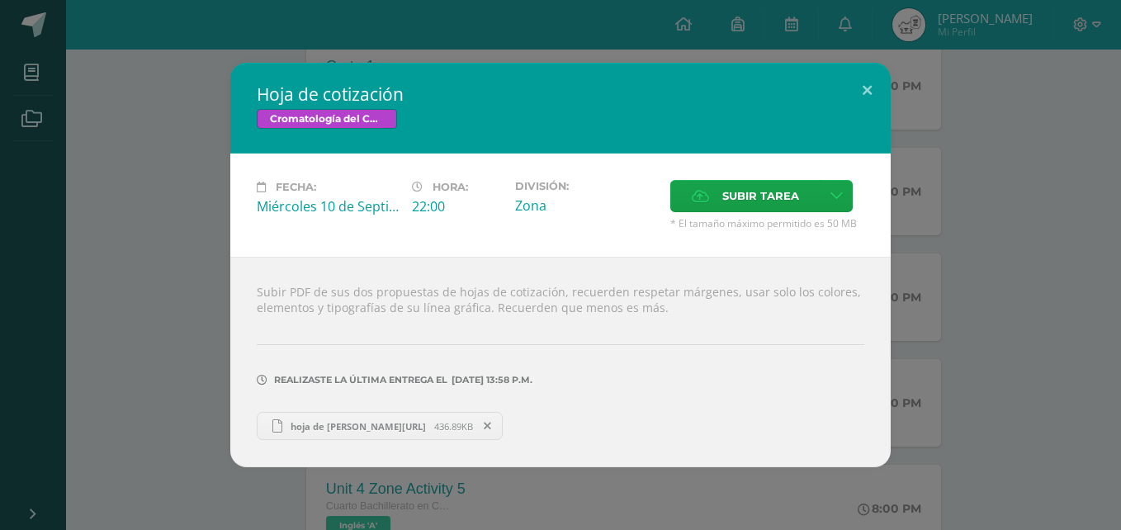
click at [394, 428] on span "hoja de cotizacion yingg.ai" at bounding box center [358, 426] width 152 height 12
click at [743, 184] on span "Subir tarea" at bounding box center [761, 196] width 77 height 31
click at [0, 0] on input "Subir tarea" at bounding box center [0, 0] width 0 height 0
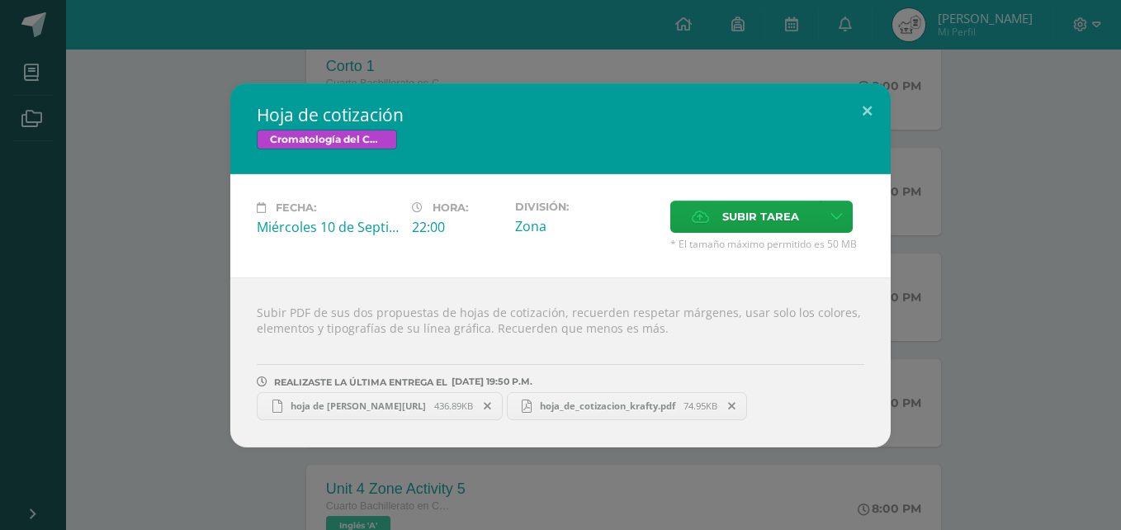
click at [705, 346] on div at bounding box center [561, 342] width 608 height 13
click at [665, 402] on span "hoja_de_cotizacion_krafty.pdf" at bounding box center [608, 406] width 152 height 12
click at [564, 407] on span "hoja_de_cotizacion_krafty.pdf" at bounding box center [608, 406] width 152 height 12
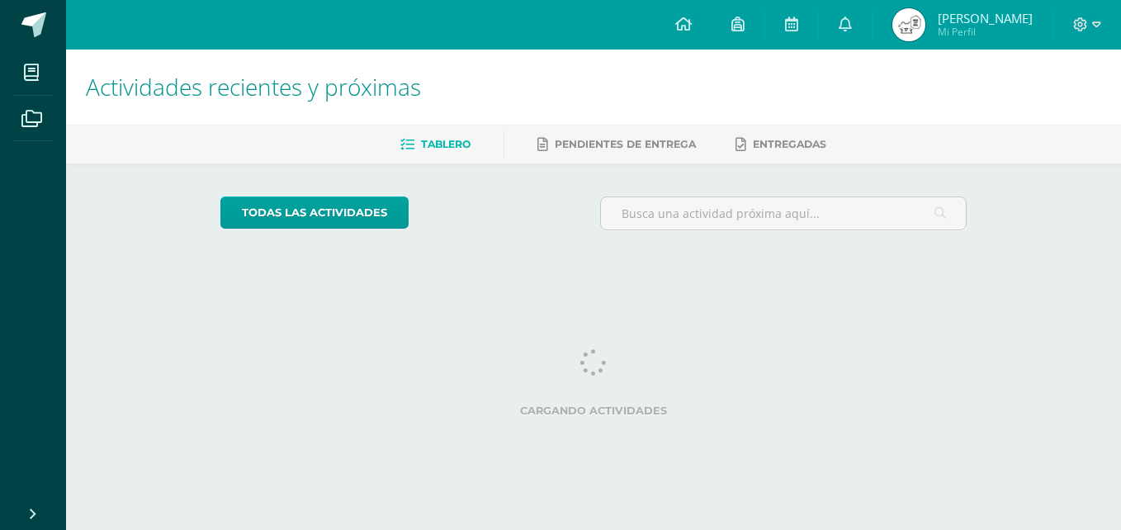
click at [1038, 20] on link "[PERSON_NAME] Mi Perfil" at bounding box center [963, 25] width 180 height 50
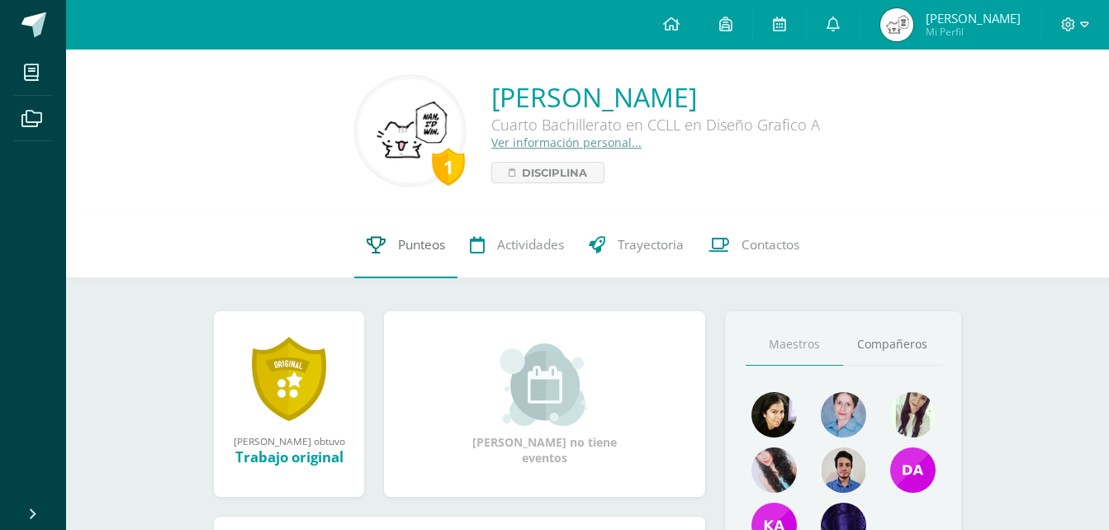
click at [430, 267] on link "Punteos" at bounding box center [405, 245] width 103 height 66
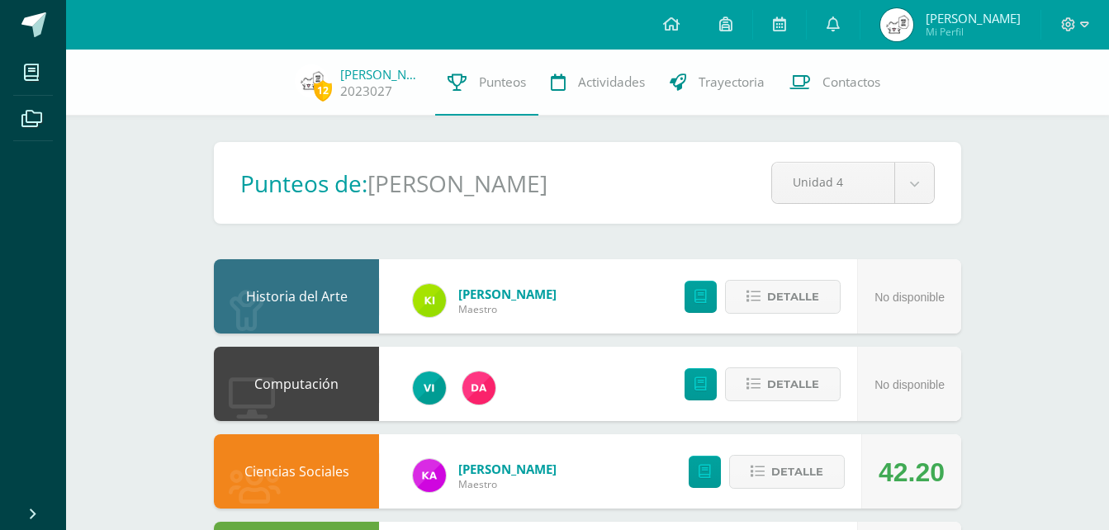
click at [840, 31] on icon at bounding box center [833, 24] width 13 height 15
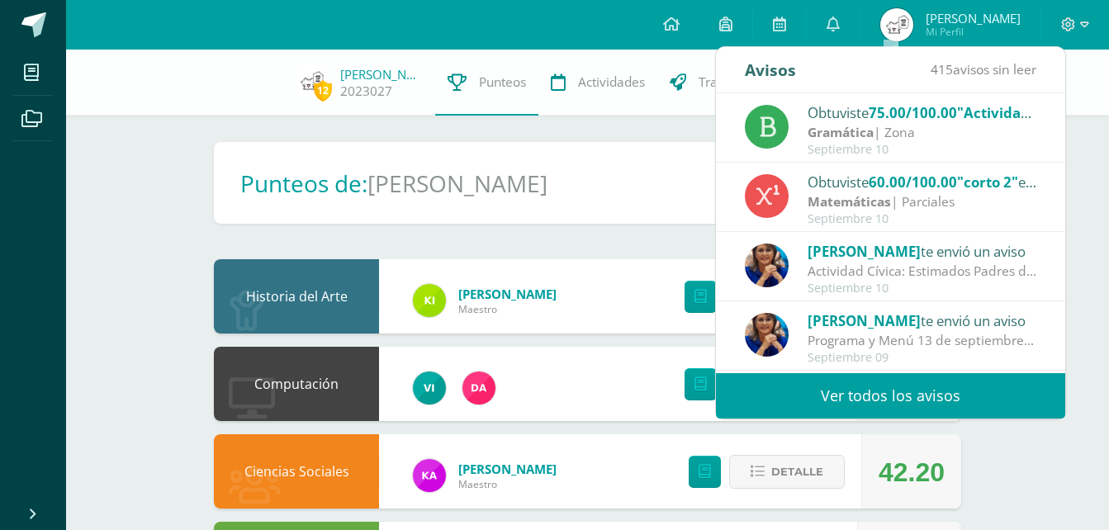
click at [871, 179] on div "Obtuviste 60.00/100.00 "corto 2" en Matemáticas" at bounding box center [923, 181] width 230 height 21
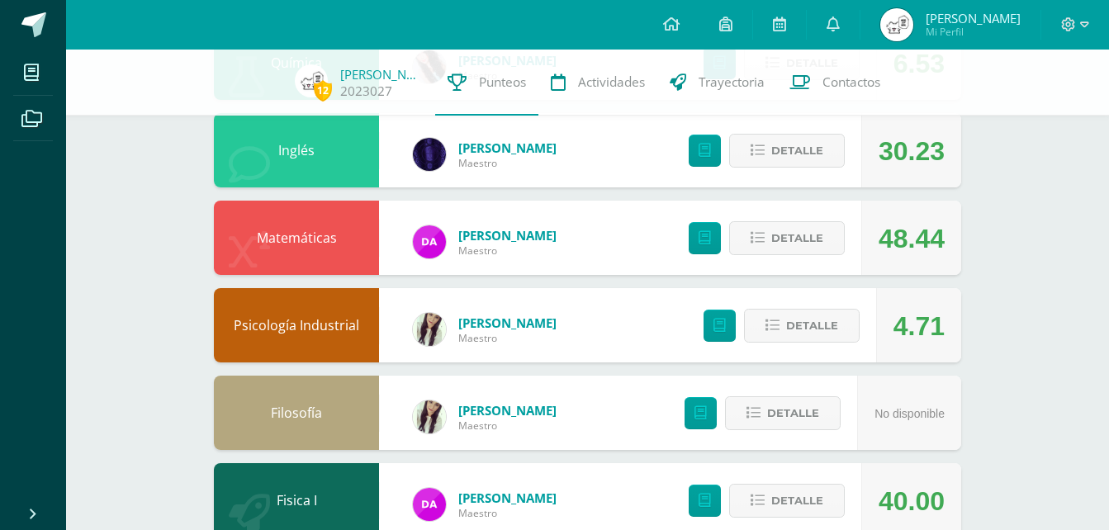
scroll to position [826, 0]
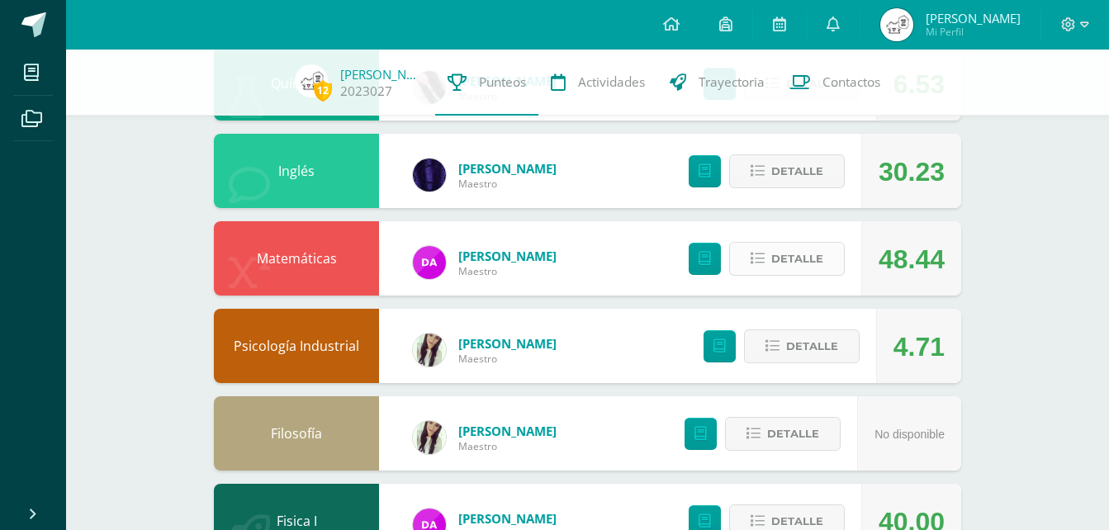
click at [821, 256] on span "Detalle" at bounding box center [797, 259] width 52 height 31
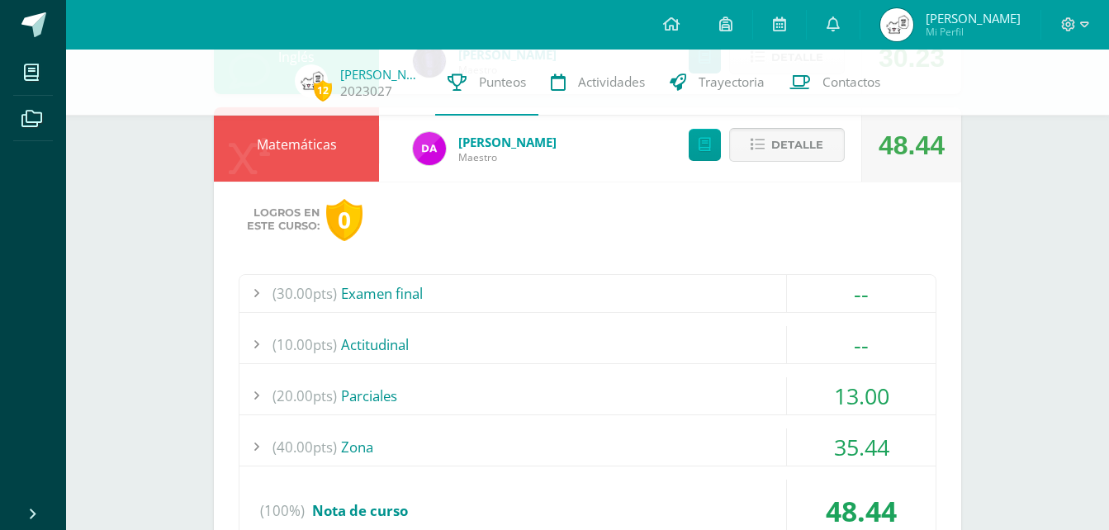
scroll to position [991, 0]
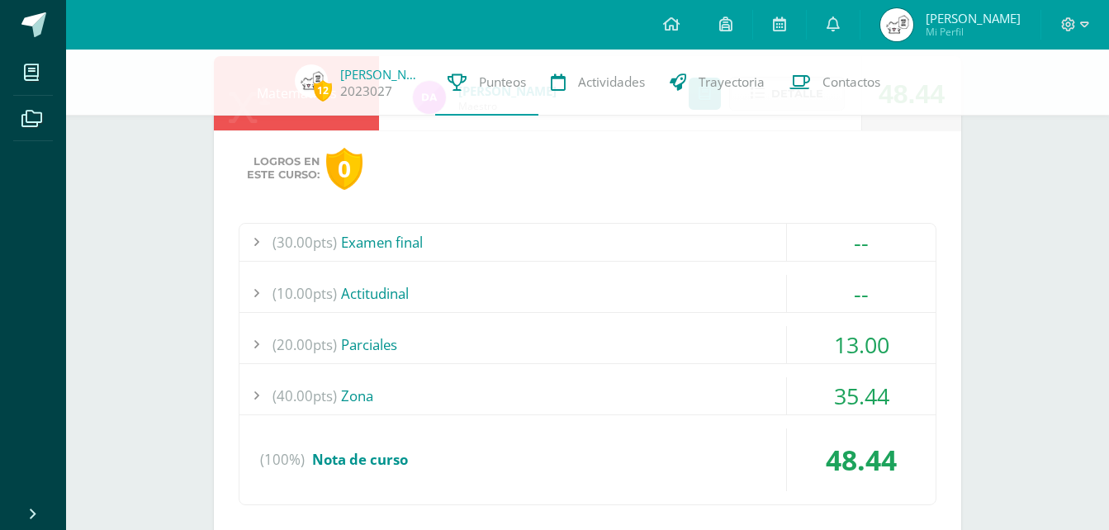
click at [667, 332] on div "(20.00pts) Parciales" at bounding box center [587, 344] width 696 height 37
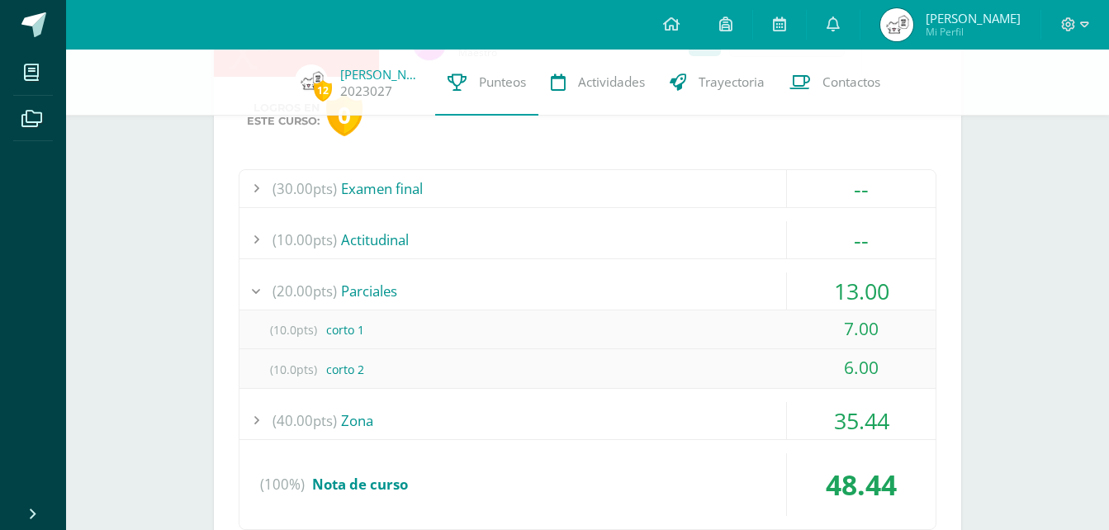
scroll to position [1074, 0]
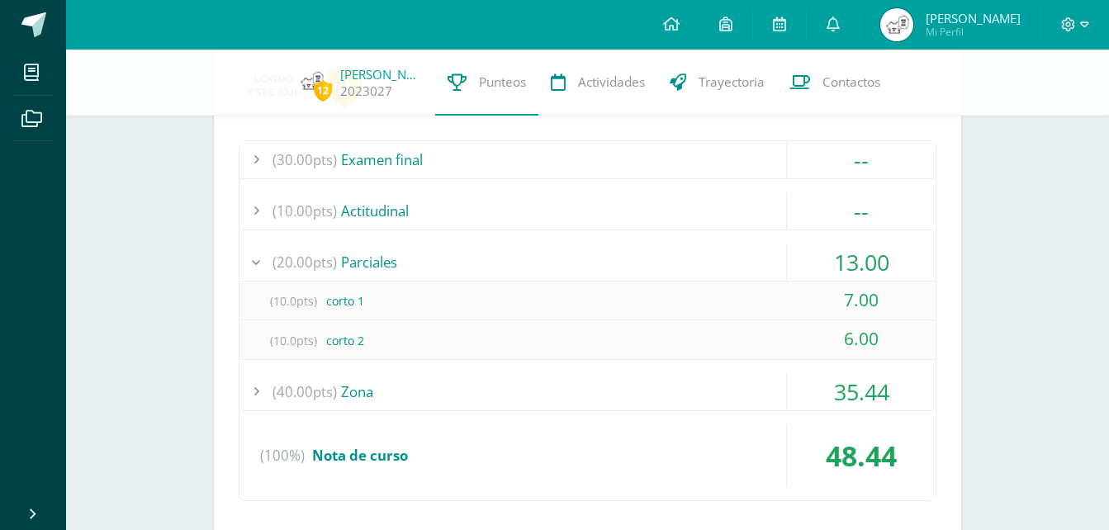
click at [515, 393] on div "(40.00pts) Zona" at bounding box center [587, 391] width 696 height 37
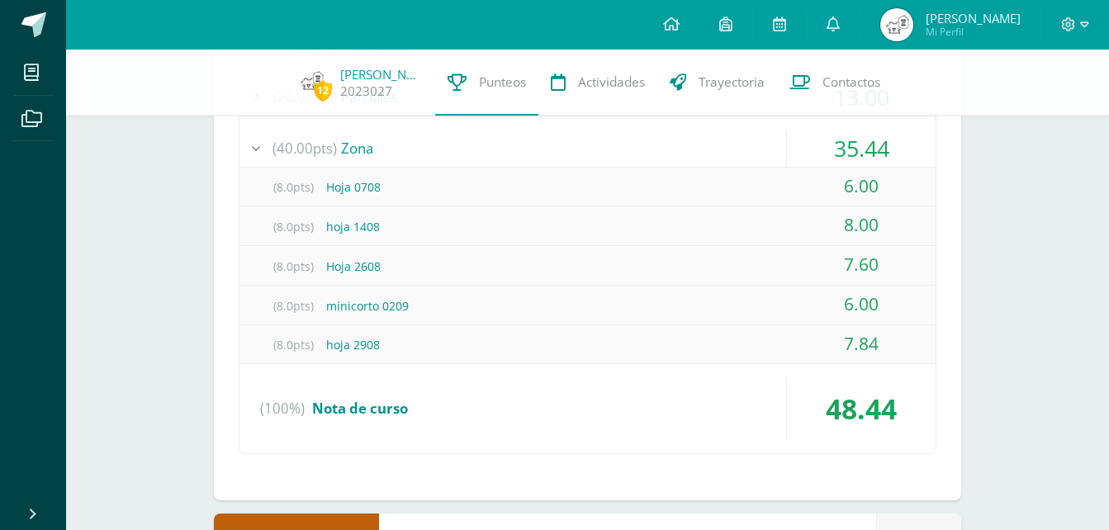
scroll to position [1156, 0]
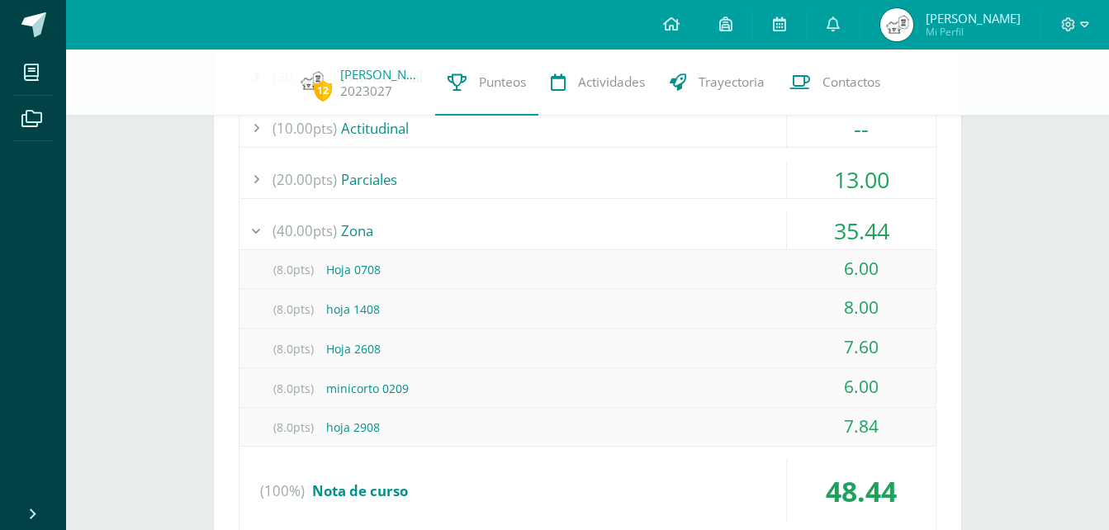
click at [463, 224] on div "(40.00pts) Zona" at bounding box center [587, 230] width 696 height 37
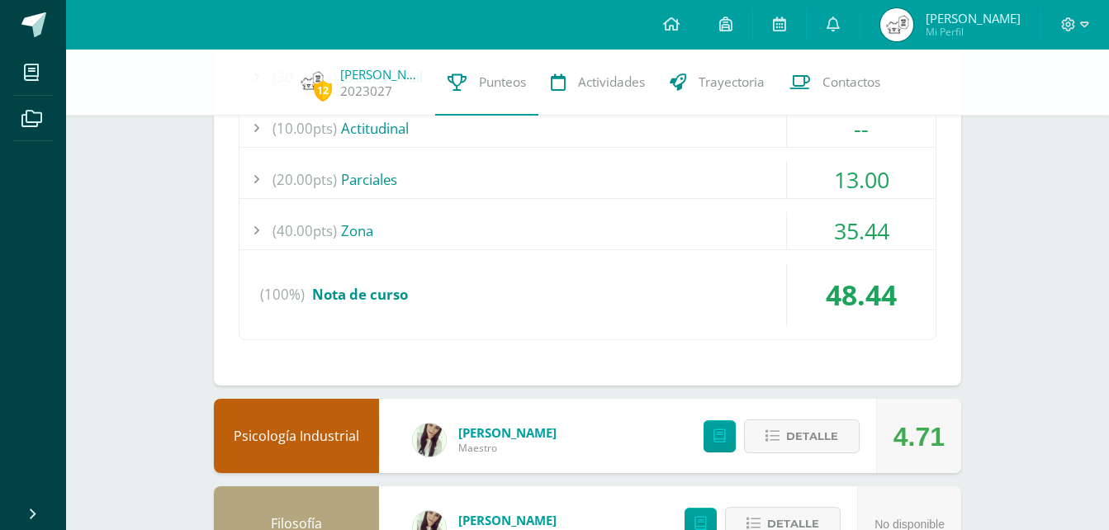
click at [463, 224] on div "(40.00pts) Zona" at bounding box center [587, 230] width 696 height 37
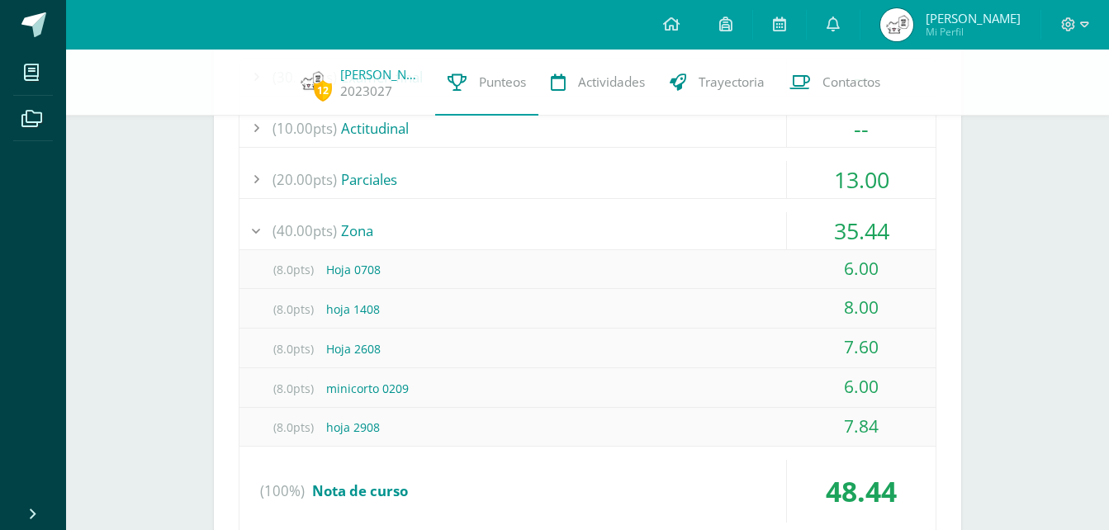
click at [463, 224] on div "(40.00pts) Zona" at bounding box center [587, 230] width 696 height 37
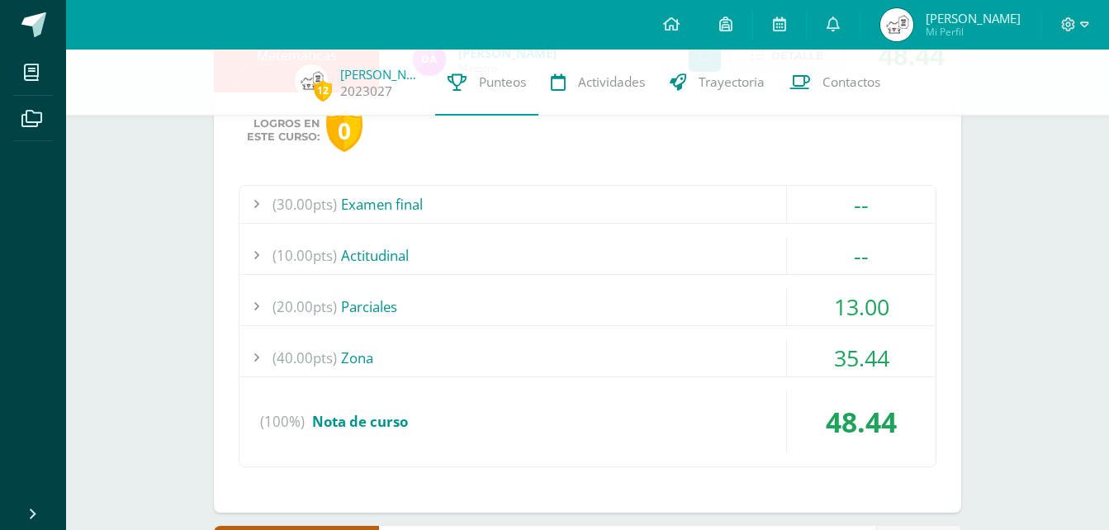
scroll to position [991, 0]
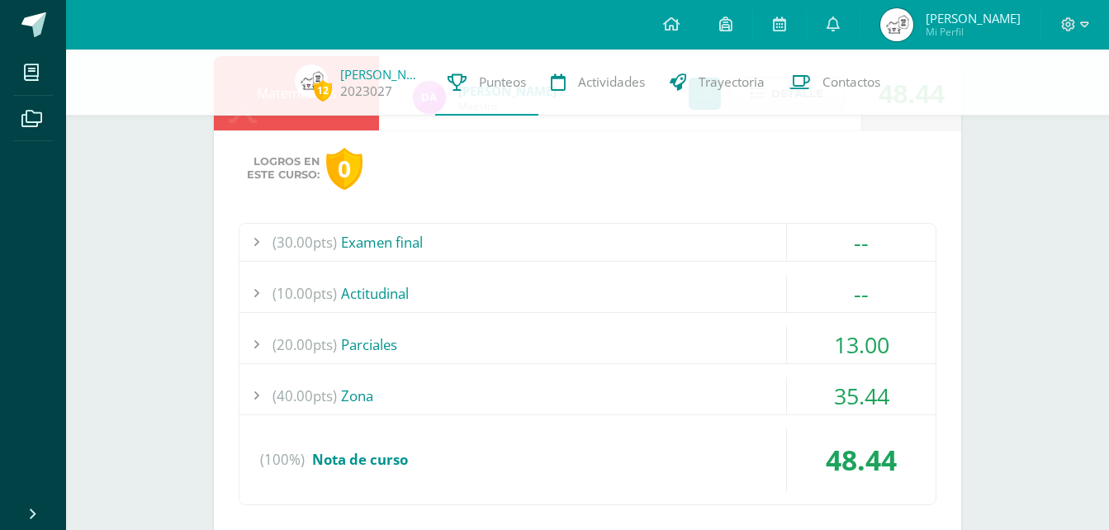
click at [458, 335] on div "(20.00pts) Parciales" at bounding box center [587, 344] width 696 height 37
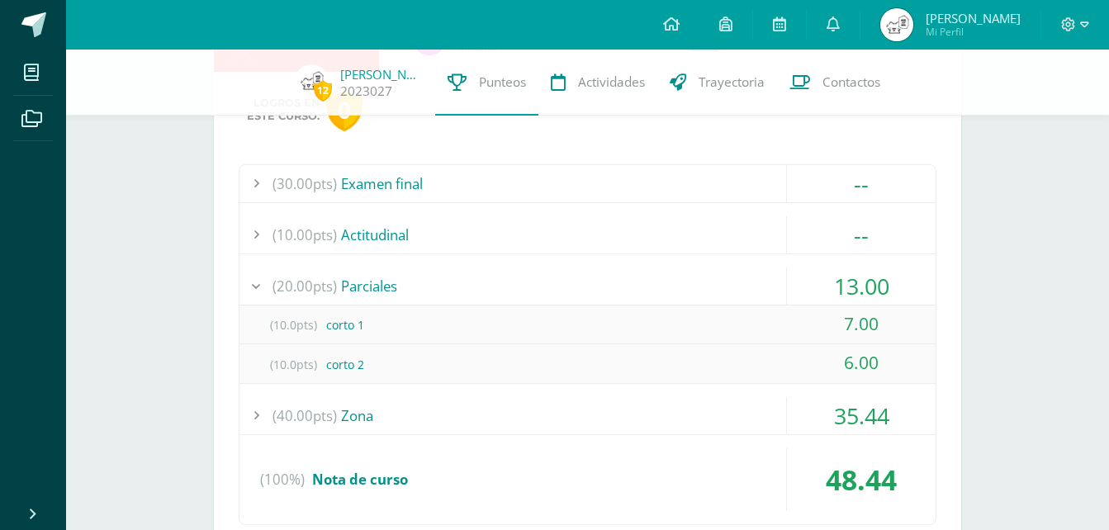
scroll to position [1074, 0]
